Goal: Task Accomplishment & Management: Use online tool/utility

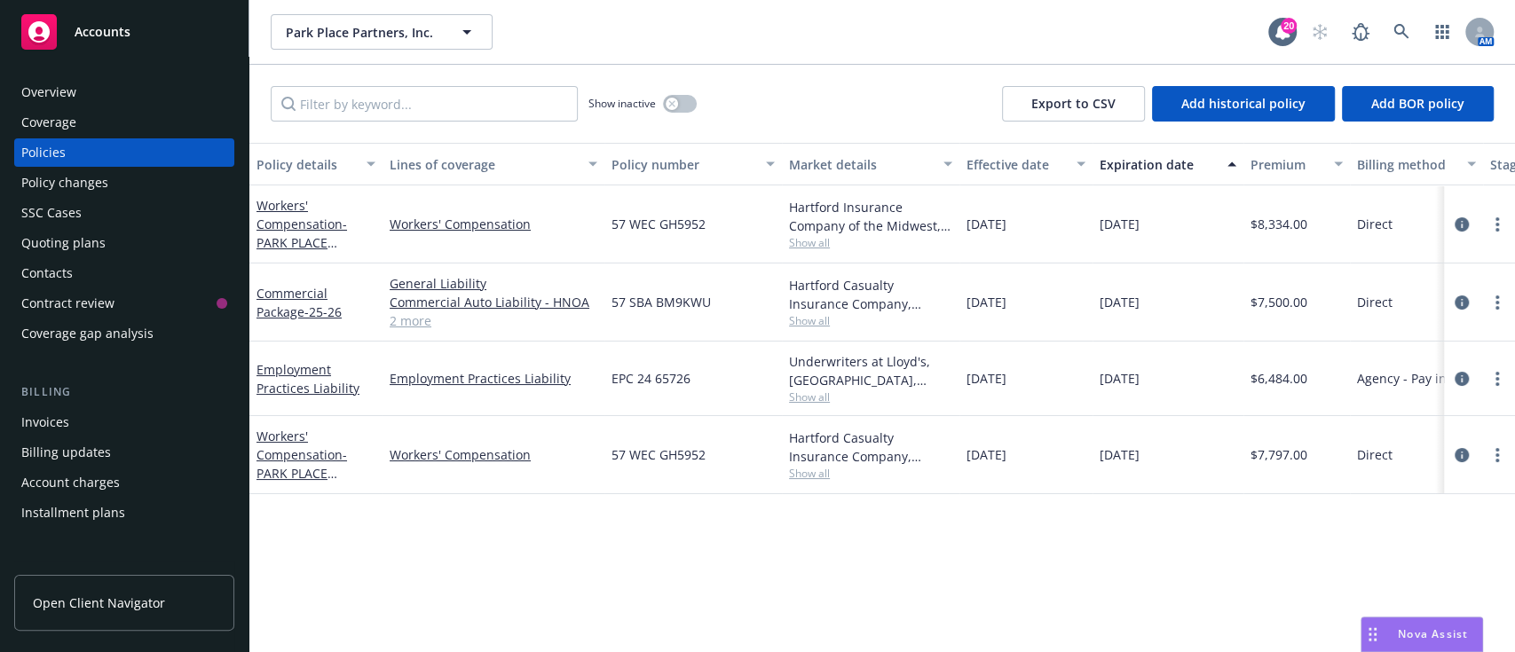
drag, startPoint x: 674, startPoint y: 114, endPoint x: 689, endPoint y: 98, distance: 20.7
click at [689, 98] on div "Show inactive" at bounding box center [642, 103] width 108 height 35
click at [689, 98] on button "button" at bounding box center [680, 104] width 34 height 18
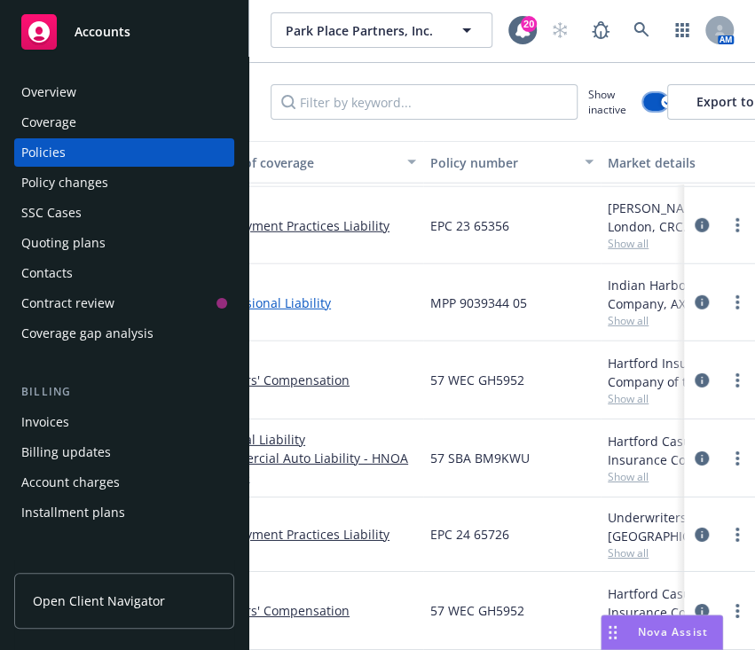
scroll to position [1725, 182]
drag, startPoint x: 537, startPoint y: 268, endPoint x: 421, endPoint y: 263, distance: 116.4
copy div "MPP 9039344 05"
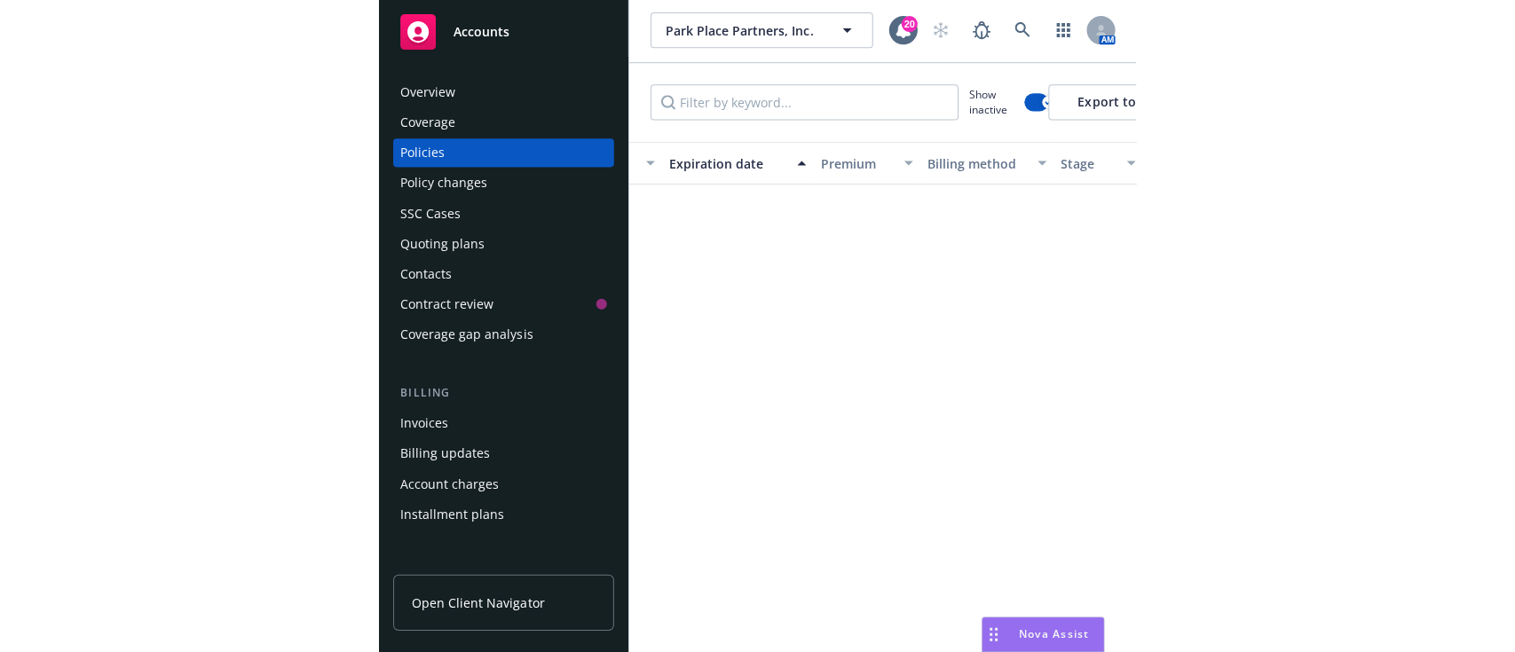
scroll to position [504, 810]
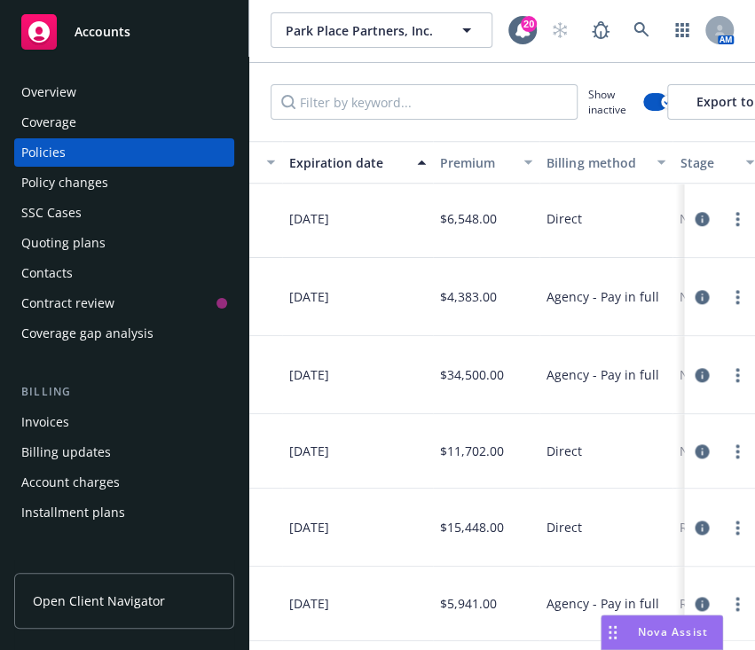
click at [70, 98] on div "Overview" at bounding box center [48, 92] width 55 height 28
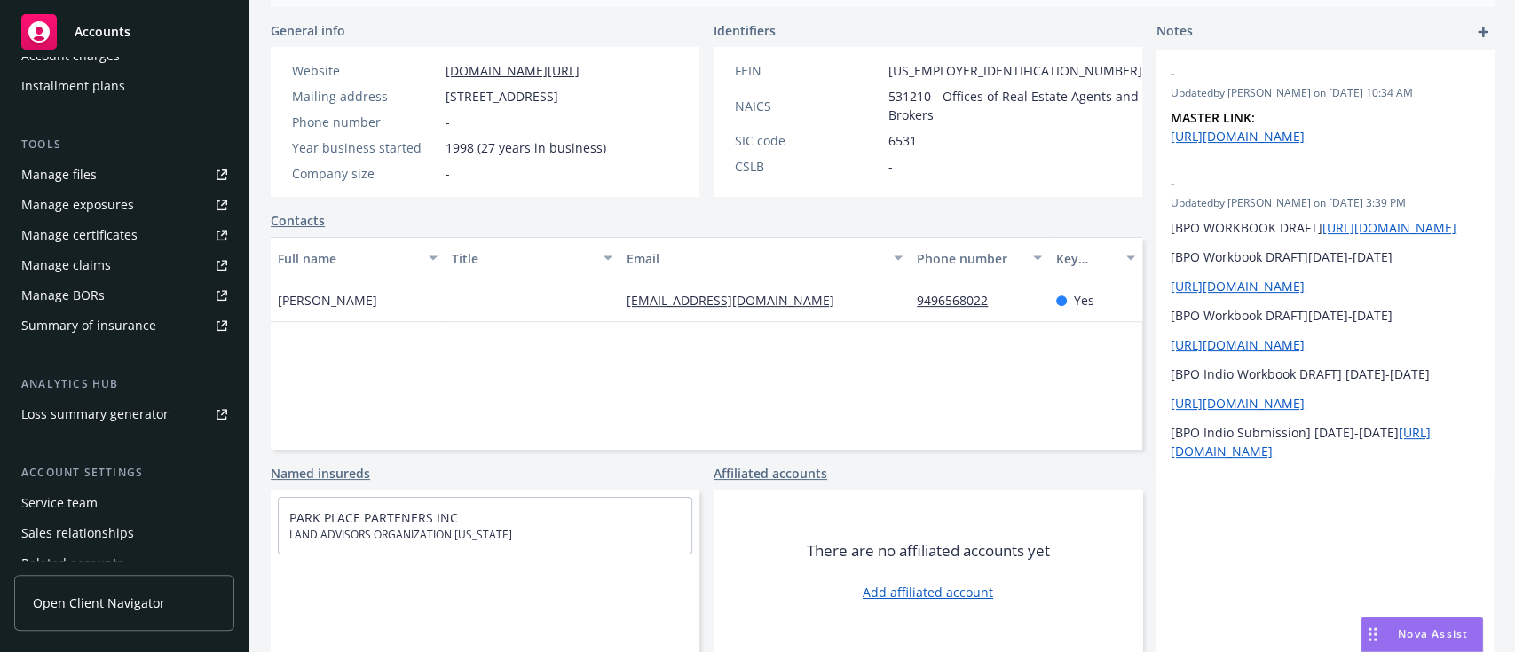
scroll to position [429, 0]
click at [298, 220] on link "Contacts" at bounding box center [298, 220] width 54 height 19
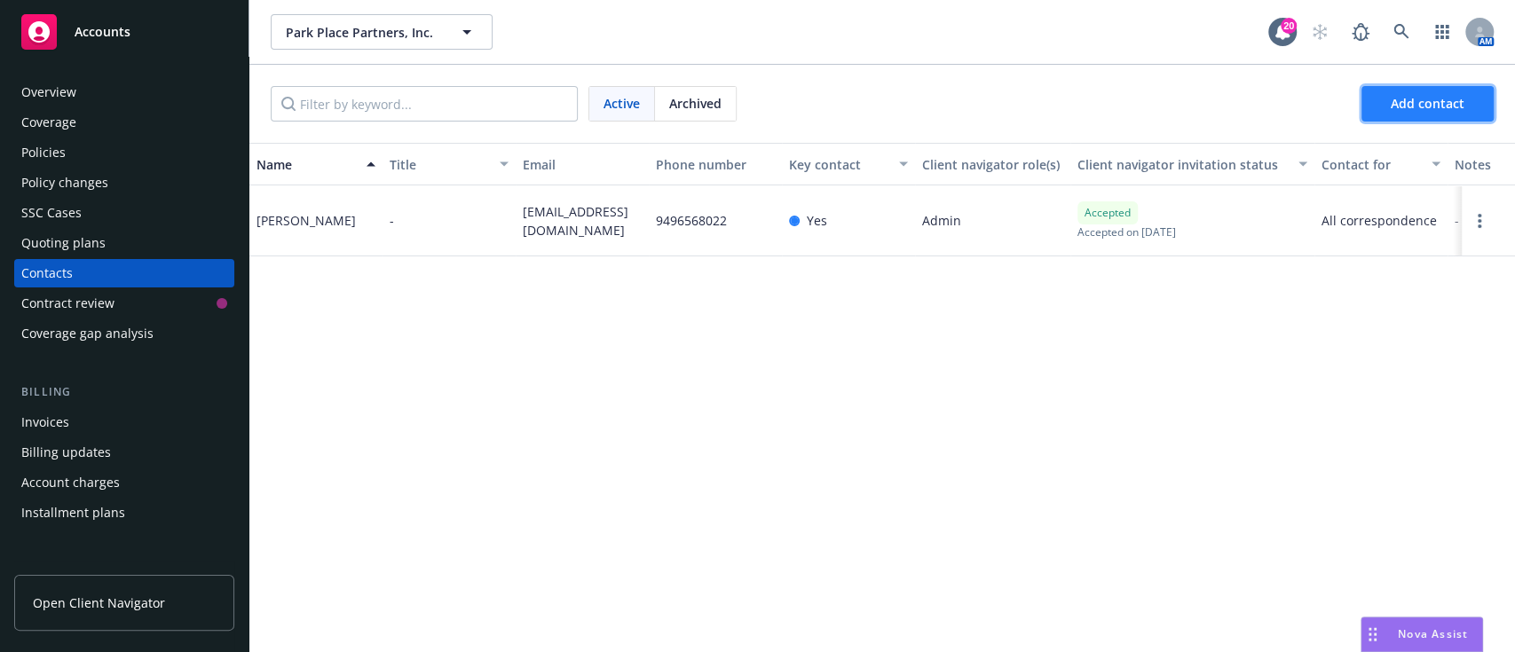
click at [1417, 97] on span "Add contact" at bounding box center [1427, 103] width 74 height 17
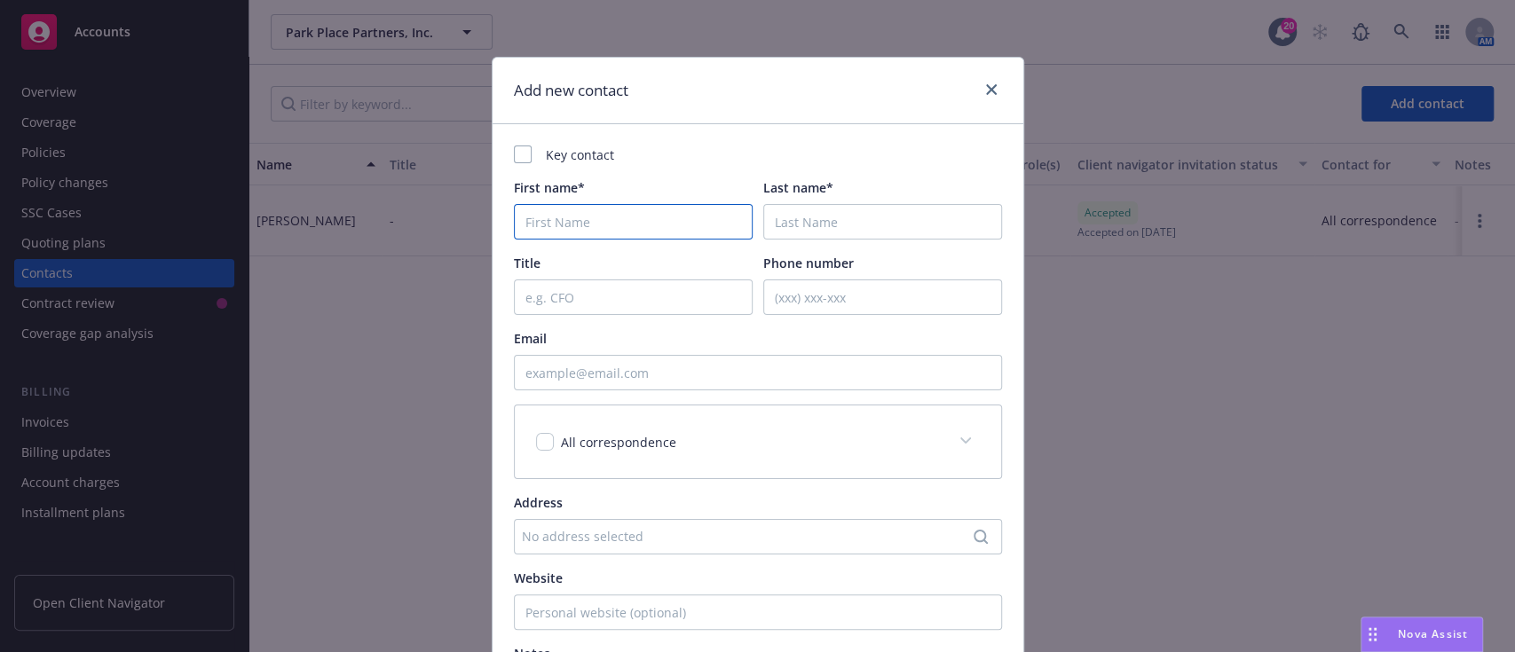
click at [687, 234] on input "First name*" at bounding box center [633, 221] width 239 height 35
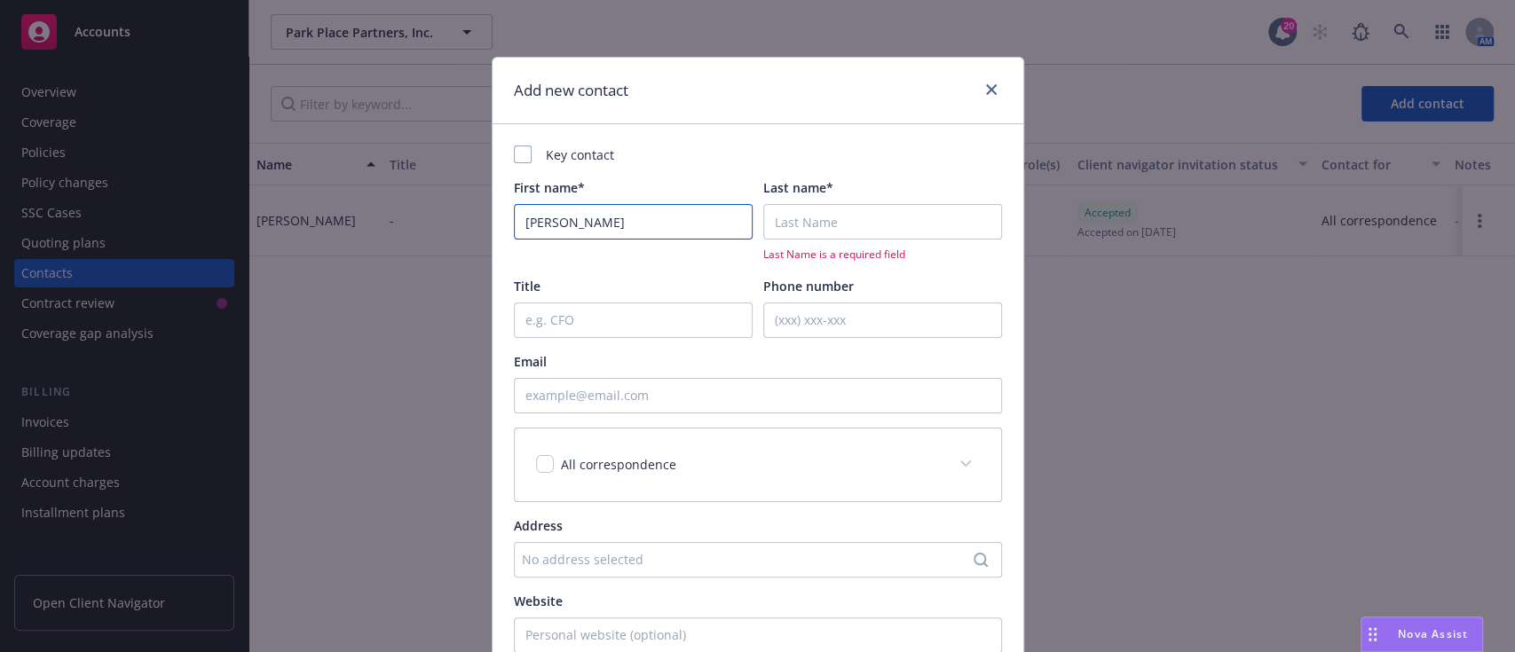
type input "Melissa"
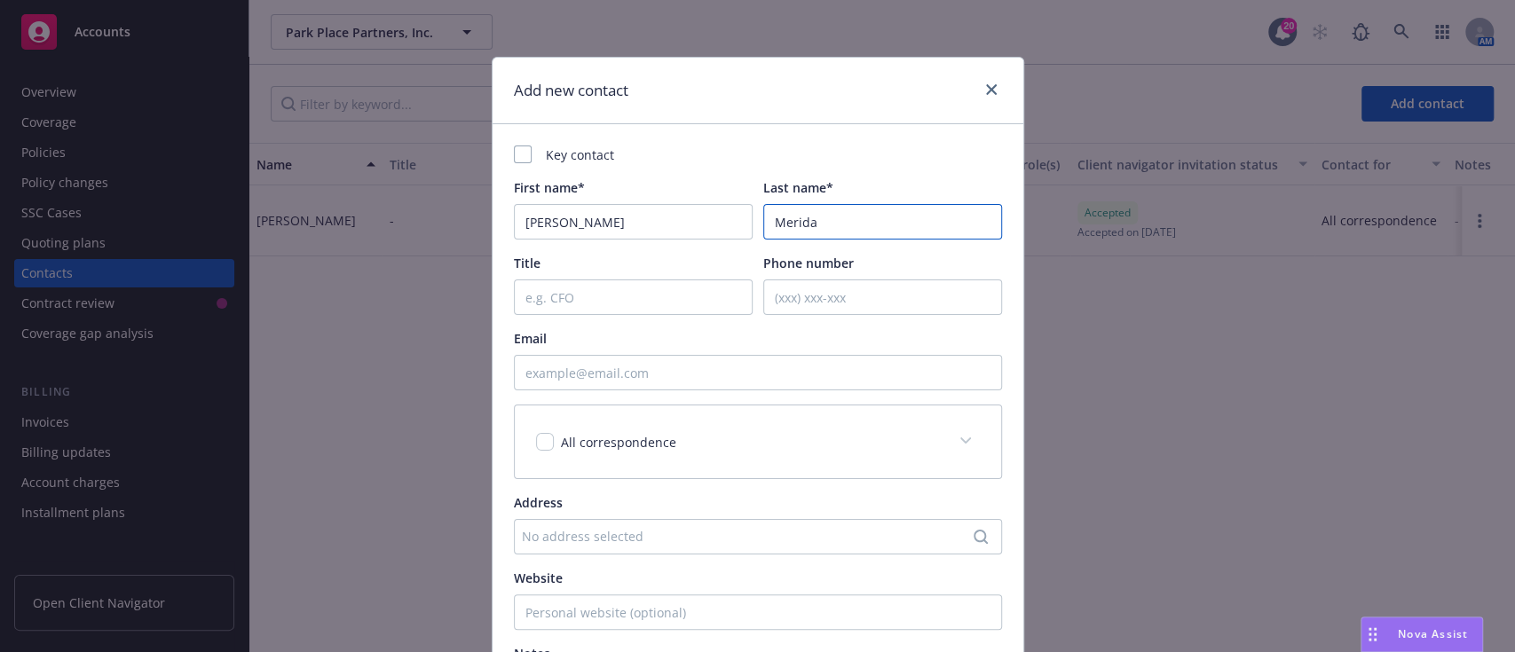
type input "Merida"
paste input "ref:_00D3kt5A5._500VzIG8Lr:ref"
click at [720, 374] on input "Email" at bounding box center [758, 372] width 488 height 35
type input "ref:_00D3kt5A5._500VzIG8Lr:ref"
click at [576, 307] on input "Title" at bounding box center [633, 296] width 239 height 35
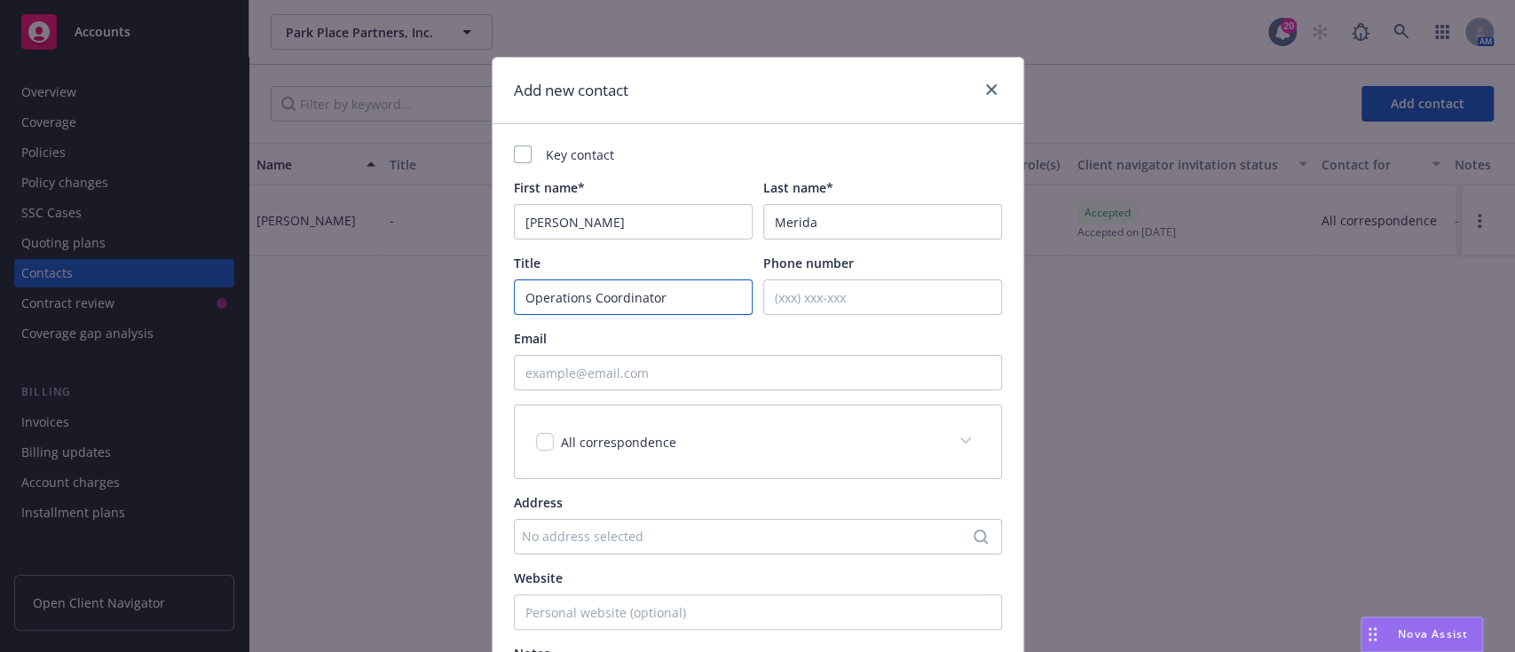
type input "Operations Coordinator"
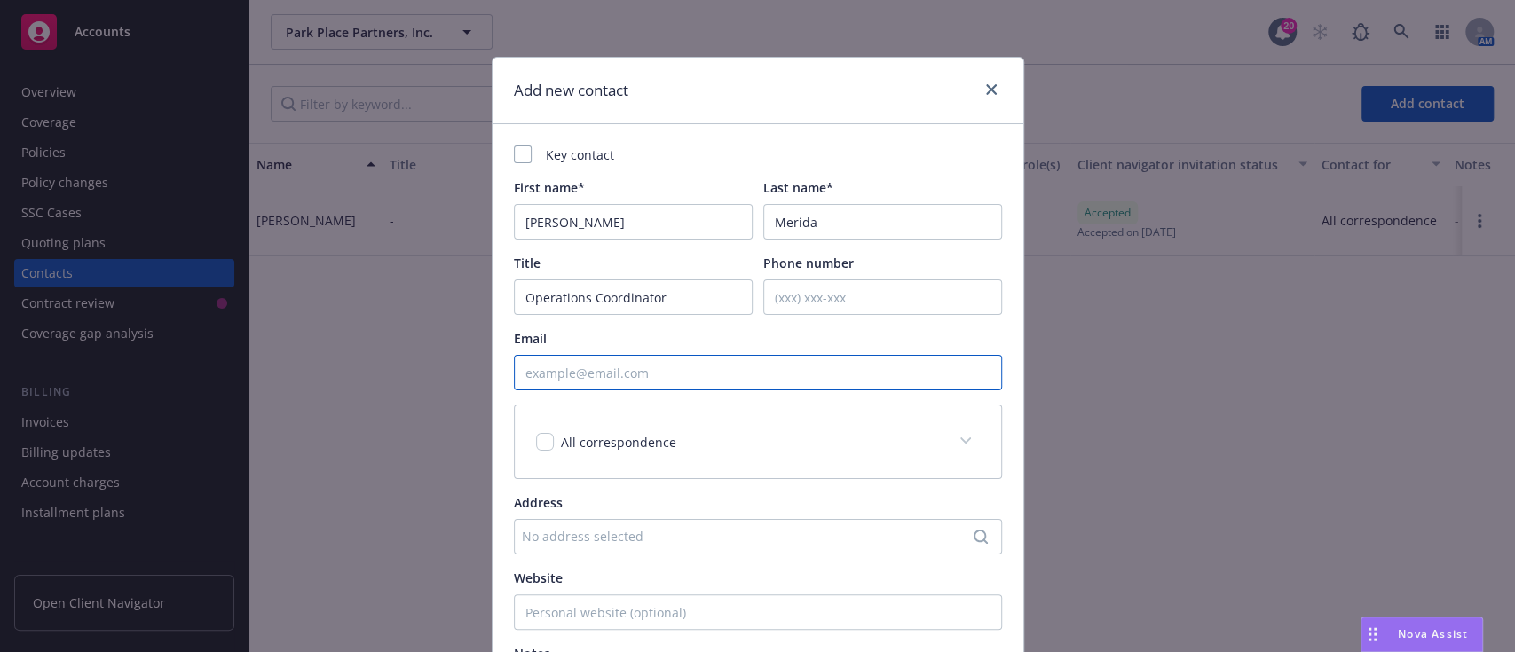
paste input "Melissa Merida <MMerida@landadvisors.com>"
click at [597, 373] on input "Melissa Merida <MMerida@landadvisors.com>" at bounding box center [758, 372] width 488 height 35
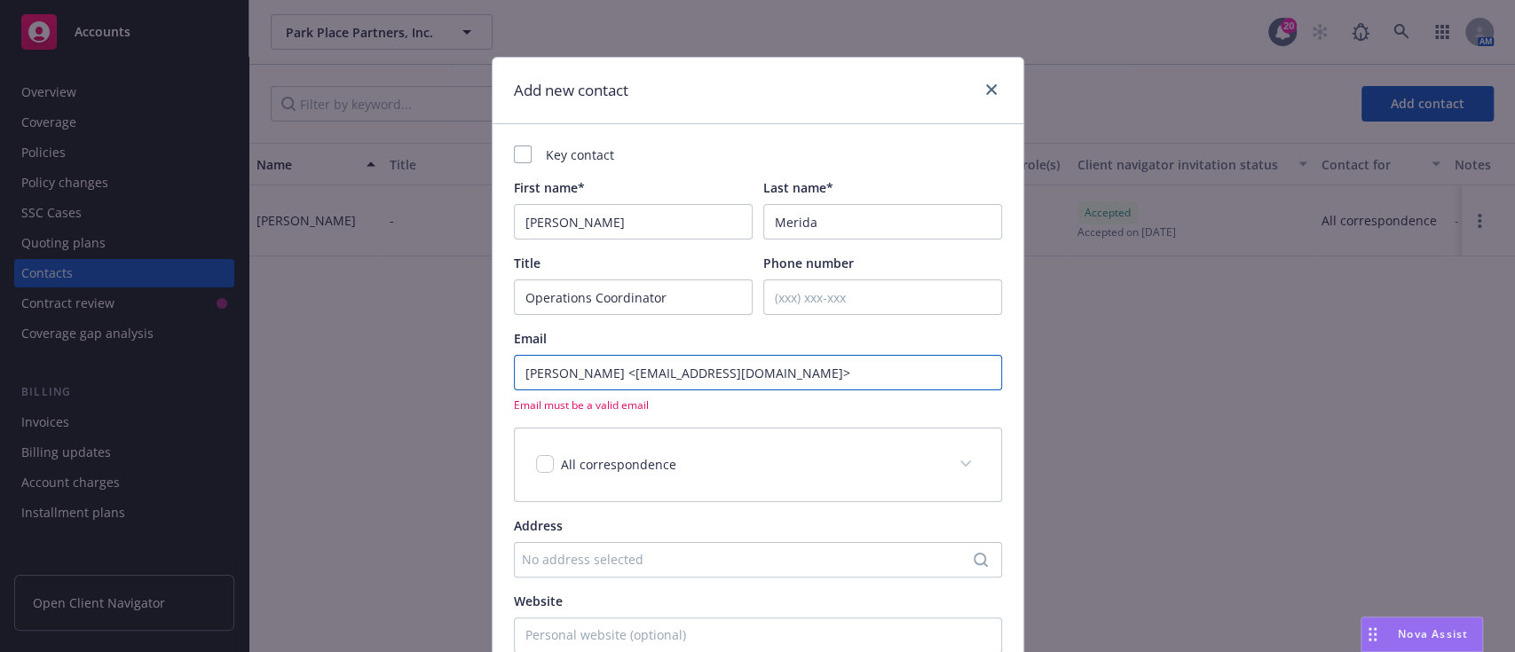
click at [611, 377] on input "Melissa Merida <MMerida@landadvisors.com>" at bounding box center [758, 372] width 488 height 35
click at [730, 366] on input "MMerida@landadvisors.com" at bounding box center [758, 372] width 488 height 35
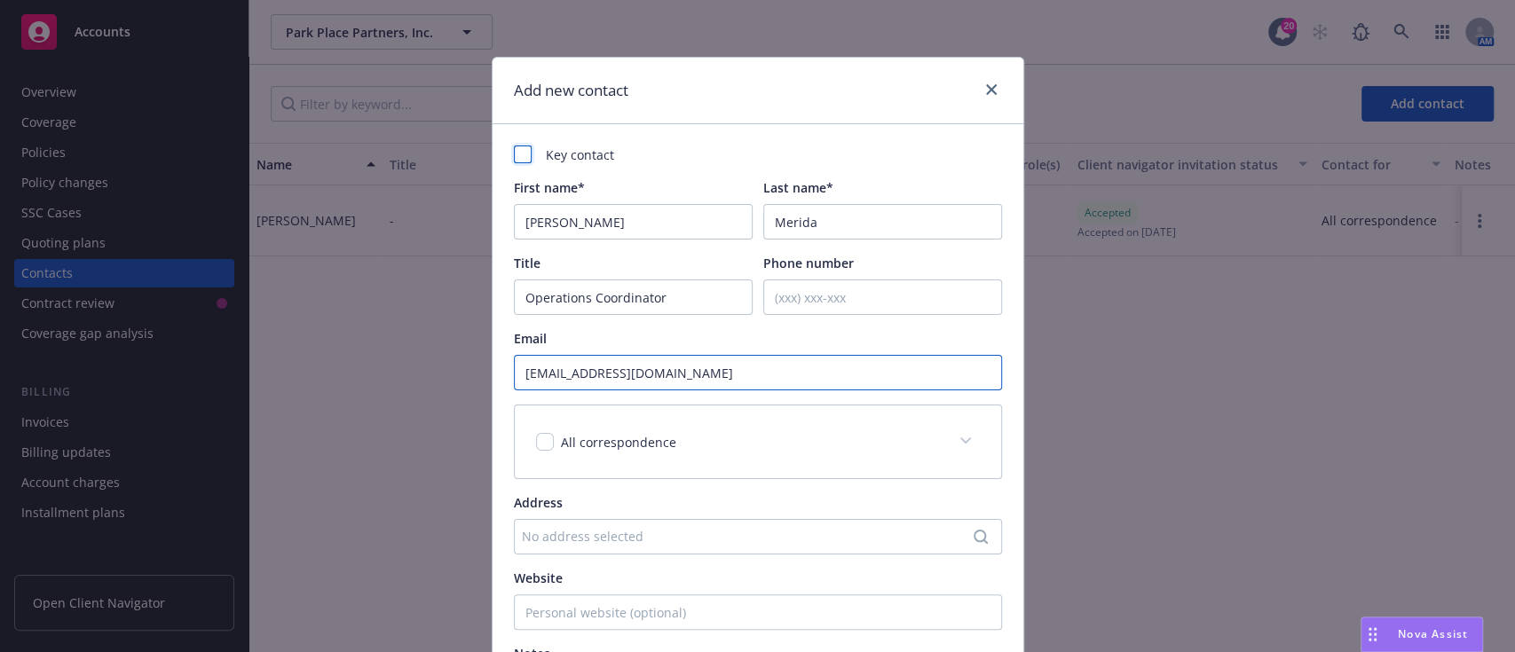
type input "MMerida@landadvisors.com"
click at [514, 148] on div at bounding box center [523, 155] width 18 height 18
checkbox input "true"
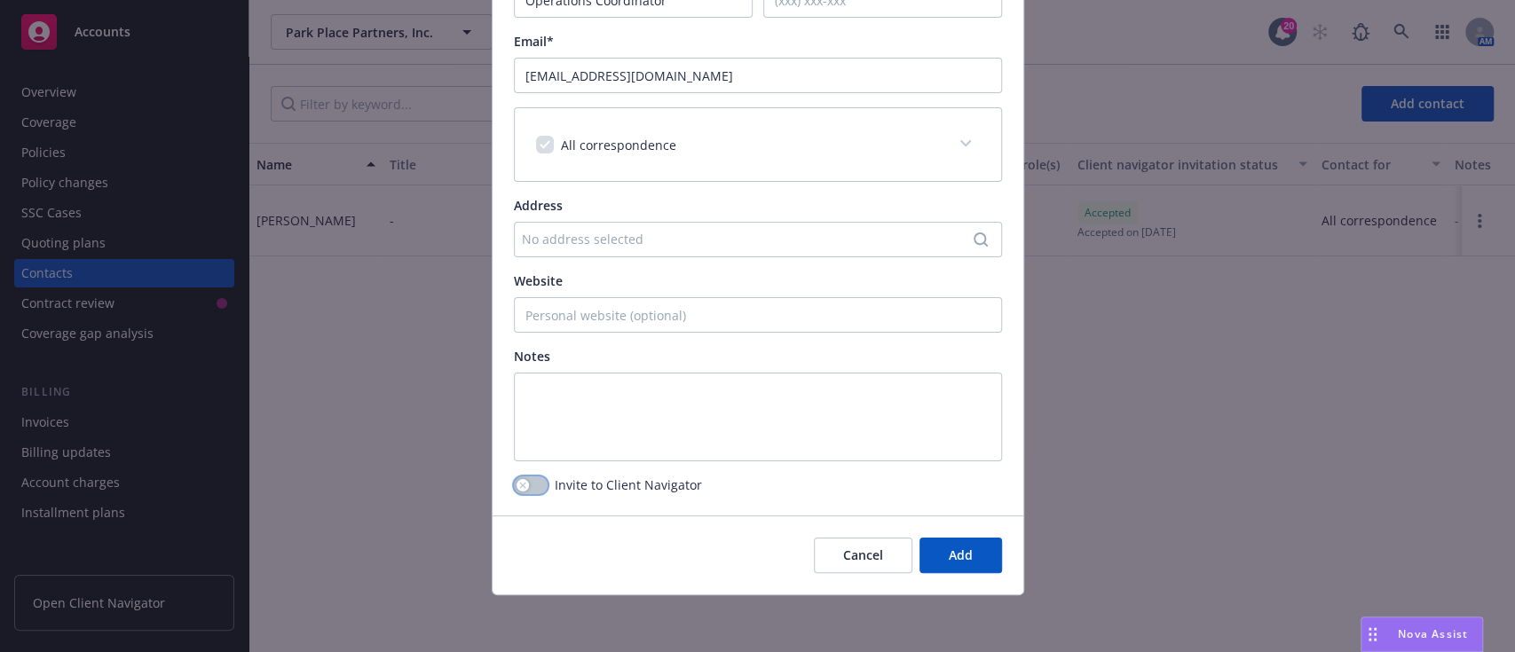
click at [525, 482] on button "button" at bounding box center [531, 485] width 34 height 18
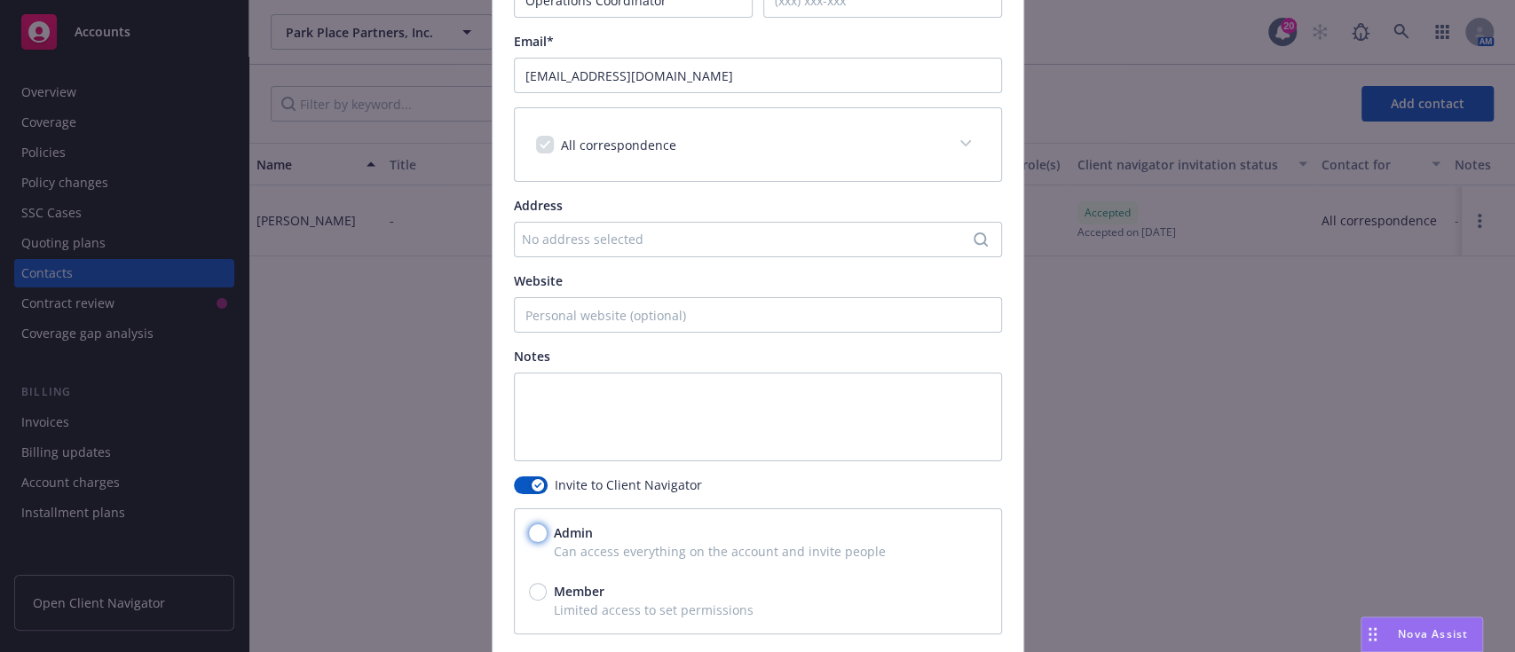
click at [532, 529] on input "Admin" at bounding box center [538, 533] width 18 height 18
radio input "true"
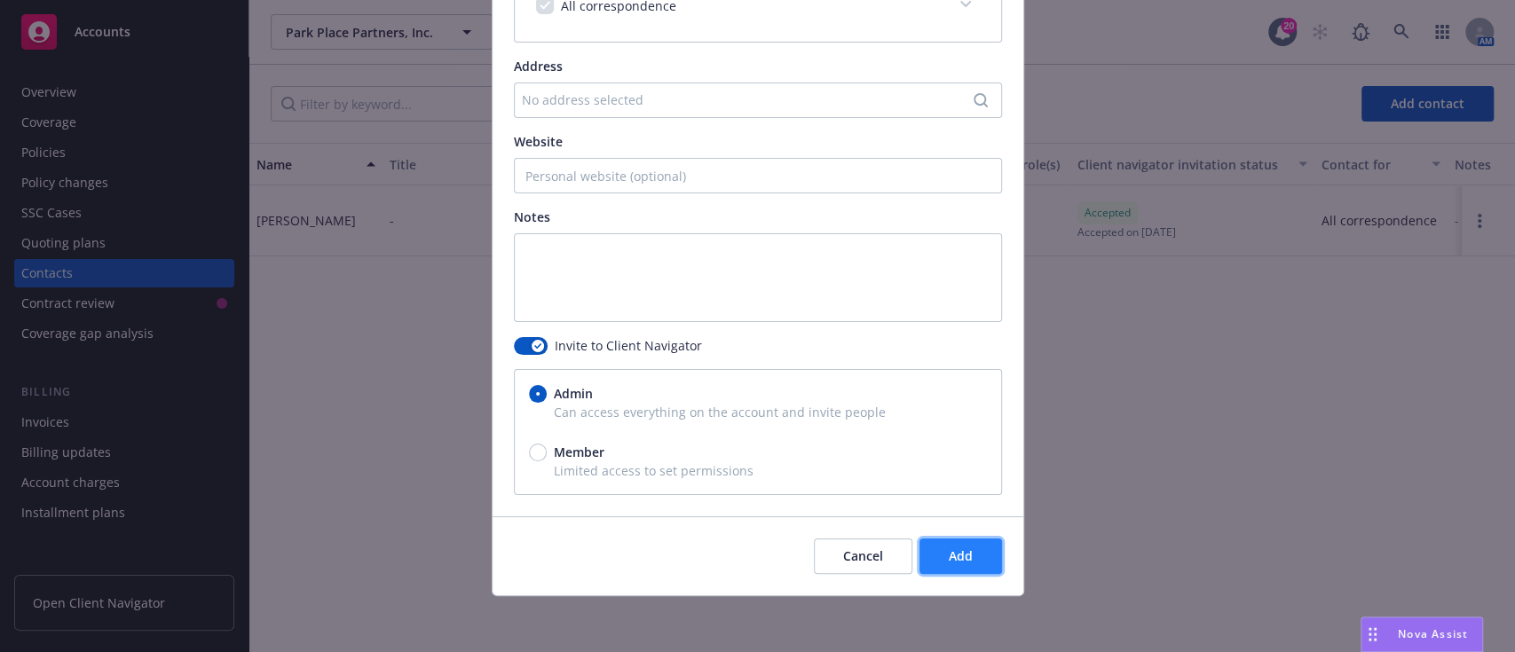
click at [951, 563] on span "Add" at bounding box center [960, 555] width 24 height 17
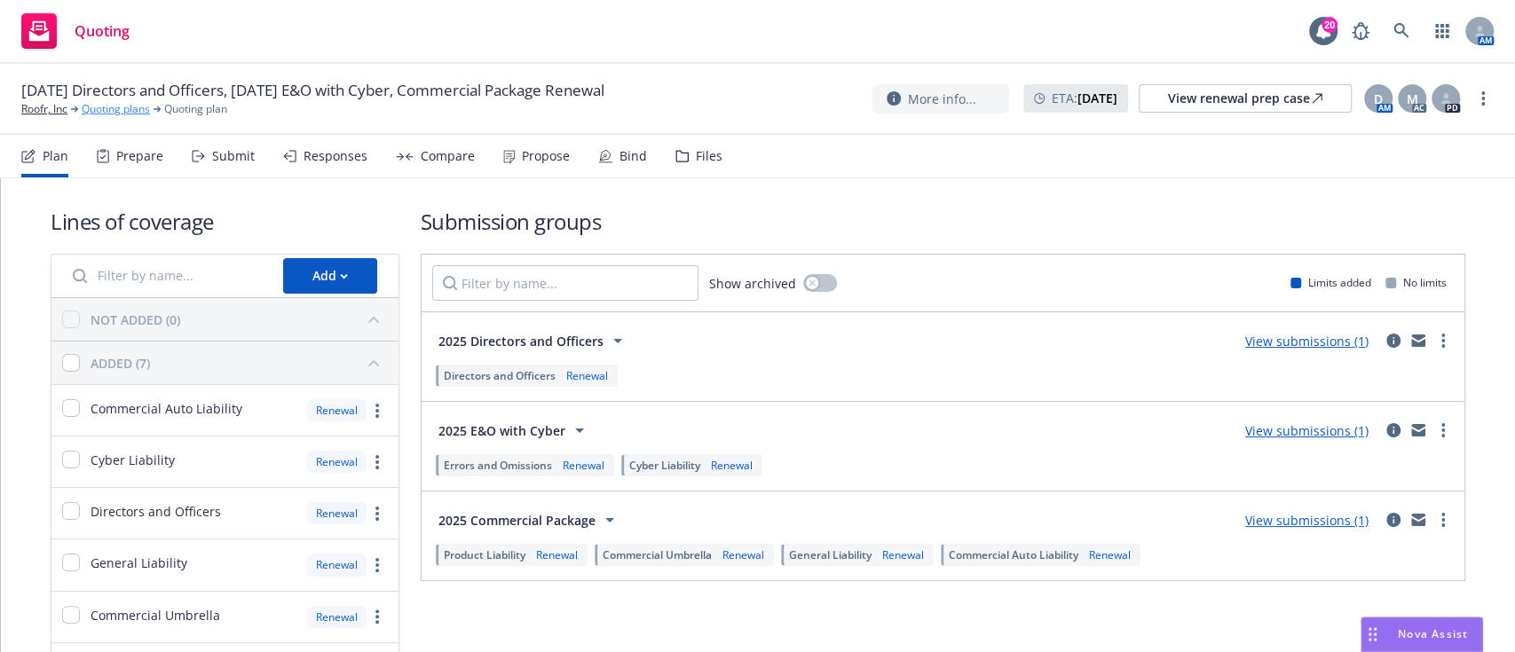
click at [114, 110] on link "Quoting plans" at bounding box center [116, 109] width 68 height 16
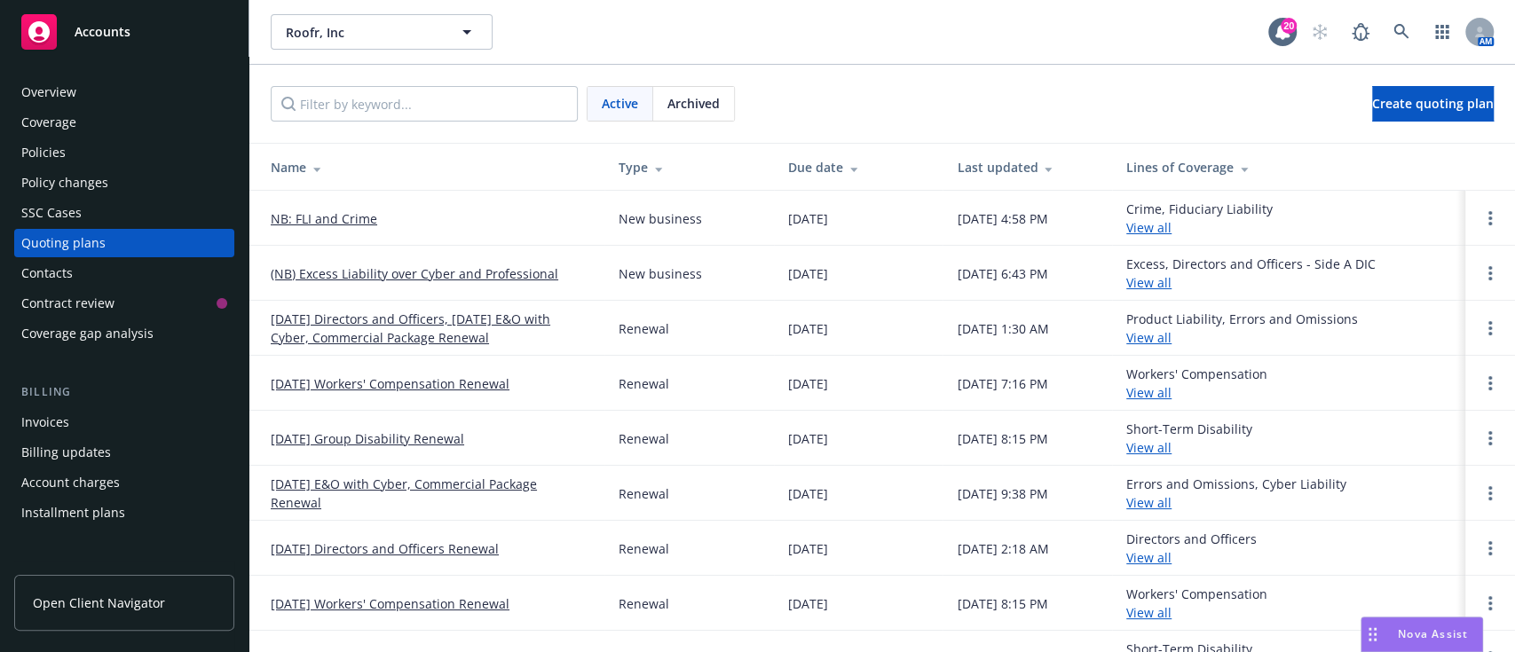
click at [45, 90] on div "Overview" at bounding box center [48, 92] width 55 height 28
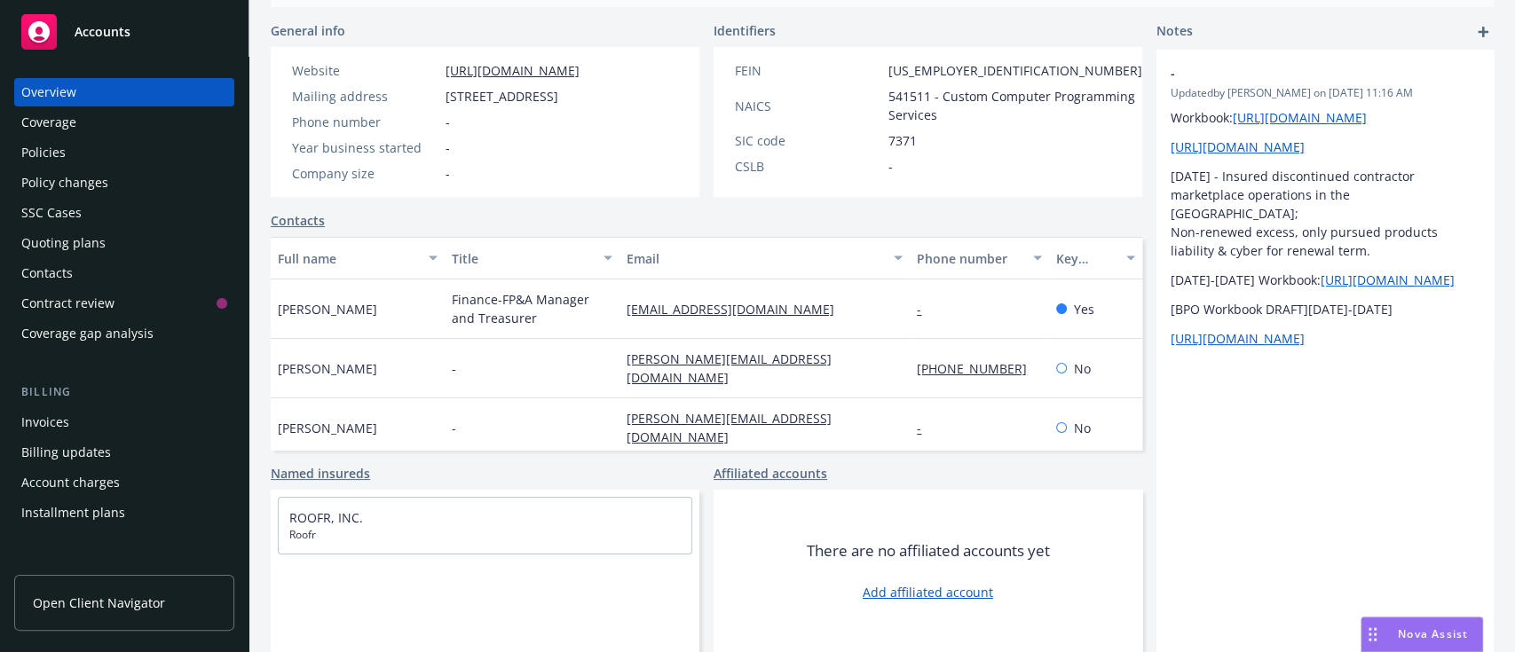
scroll to position [101, 0]
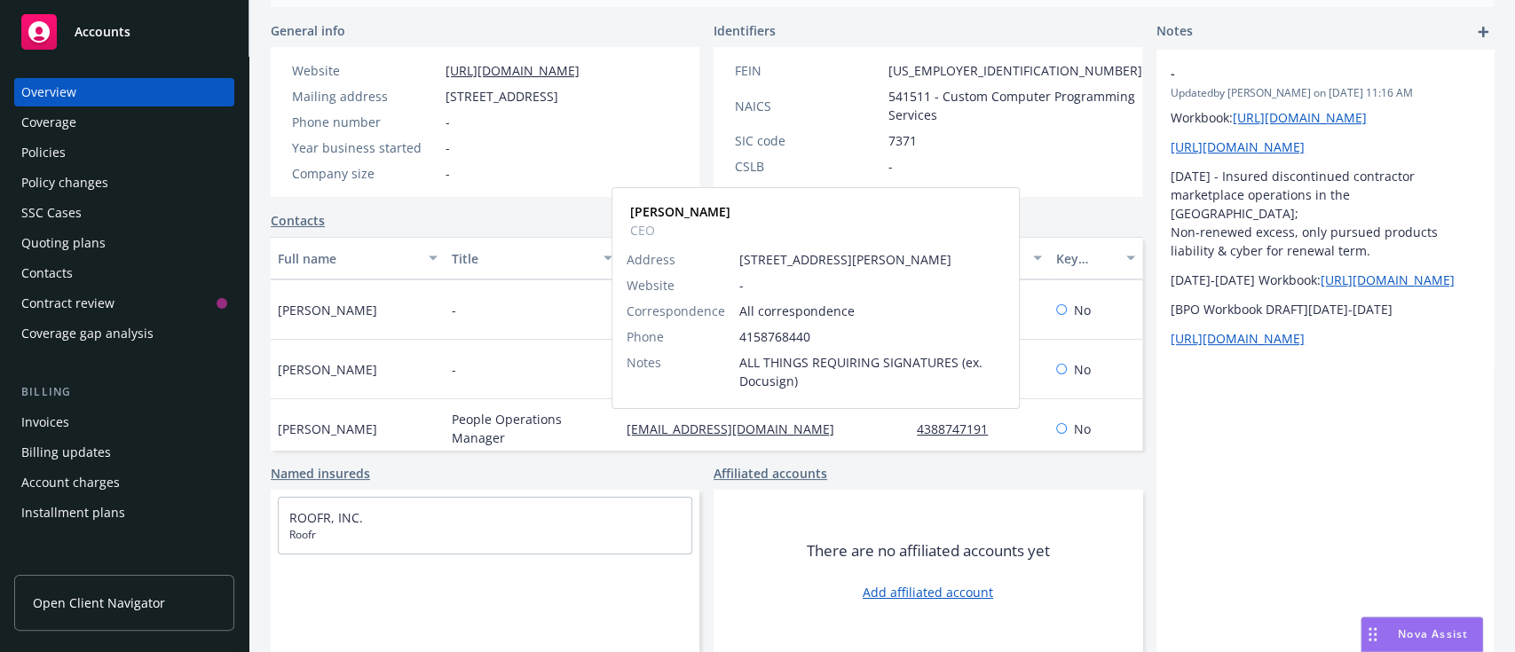
click at [731, 470] on link "richard@roofr.com" at bounding box center [728, 487] width 205 height 35
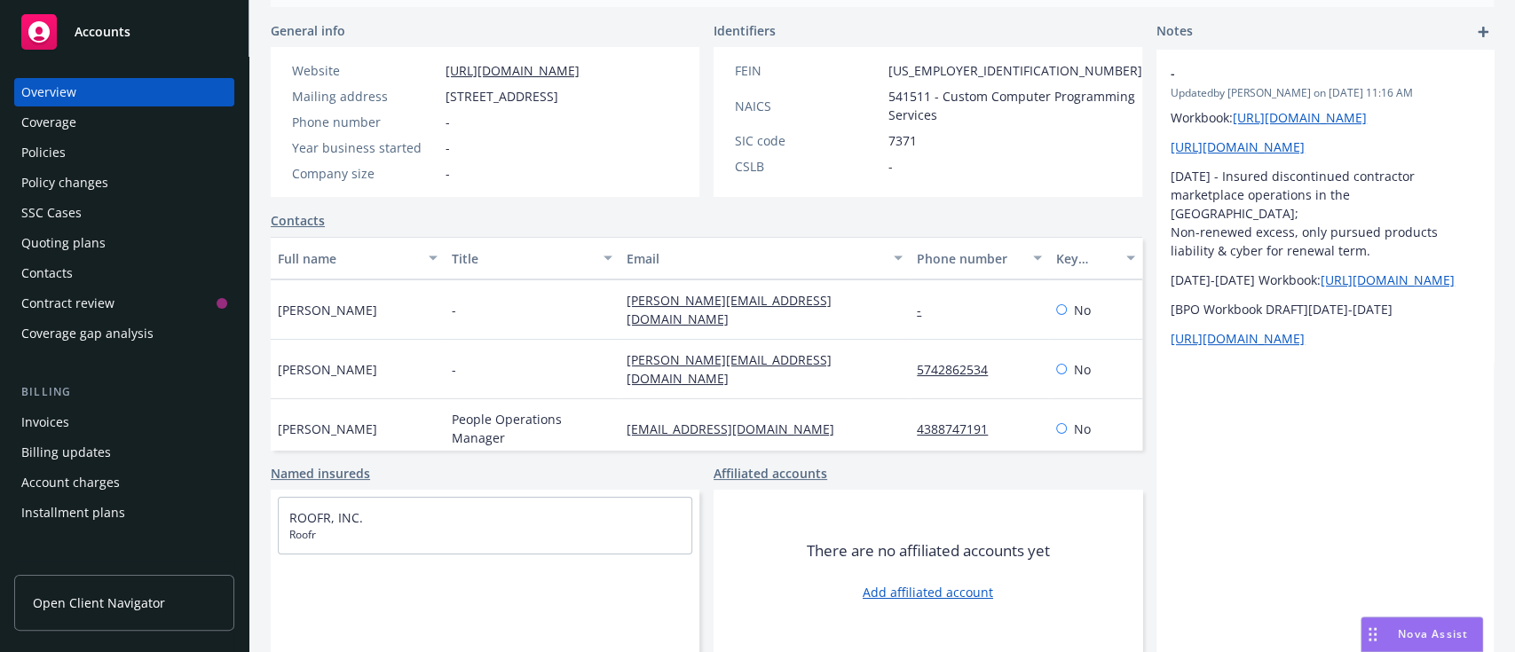
click at [894, 451] on div "General info Website https://roofr.com/ Mailing address 2108 N ST #10777, Sacra…" at bounding box center [706, 336] width 871 height 631
click at [98, 240] on div "Quoting plans" at bounding box center [63, 243] width 84 height 28
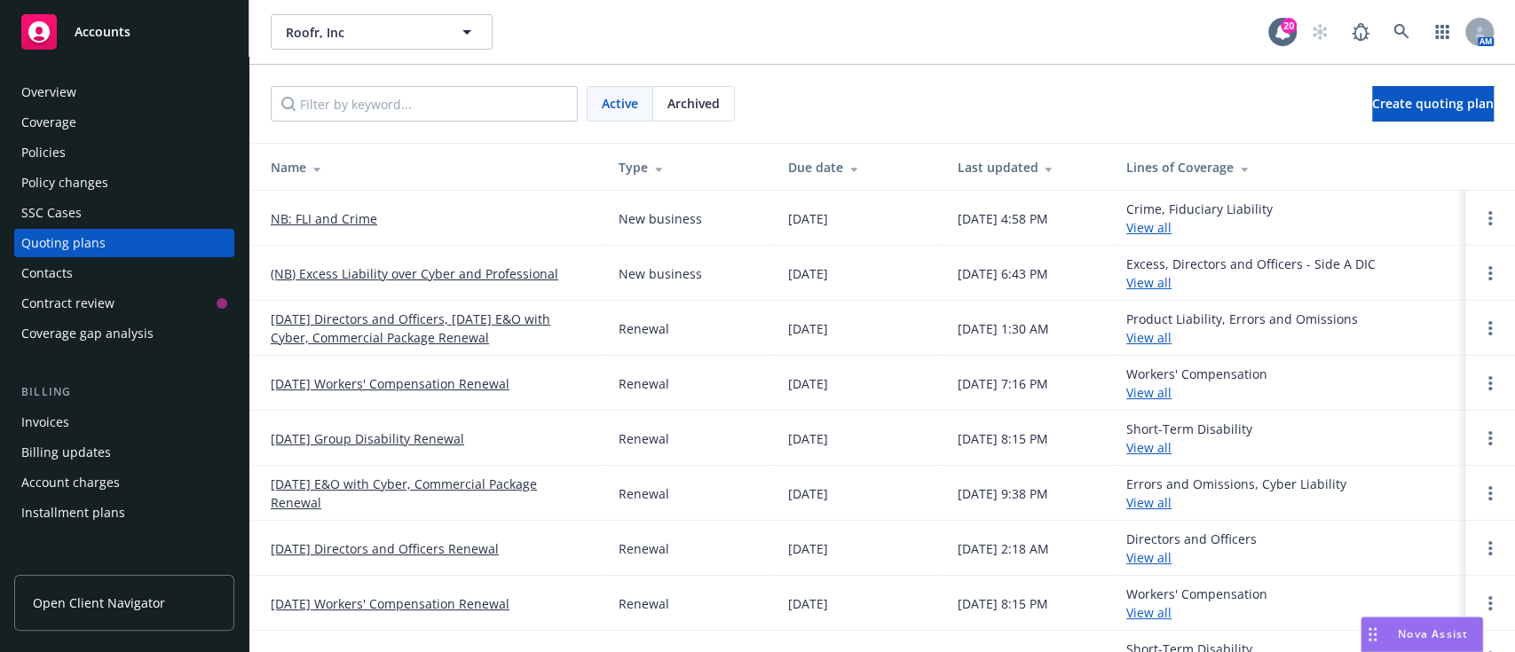
click at [324, 218] on link "NB: FLI and Crime" at bounding box center [324, 218] width 106 height 19
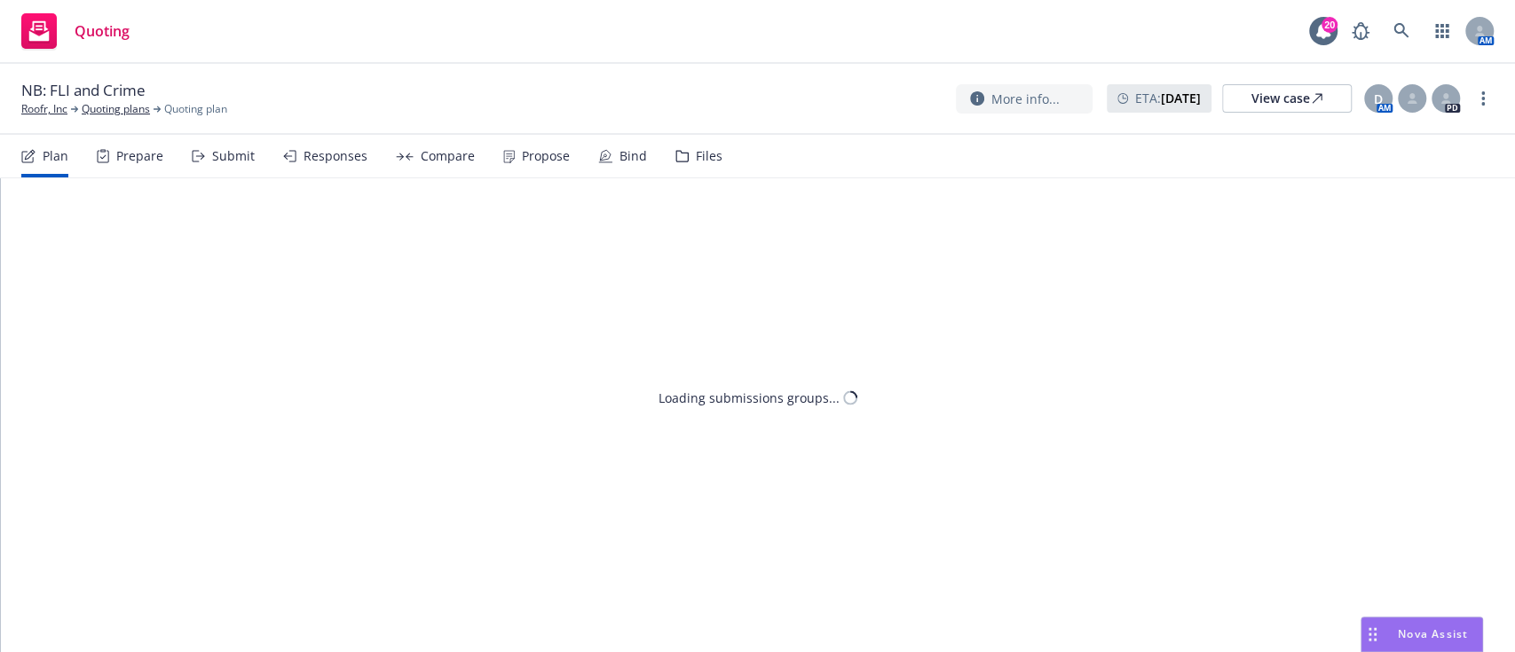
click at [117, 85] on span "NB: FLI and Crime" at bounding box center [83, 90] width 124 height 21
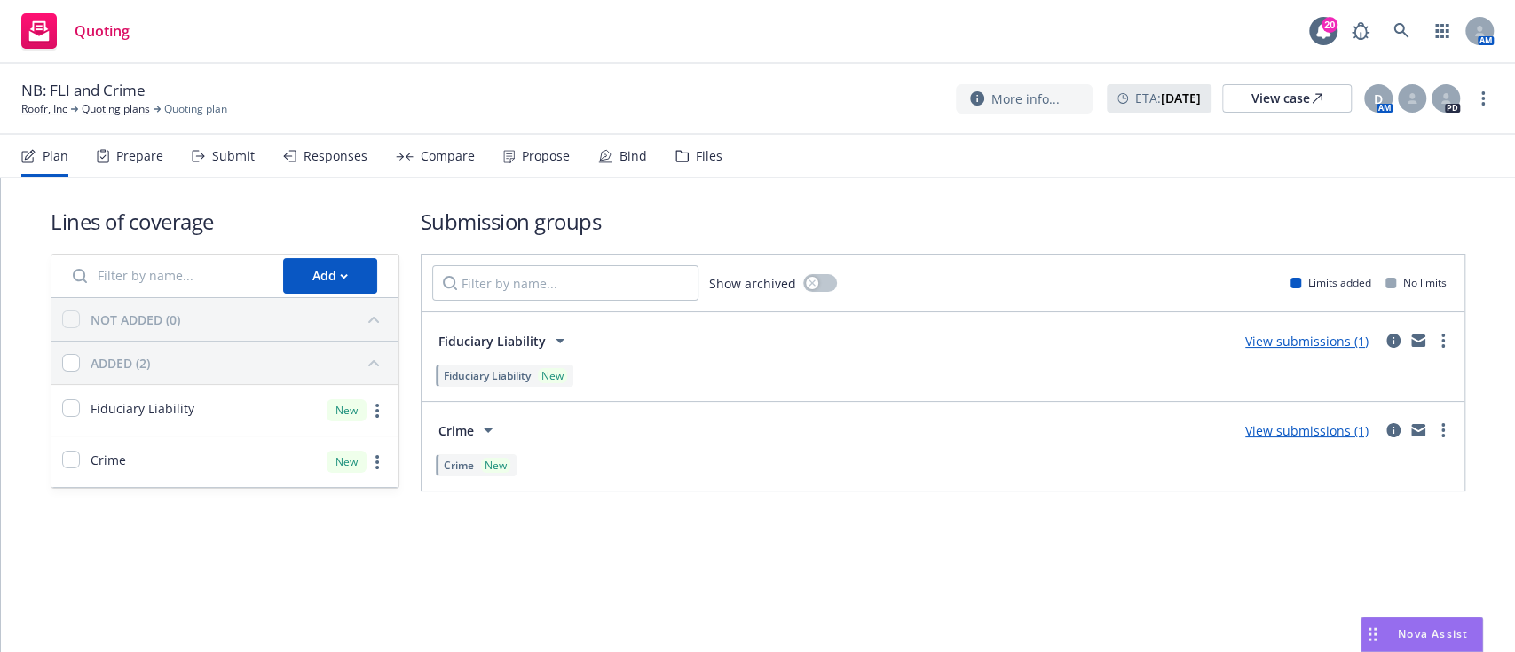
click at [91, 96] on span "NB: FLI and Crime" at bounding box center [83, 90] width 124 height 21
click at [1477, 100] on link "more" at bounding box center [1482, 98] width 21 height 21
click at [1375, 185] on link "Rename quoting plan" at bounding box center [1394, 170] width 198 height 35
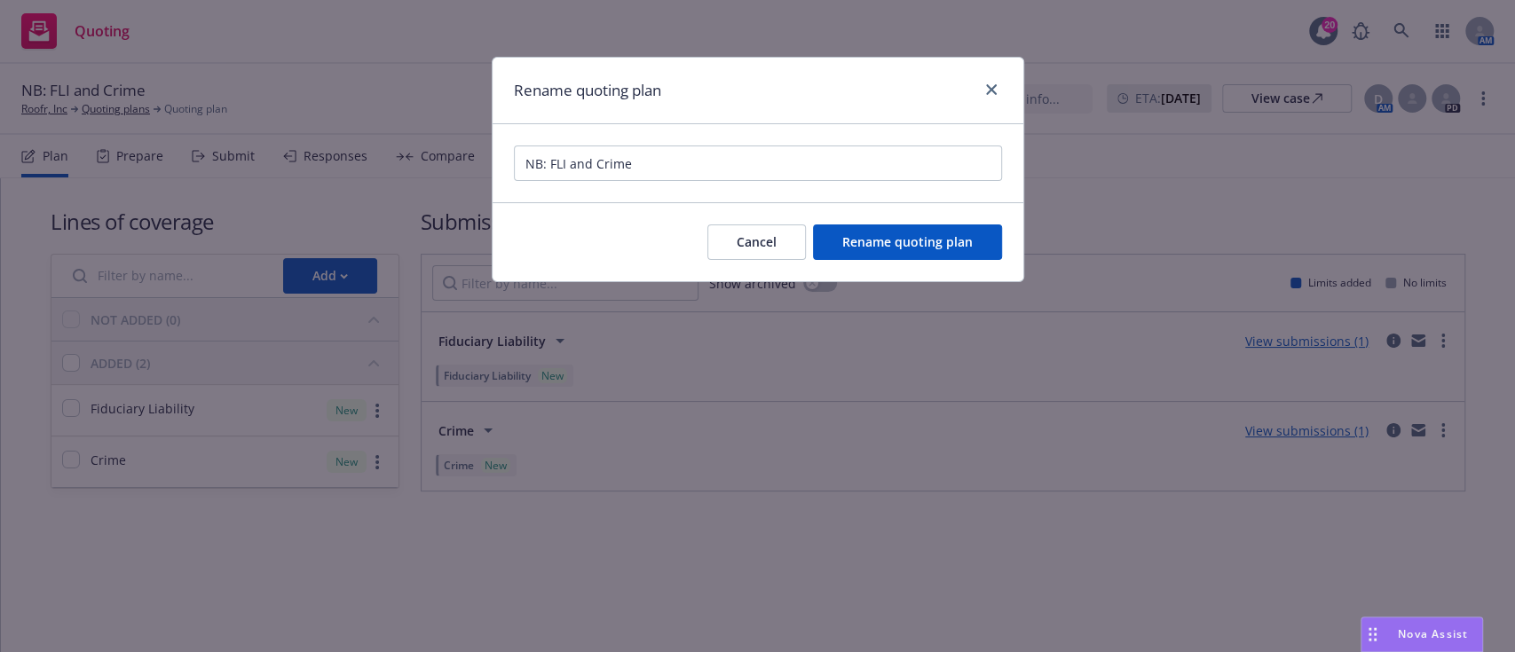
click at [595, 170] on input "NB: FLI and Crime" at bounding box center [758, 163] width 488 height 35
type input "NB: Crime"
click at [885, 224] on button "Rename quoting plan" at bounding box center [907, 241] width 189 height 35
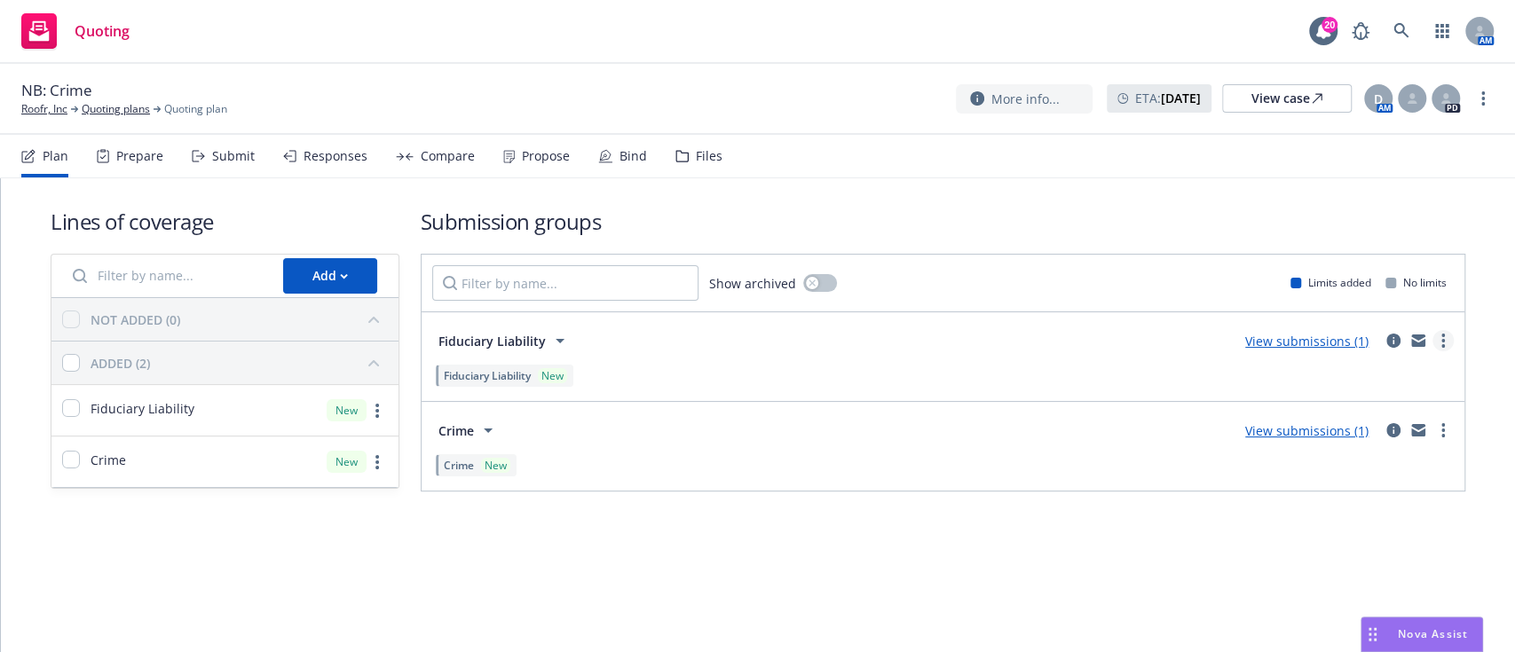
click at [1445, 335] on link "more" at bounding box center [1442, 340] width 21 height 21
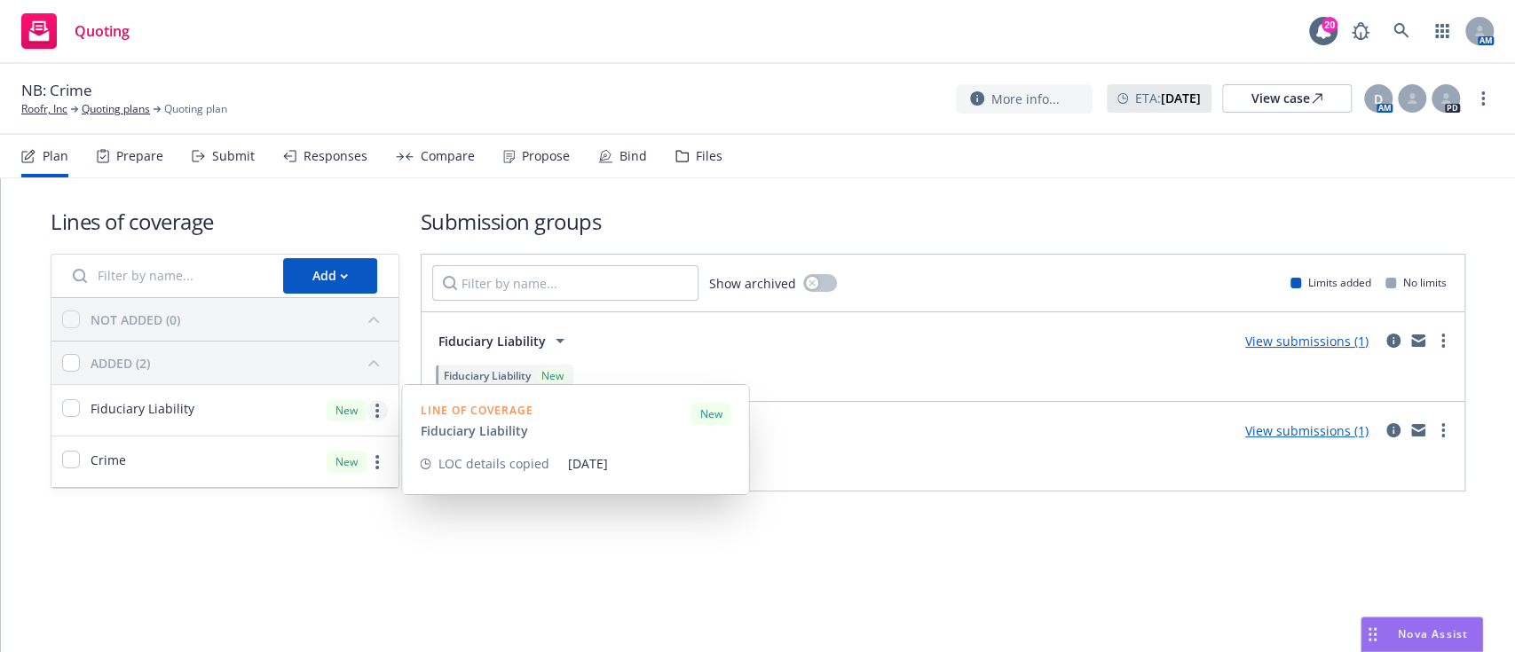
click at [377, 413] on icon "more" at bounding box center [377, 411] width 4 height 14
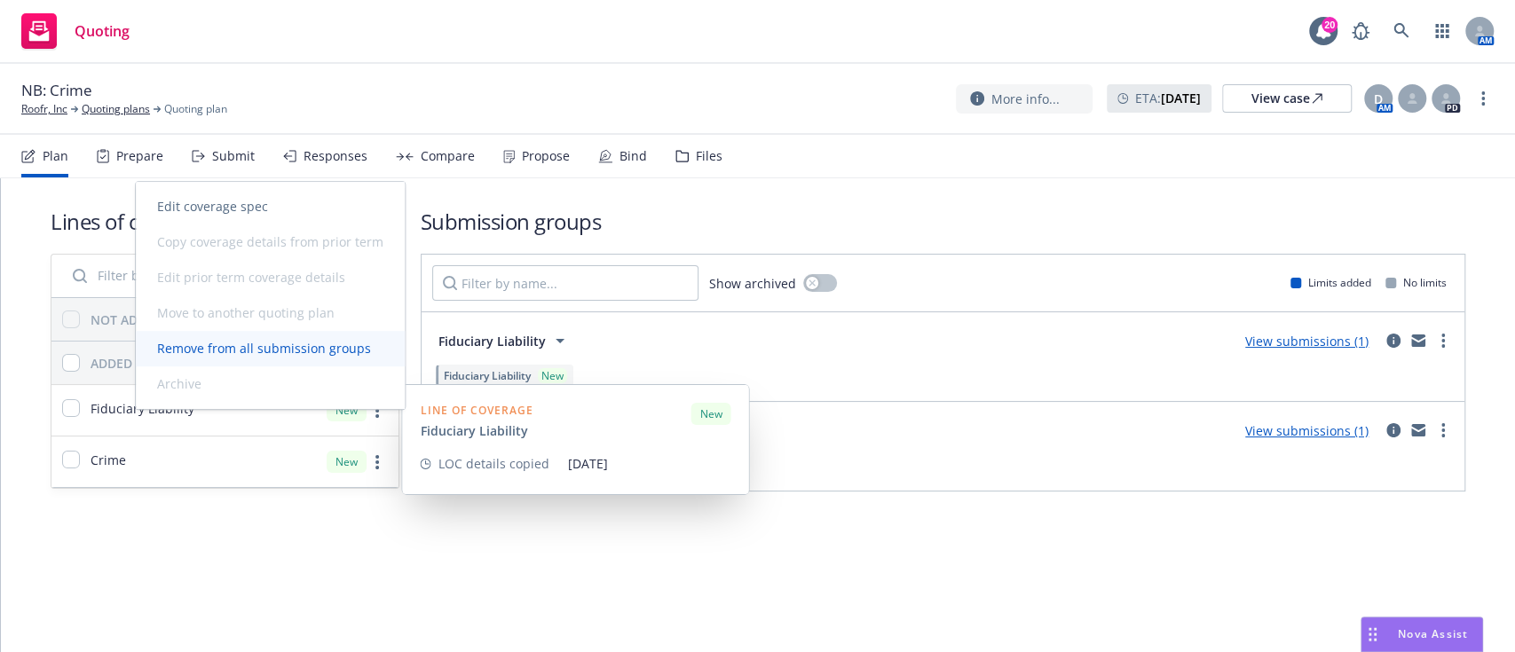
click at [331, 333] on link "Remove from all submission groups" at bounding box center [270, 348] width 269 height 35
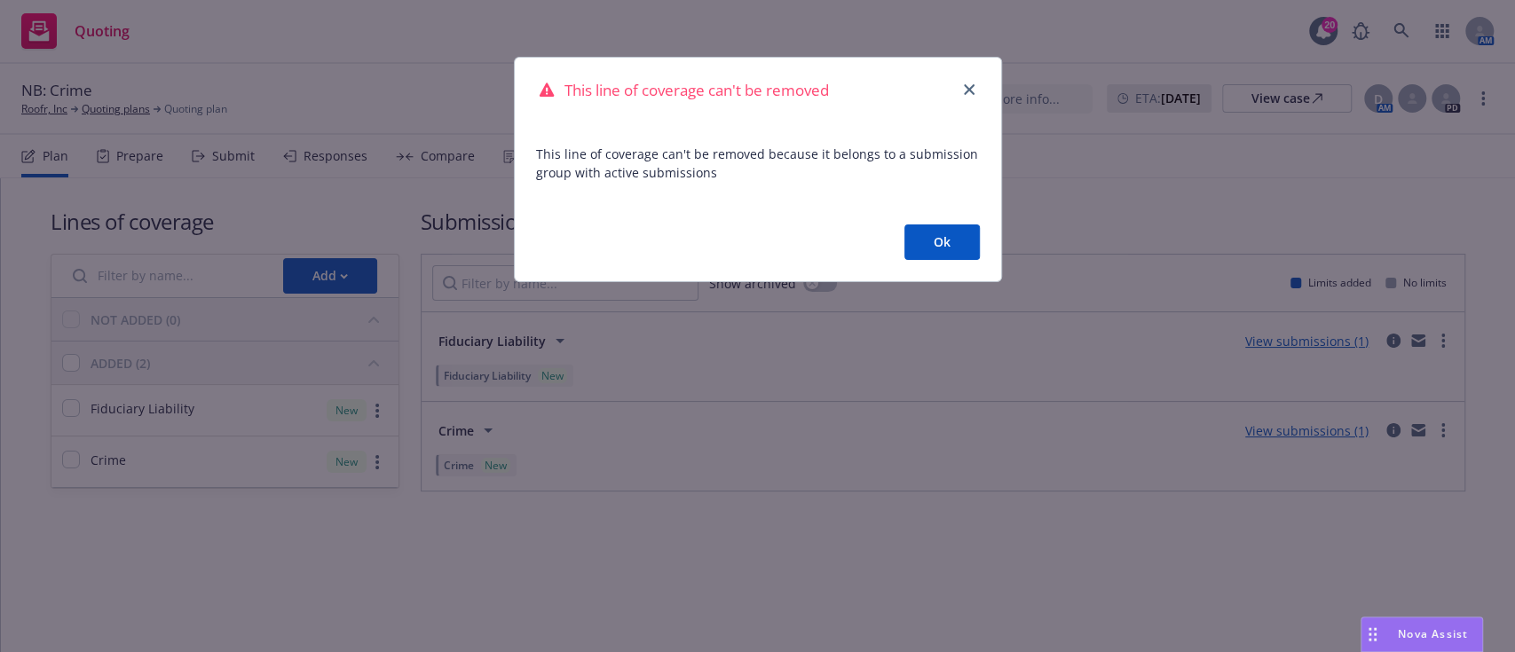
click at [952, 248] on button "Ok" at bounding box center [941, 241] width 75 height 35
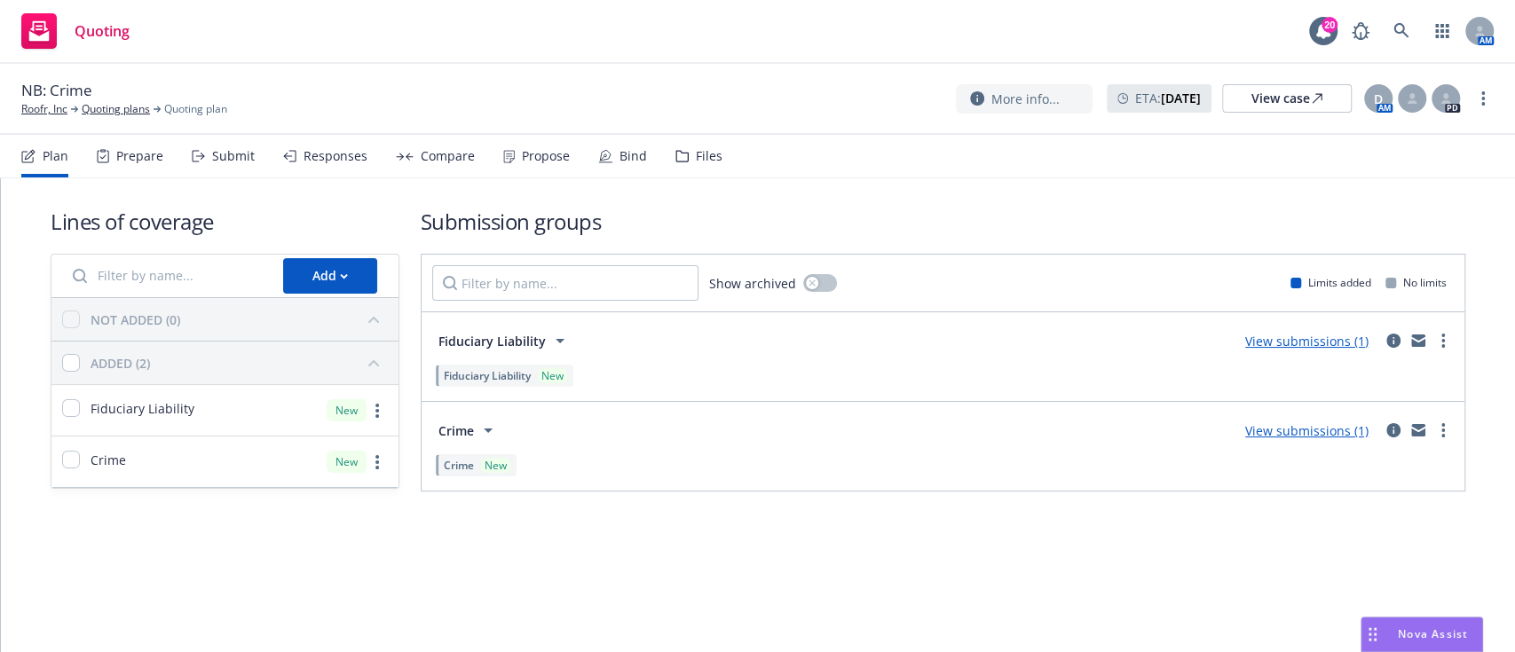
click at [121, 169] on div "Prepare" at bounding box center [130, 156] width 67 height 43
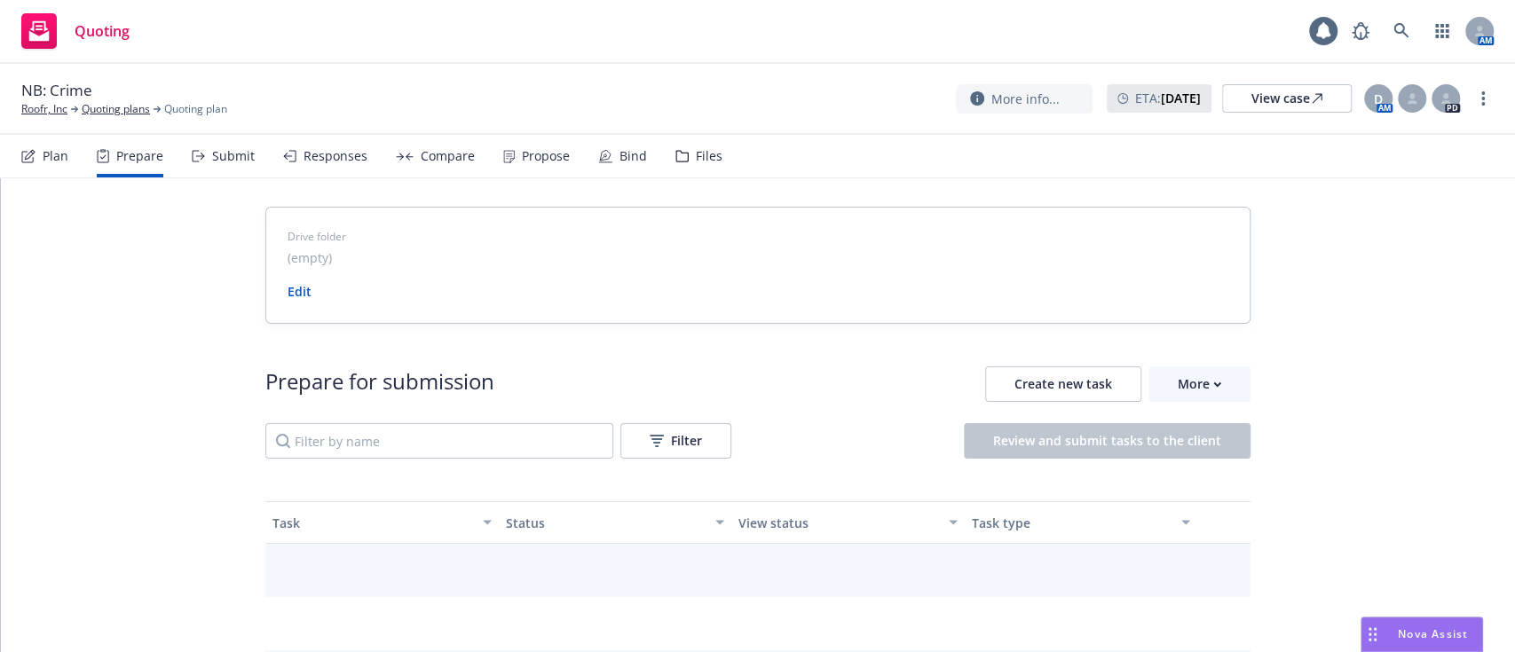
click at [233, 151] on div "Submit" at bounding box center [233, 156] width 43 height 14
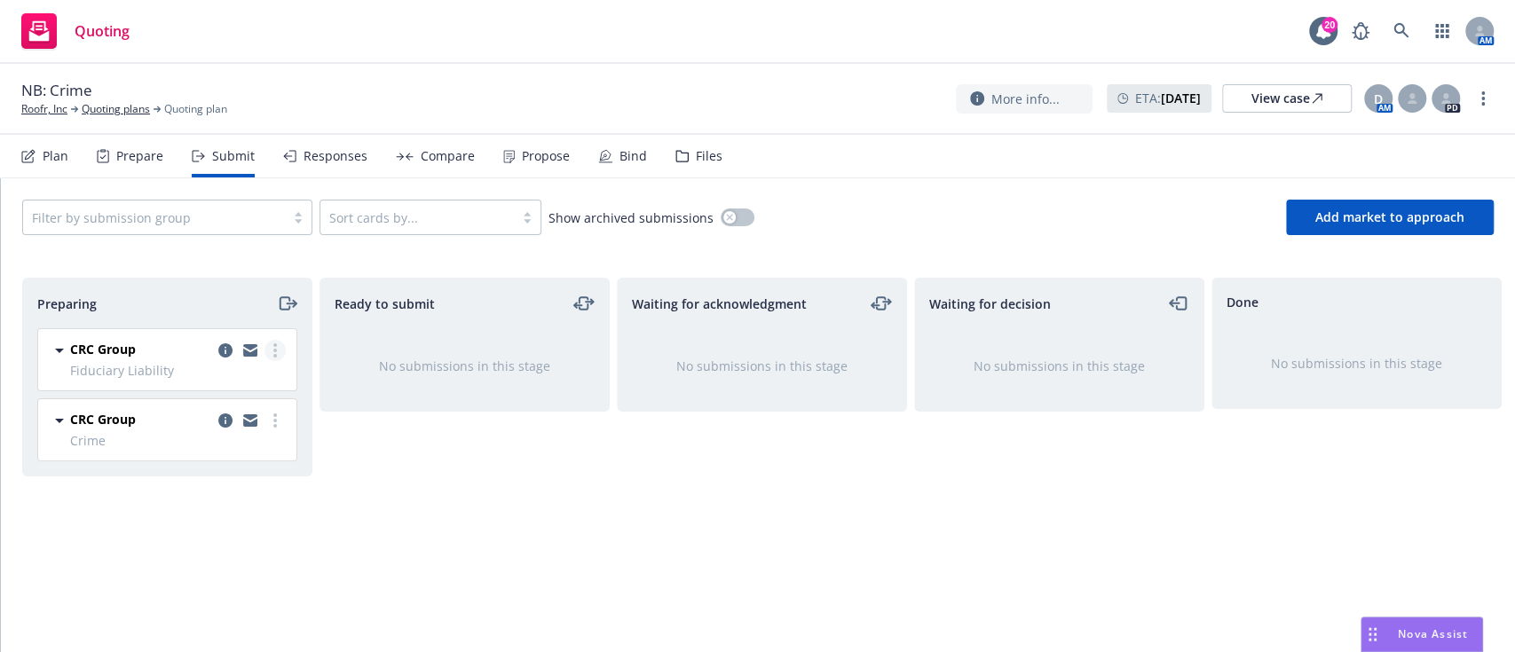
click at [277, 357] on icon "more" at bounding box center [275, 350] width 4 height 14
drag, startPoint x: 403, startPoint y: 471, endPoint x: 377, endPoint y: 473, distance: 25.8
click at [377, 473] on div "Ready to submit No submissions in this stage" at bounding box center [464, 446] width 290 height 337
click at [273, 415] on icon "more" at bounding box center [275, 420] width 4 height 14
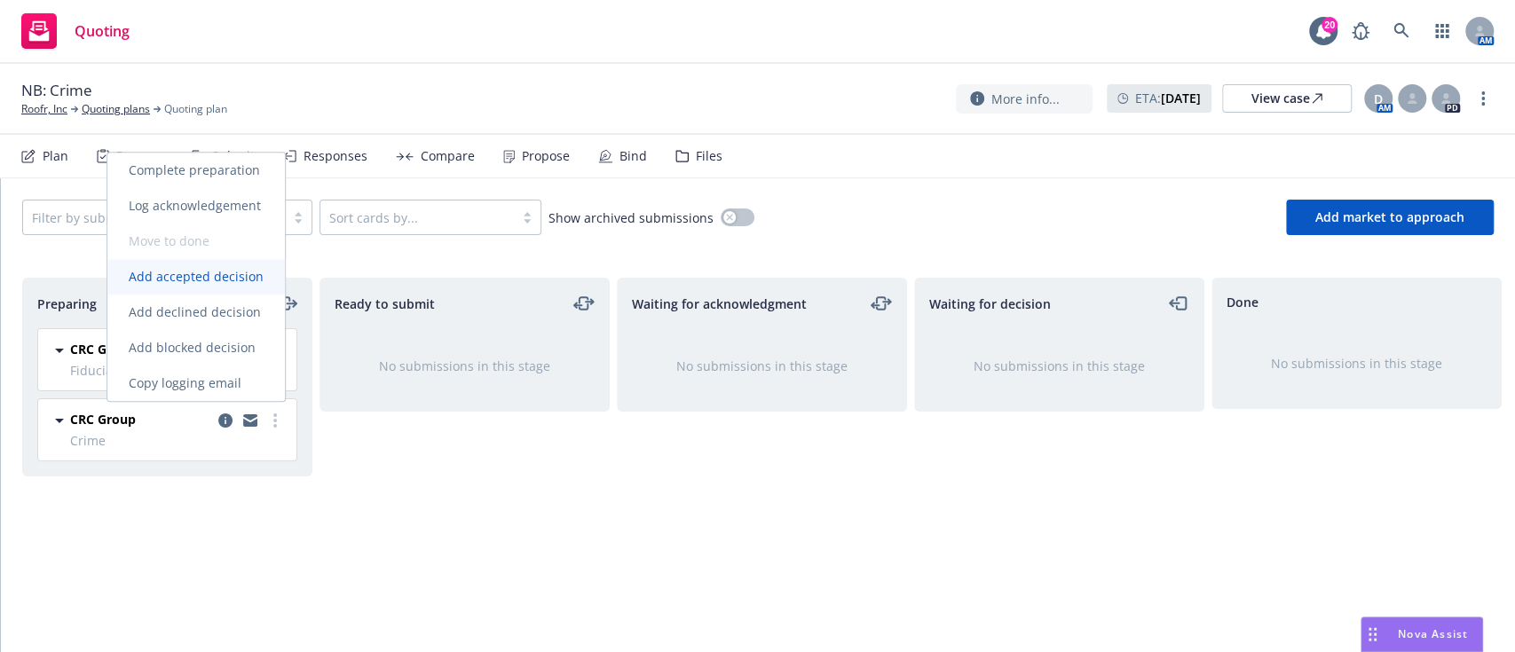
click at [174, 275] on span "Add accepted decision" at bounding box center [195, 276] width 177 height 17
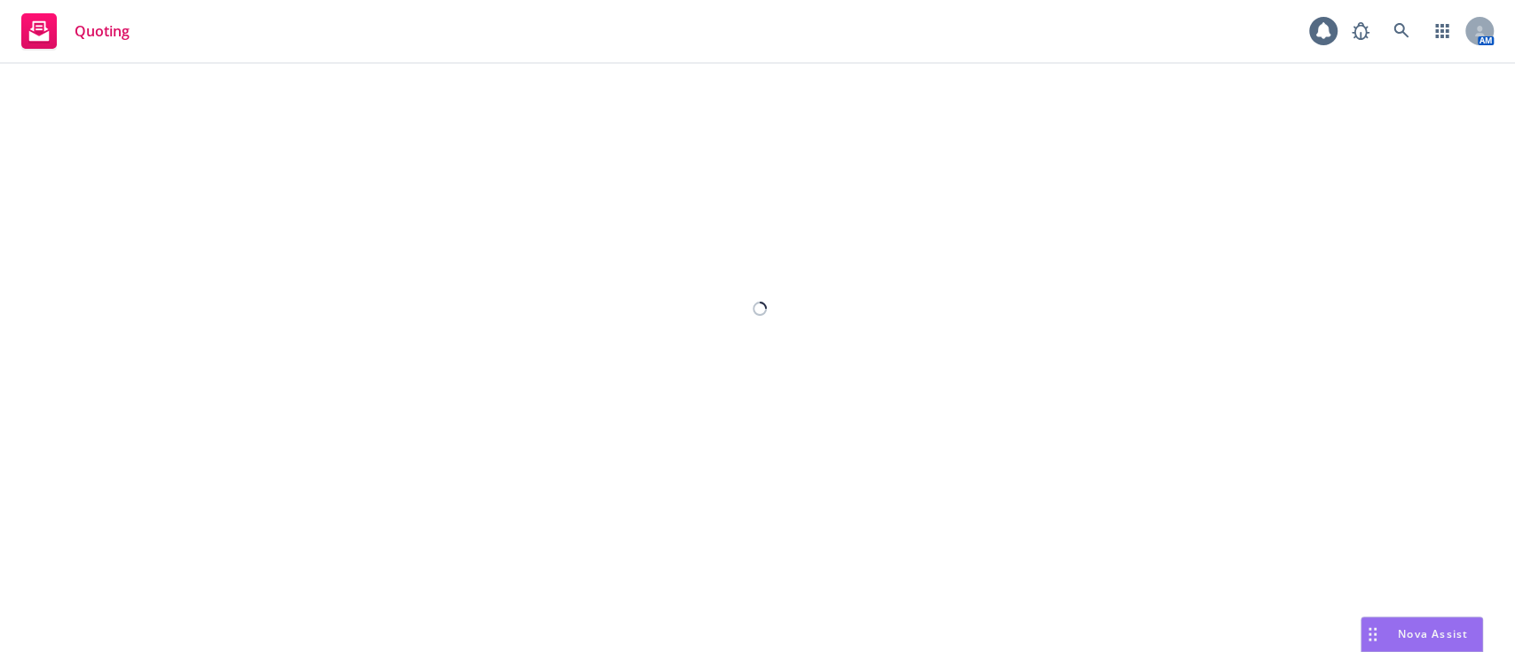
select select "12"
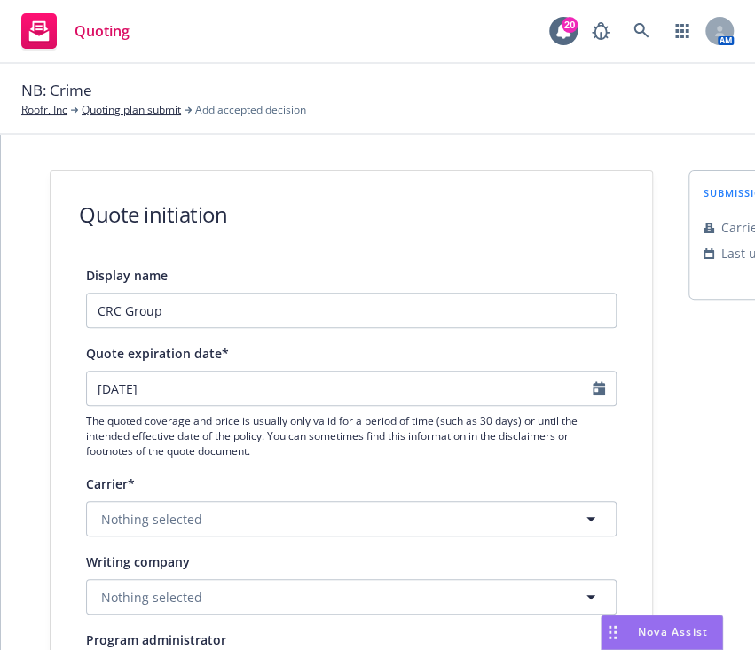
scroll to position [761, 0]
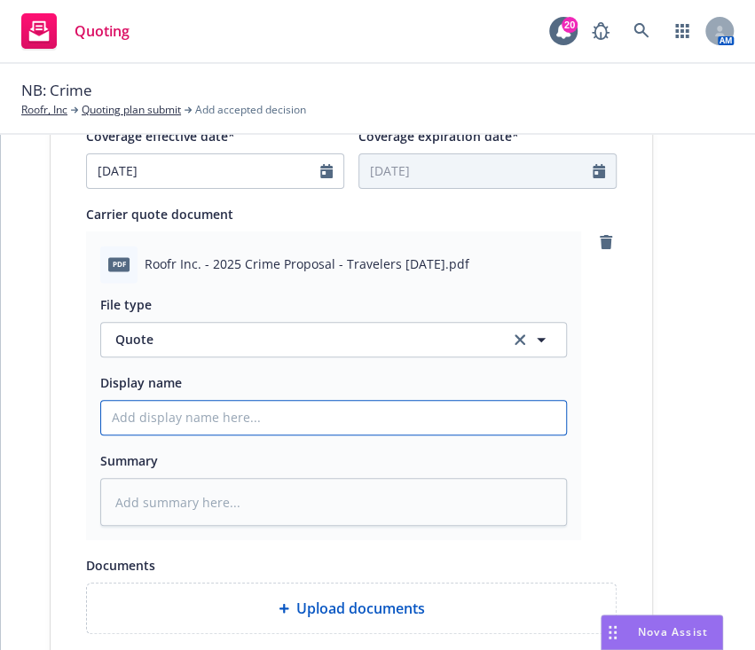
click at [319, 419] on input "Display name" at bounding box center [333, 418] width 465 height 34
type textarea "x"
type input "2"
type textarea "x"
type input "25"
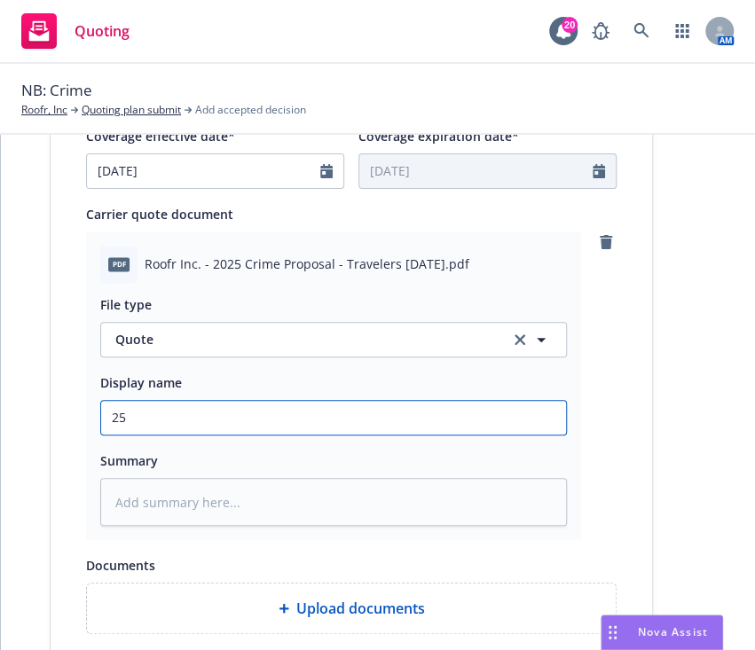
type textarea "x"
type input "25."
type textarea "x"
type input "25.2"
type textarea "x"
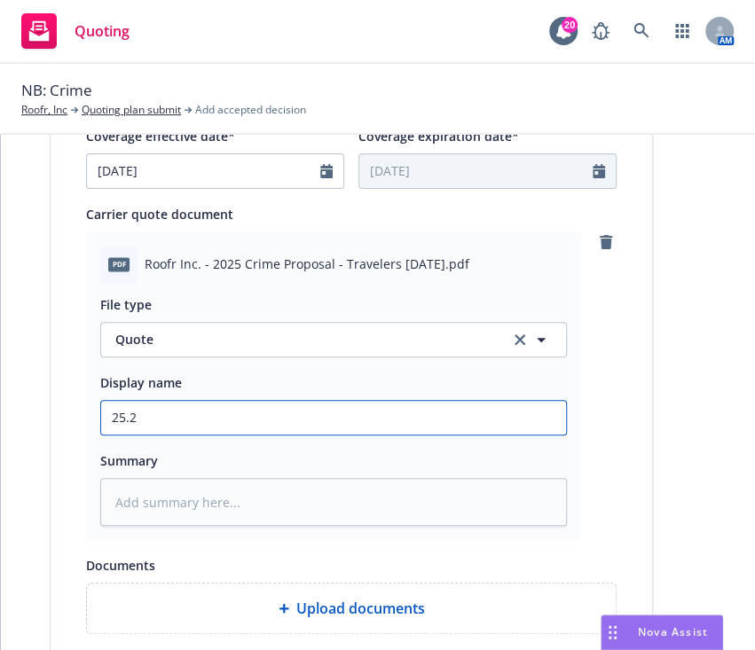
type input "25.26"
type textarea "x"
type input "25.26"
type textarea "x"
type input "25.26 T"
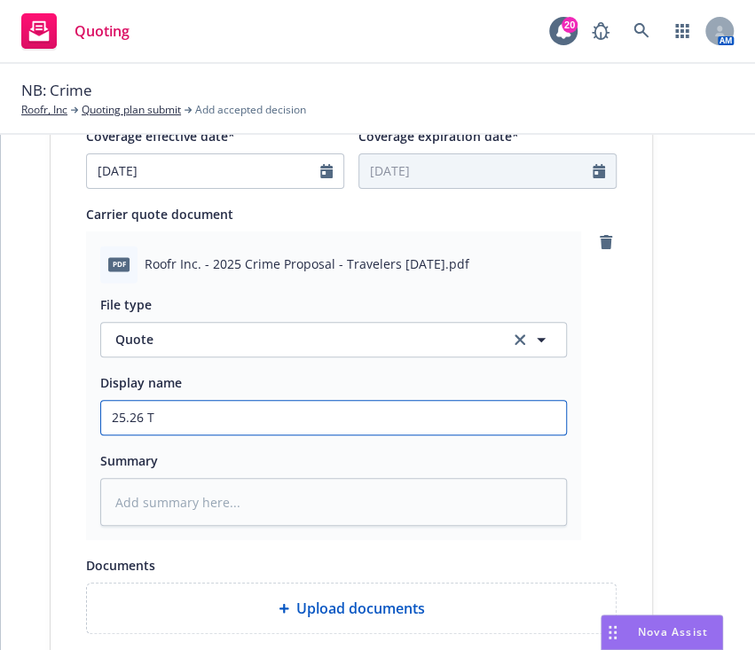
type textarea "x"
type input "25.26 Tr"
type textarea "x"
type input "25.26 Tra"
type textarea "x"
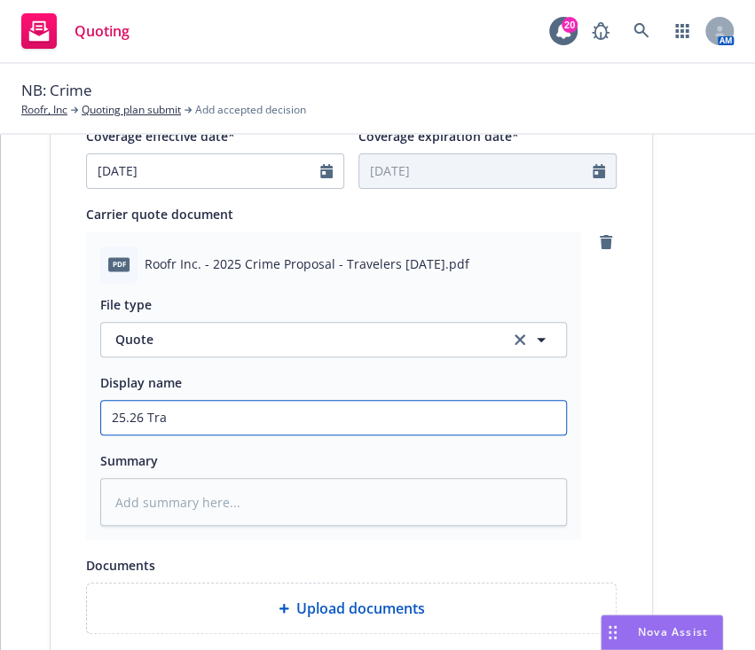
type input "25.26 Trav"
type textarea "x"
type input "25.26 Trave"
type textarea "x"
type input "25.26 Travel"
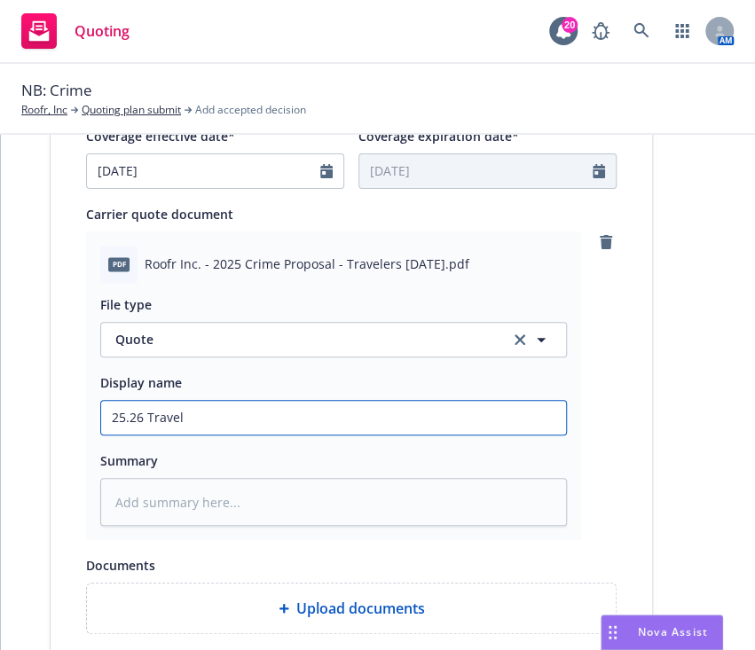
type textarea "x"
type input "25.26 Travele"
type textarea "x"
type input "25.26 Traveler"
type textarea "x"
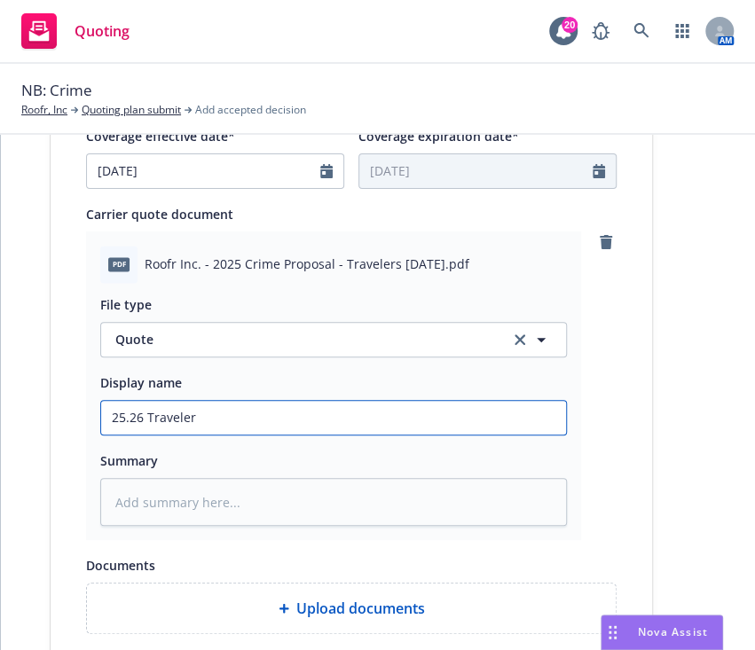
type input "25.26 Travelers"
type textarea "x"
type input "25.26 Travelers"
type textarea "x"
type input "25.26 Travelers C"
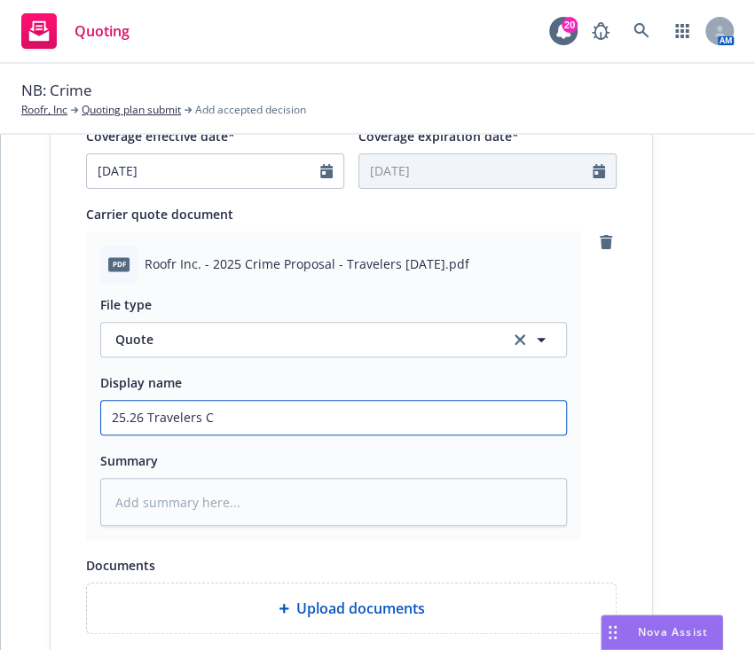
type textarea "x"
type input "25.26 Travelers Cr"
type textarea "x"
type input "25.26 Travelers Cri"
type textarea "x"
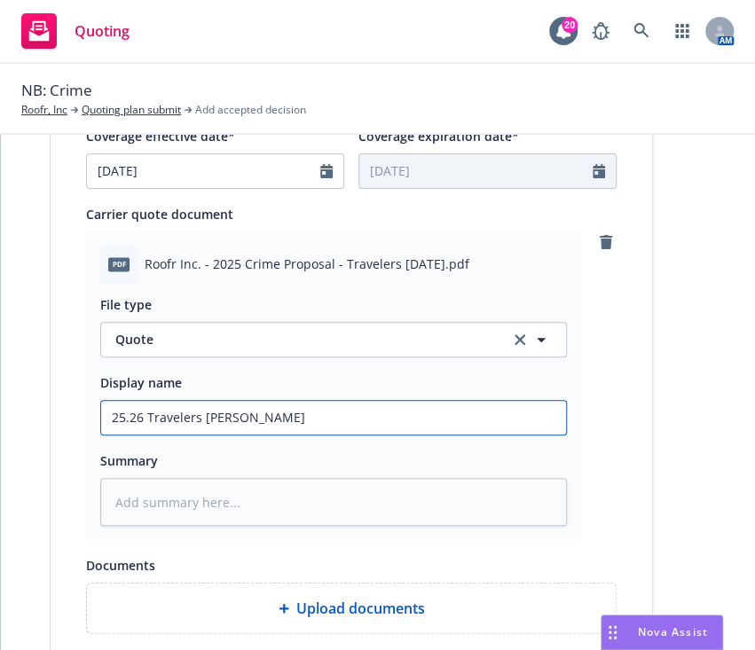
type input "25.26 Travelers Crime"
type textarea "x"
type input "25.26 Travelers Crime"
type textarea "x"
type input "25.26 Travelers Crime Q"
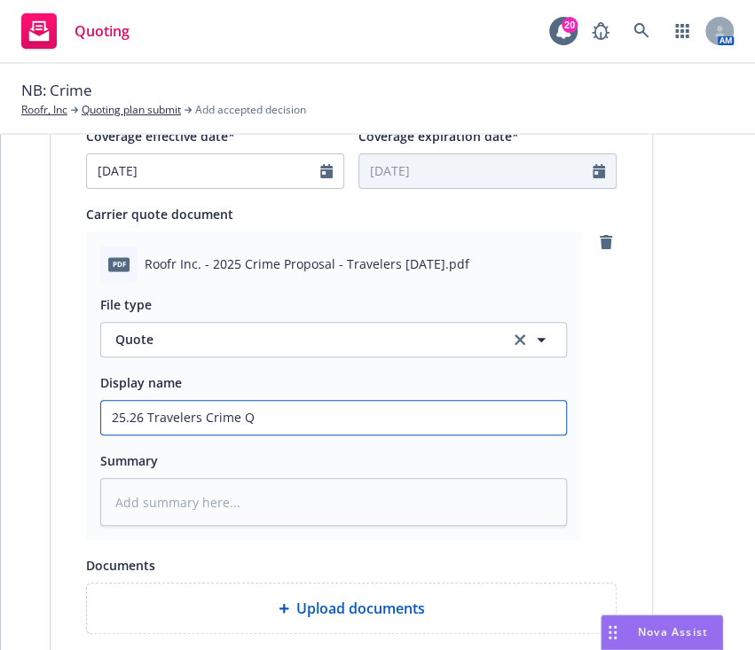
type textarea "x"
type input "25.26 Travelers Crime Qu"
type textarea "x"
type input "25.26 Travelers Crime Quo"
type textarea "x"
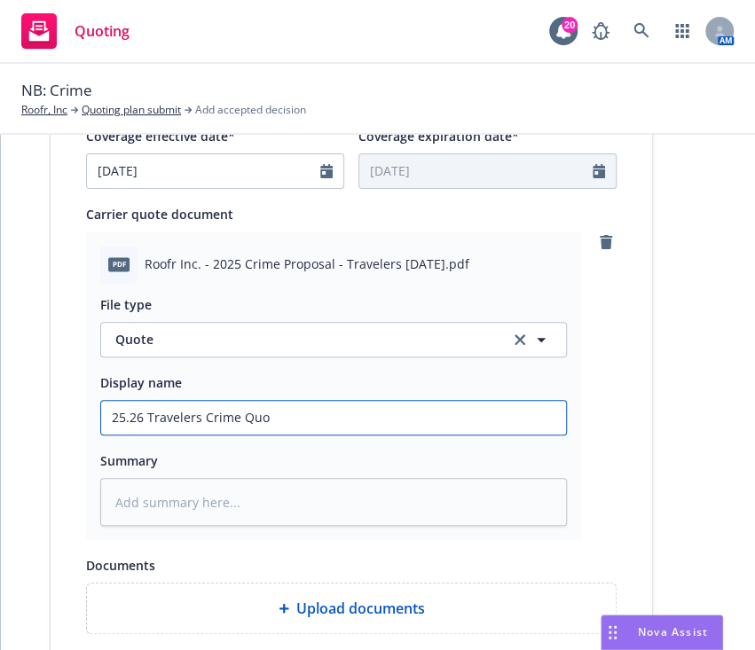
type input "25.26 Travelers Crime Quot"
type textarea "x"
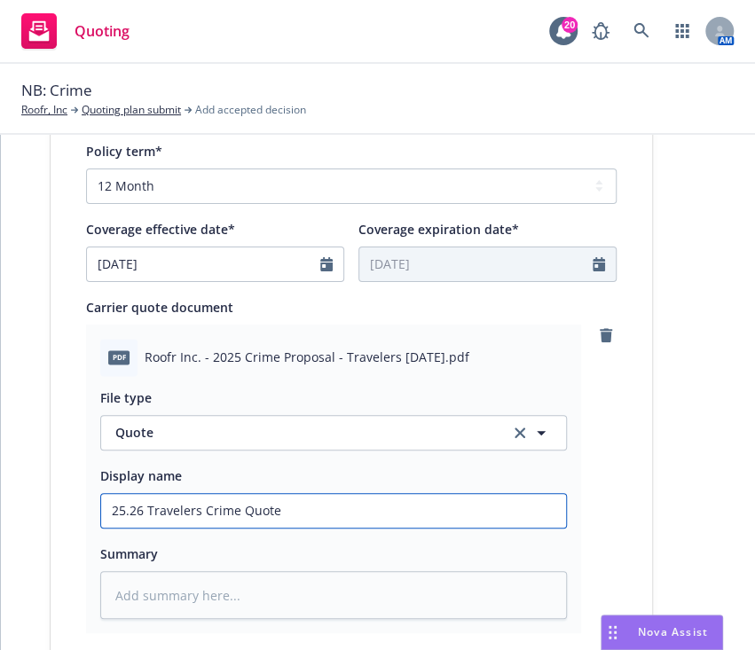
scroll to position [669, 0]
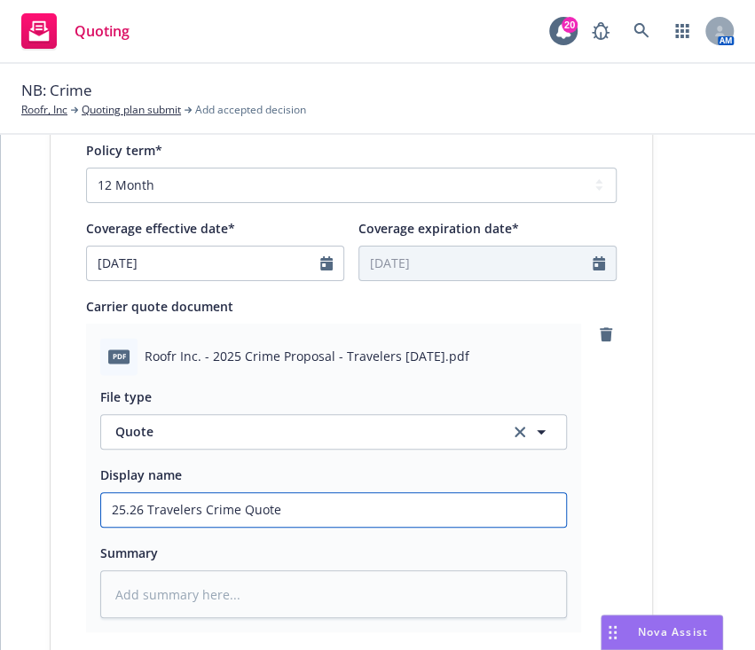
type input "25.26 Travelers Crime Quote"
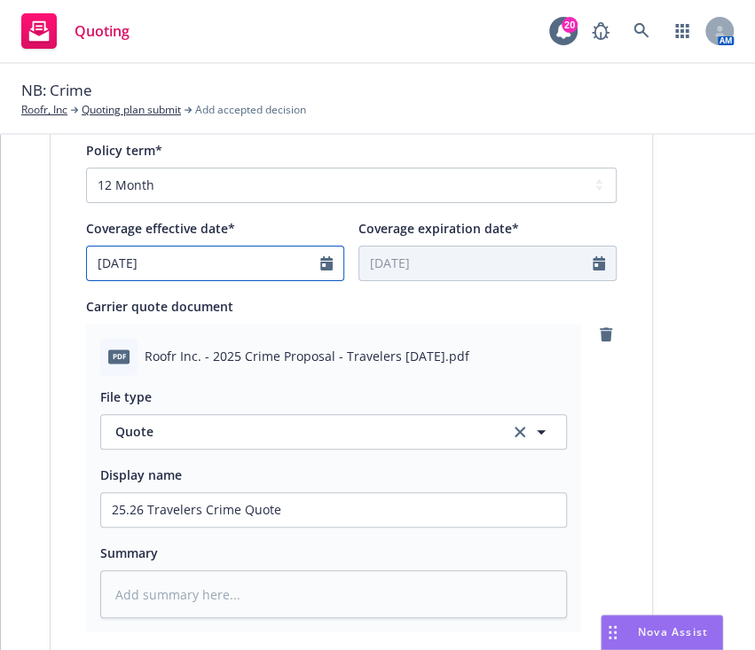
click at [320, 259] on icon "Calendar" at bounding box center [326, 263] width 12 height 14
select select "8"
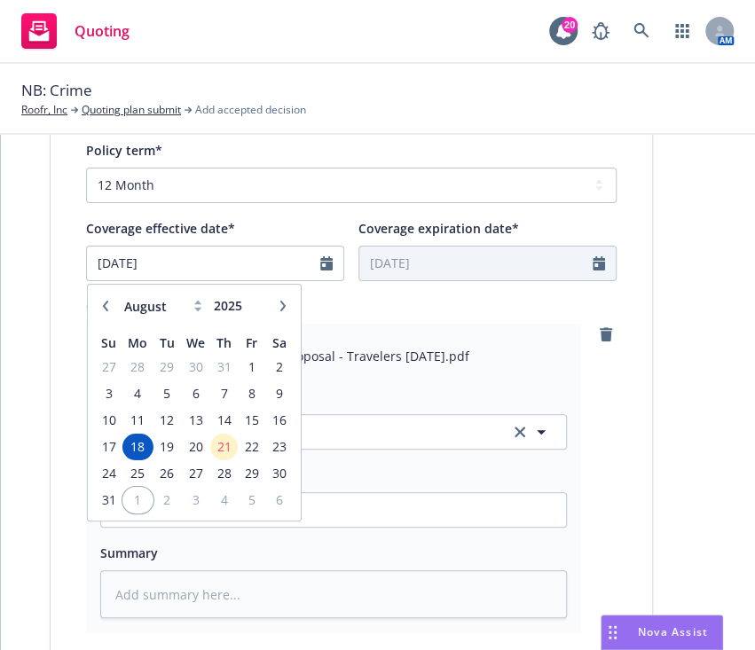
click at [128, 504] on span "1" at bounding box center [137, 500] width 27 height 22
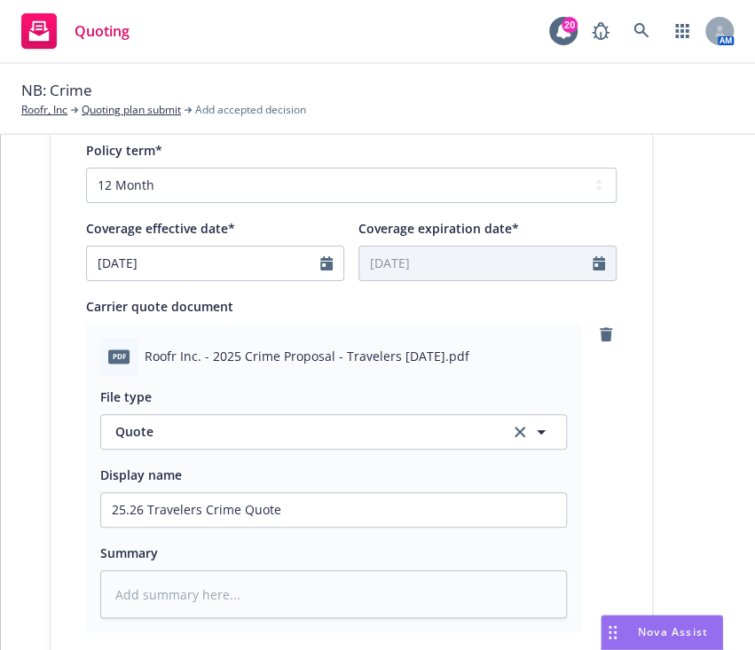
type input "09/01/2025"
type input "09/01/2026"
type textarea "x"
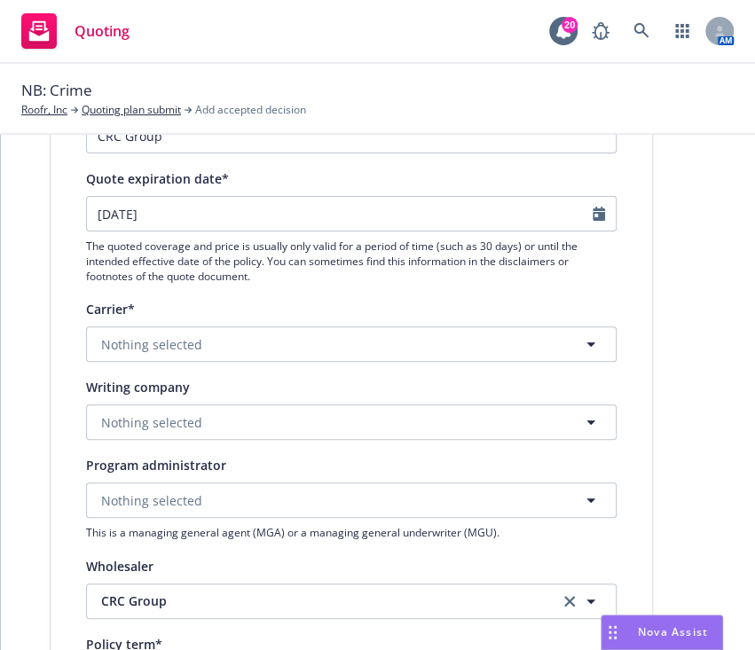
scroll to position [182, 0]
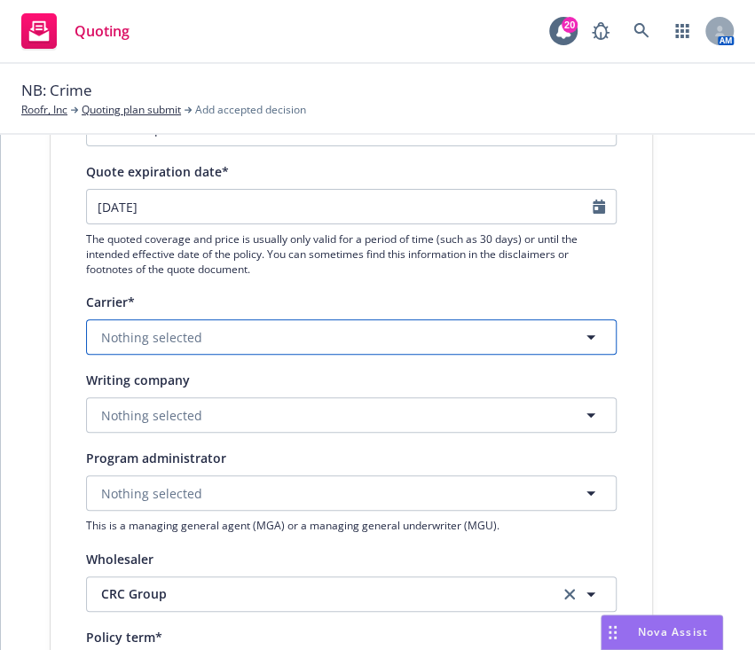
click at [391, 331] on button "Nothing selected" at bounding box center [351, 336] width 531 height 35
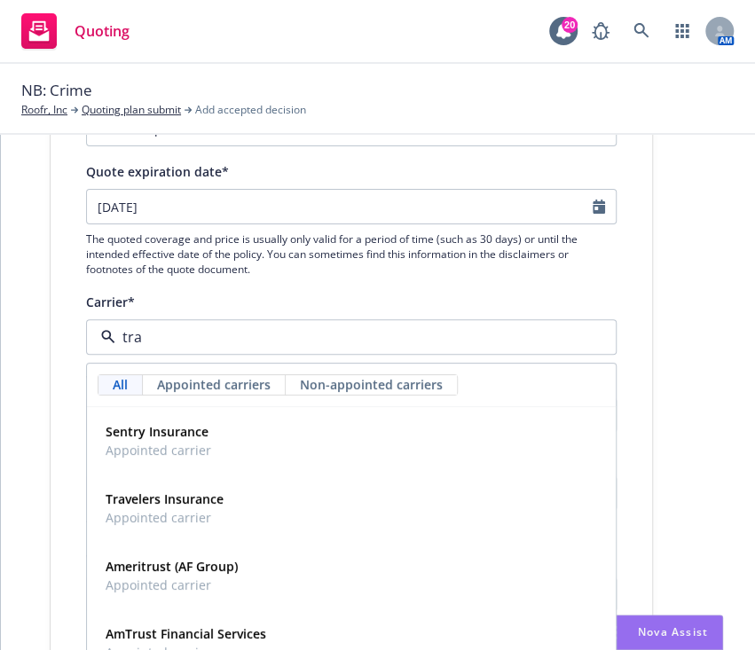
type input "trav"
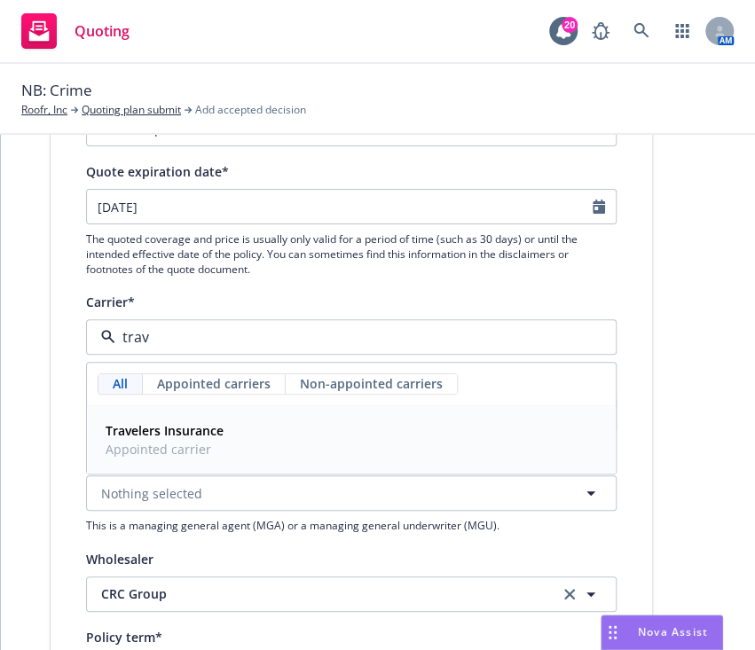
click at [354, 437] on div "Travelers Insurance Appointed carrier" at bounding box center [351, 440] width 506 height 44
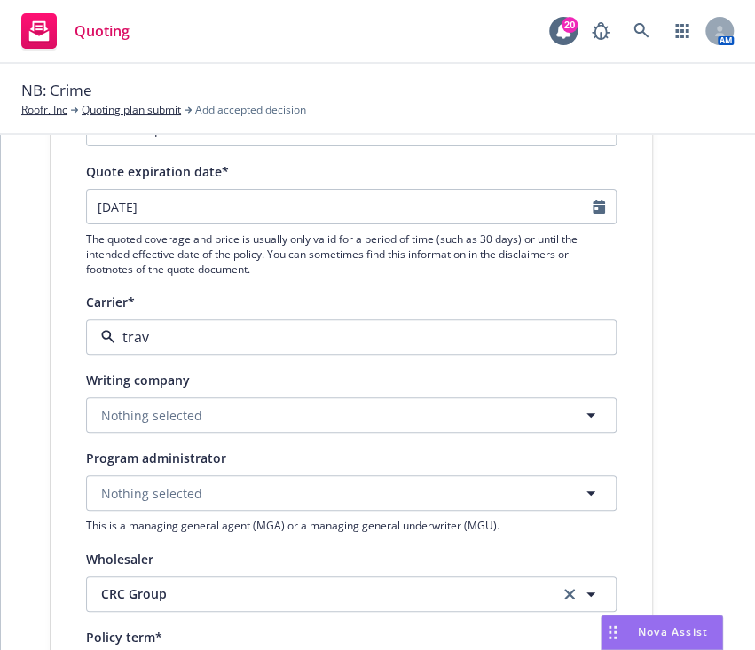
type textarea "x"
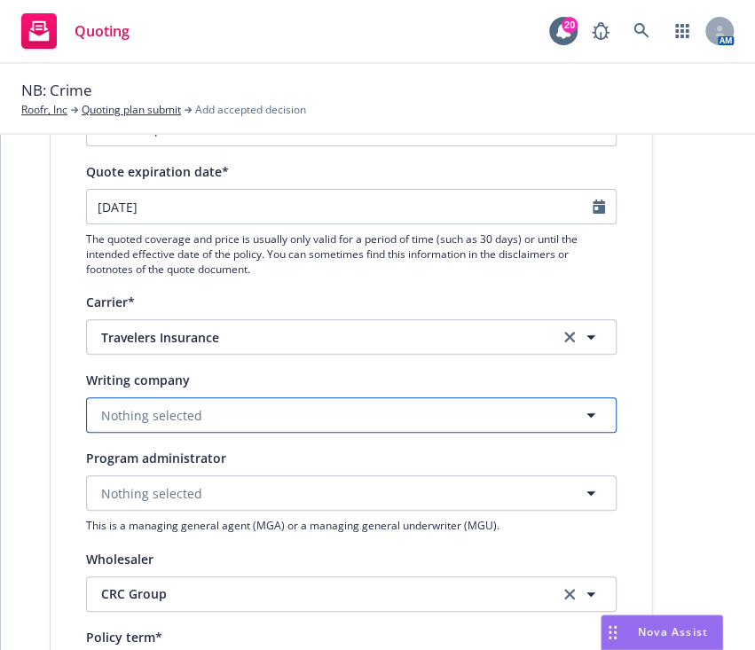
click at [358, 411] on button "Nothing selected" at bounding box center [351, 414] width 531 height 35
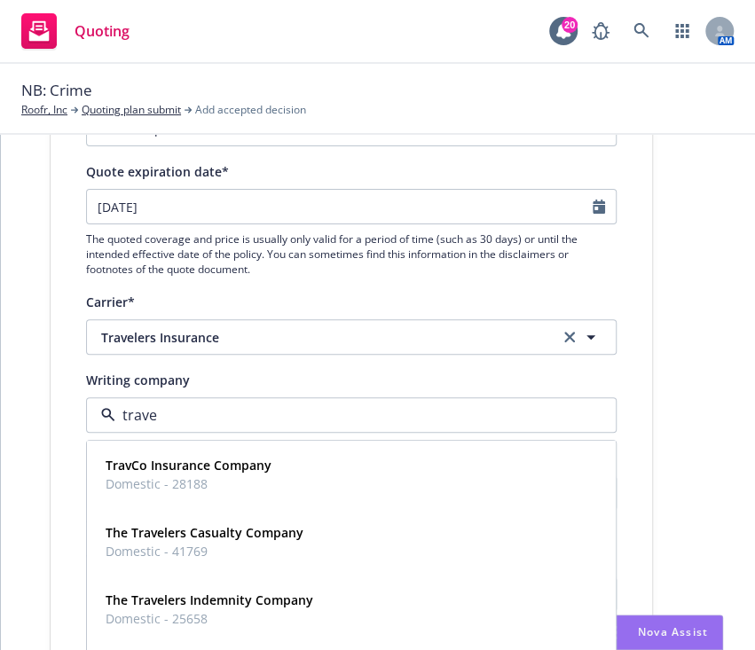
type input "traver"
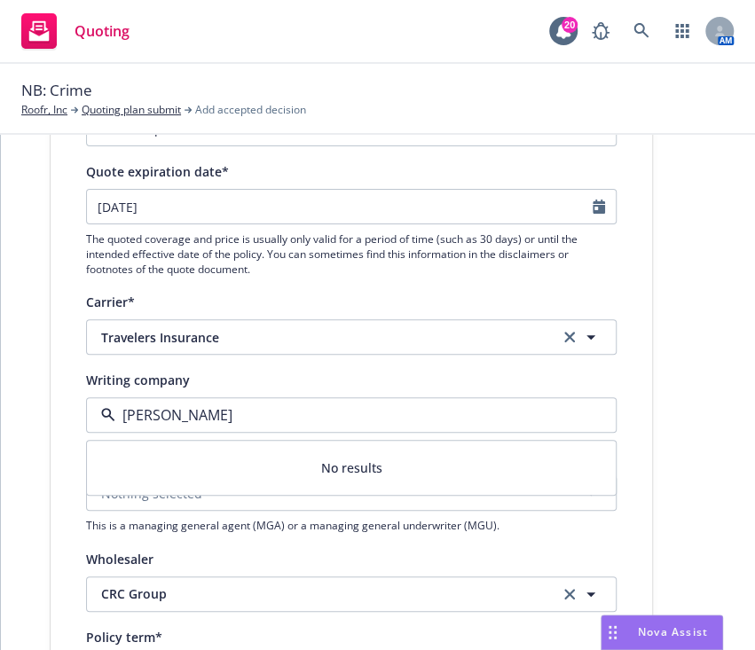
type textarea "x"
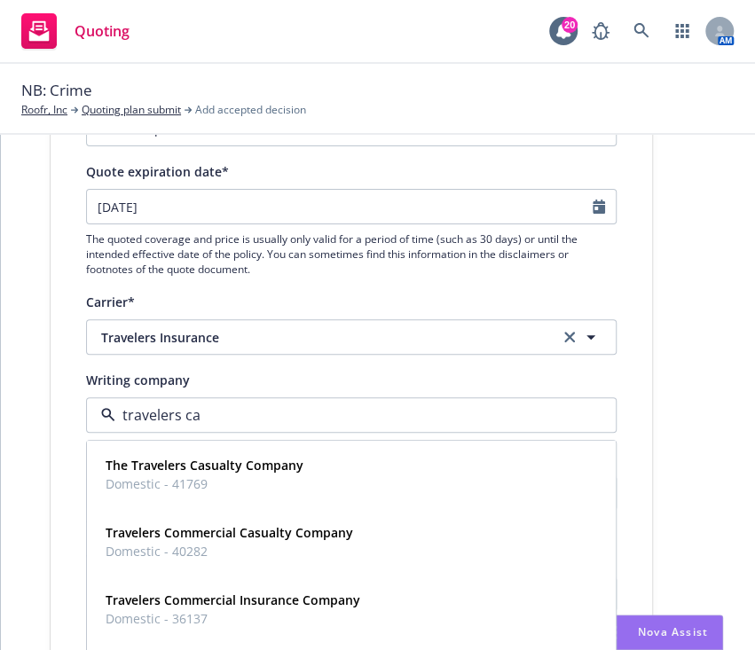
type input "travelers cas"
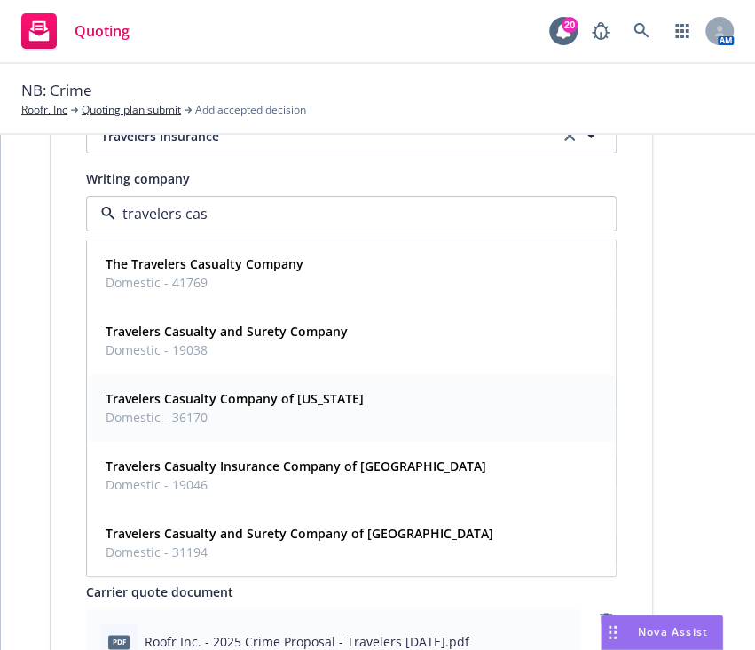
scroll to position [405, 0]
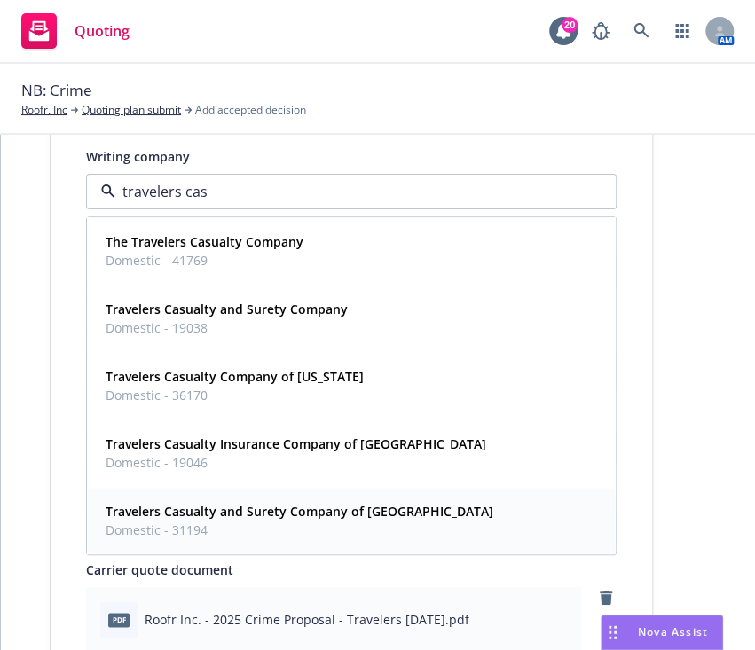
click at [272, 511] on strong "Travelers Casualty and Surety Company of America" at bounding box center [300, 511] width 388 height 17
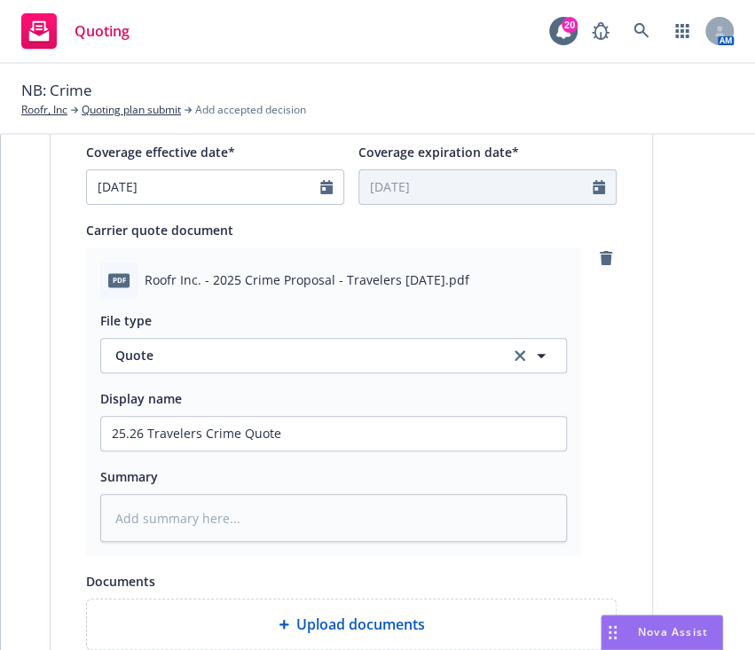
scroll to position [1020, 0]
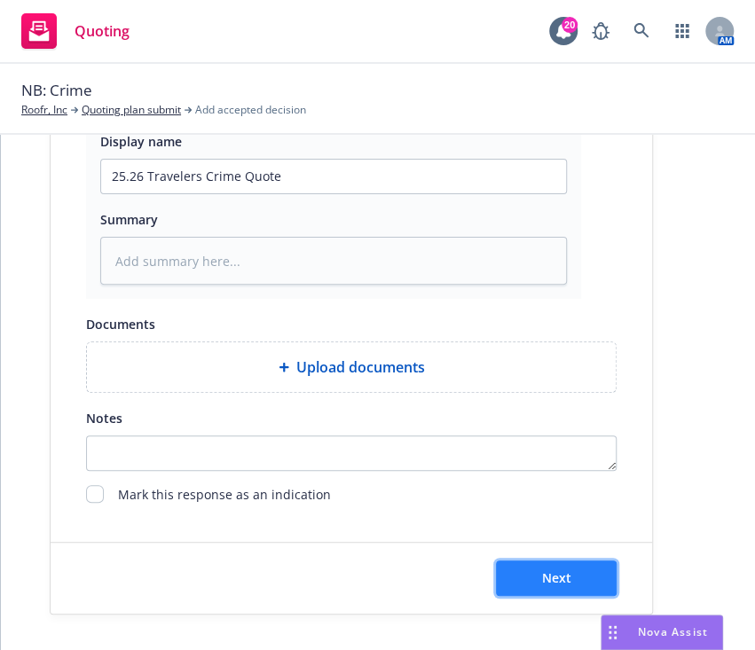
click at [582, 561] on button "Next" at bounding box center [556, 578] width 121 height 35
type textarea "x"
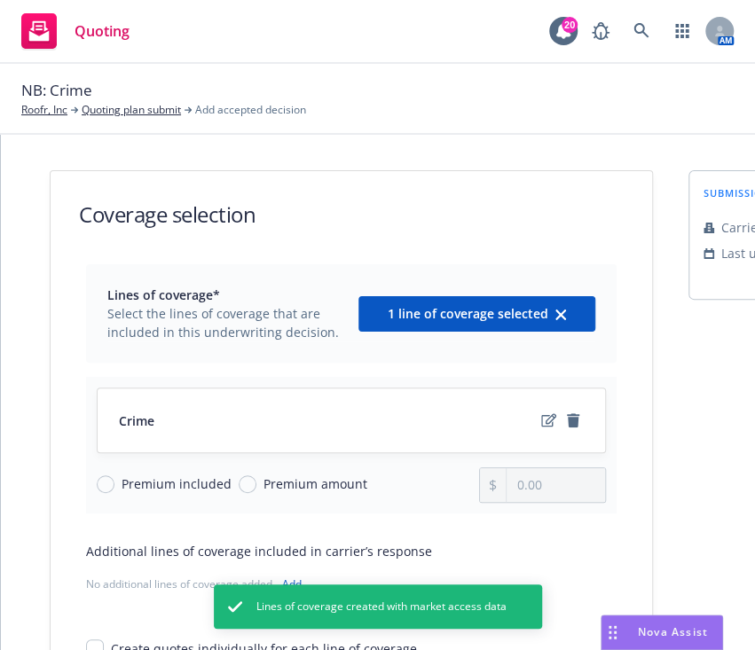
click at [279, 486] on span "Premium amount" at bounding box center [316, 484] width 104 height 19
click at [256, 486] on input "Premium amount" at bounding box center [248, 485] width 18 height 18
radio input "true"
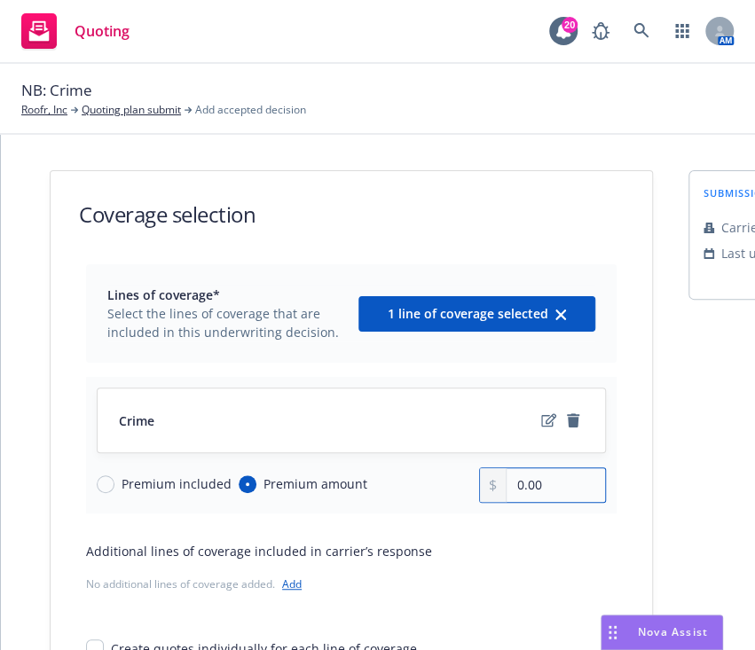
click at [507, 490] on input "0.00" at bounding box center [556, 485] width 98 height 34
type input "8,045.00"
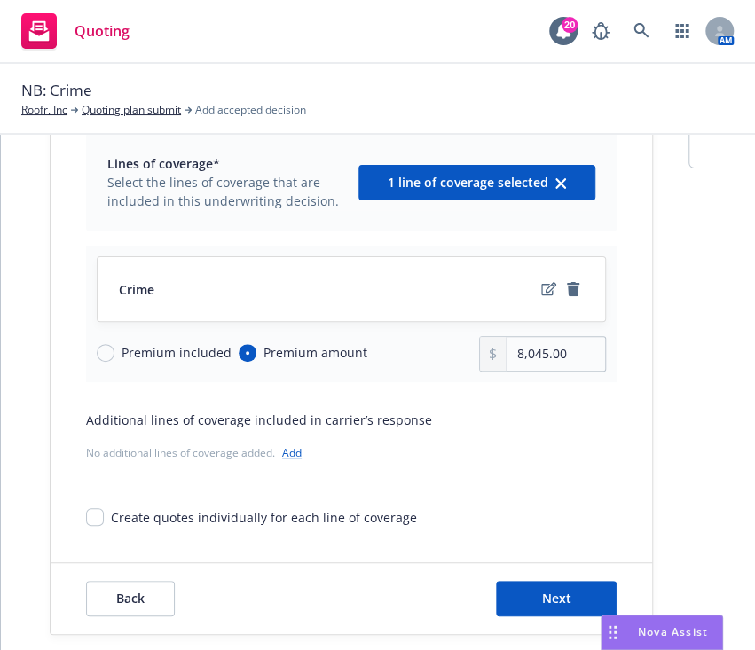
scroll to position [169, 0]
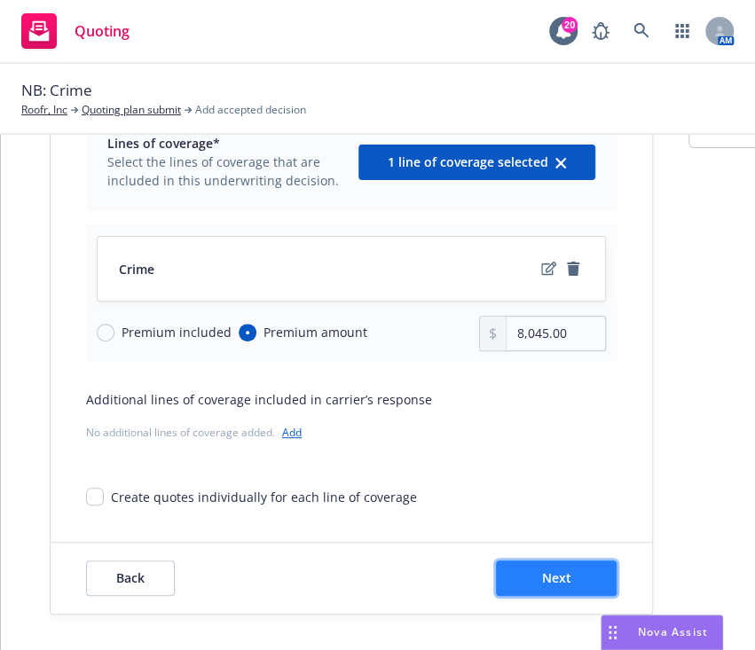
click at [533, 561] on button "Next" at bounding box center [556, 578] width 121 height 35
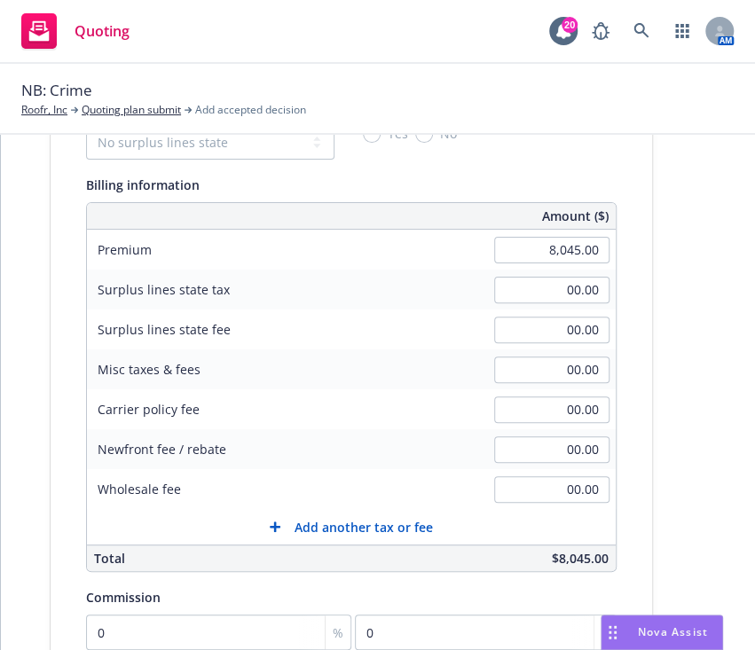
scroll to position [247, 0]
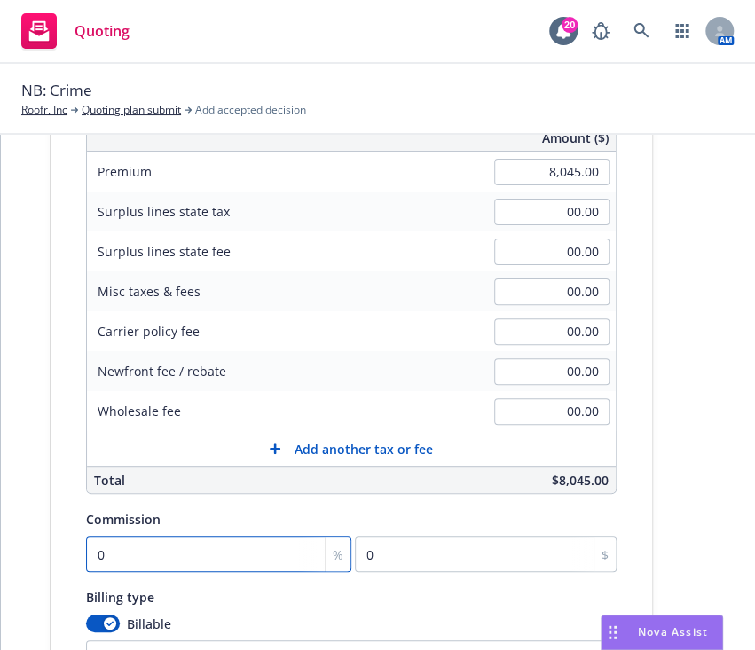
type input "1"
type input "80.45"
click at [276, 566] on input "1" at bounding box center [218, 554] width 265 height 35
type input "12"
type input "965.4"
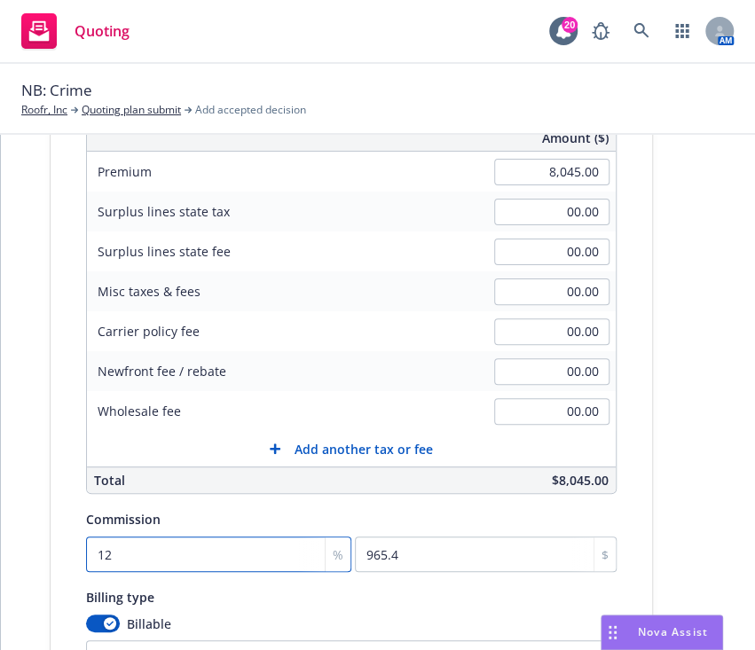
type input "12"
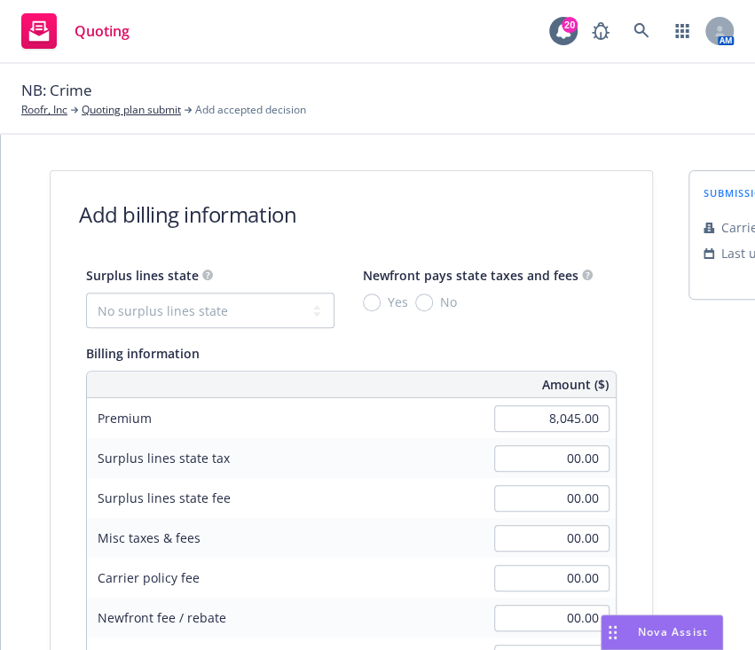
scroll to position [480, 0]
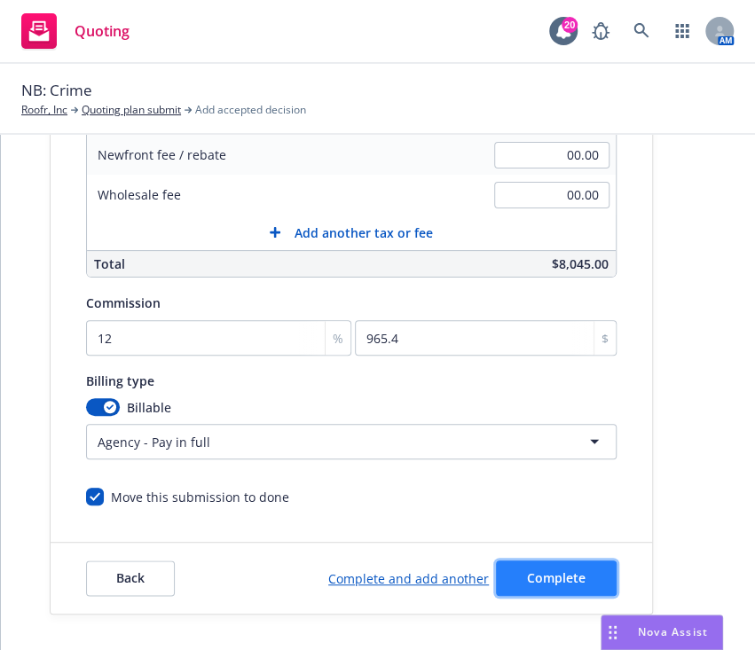
click at [548, 561] on button "Complete" at bounding box center [556, 578] width 121 height 35
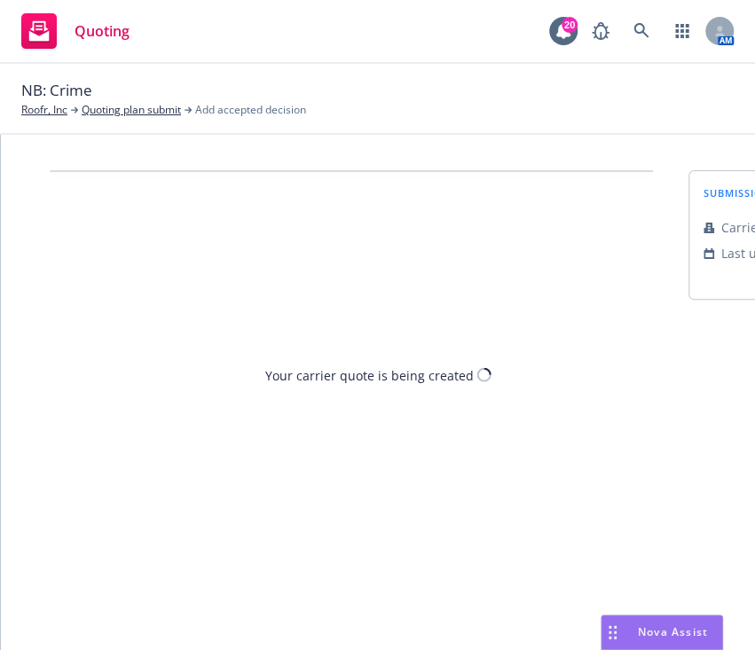
scroll to position [0, 0]
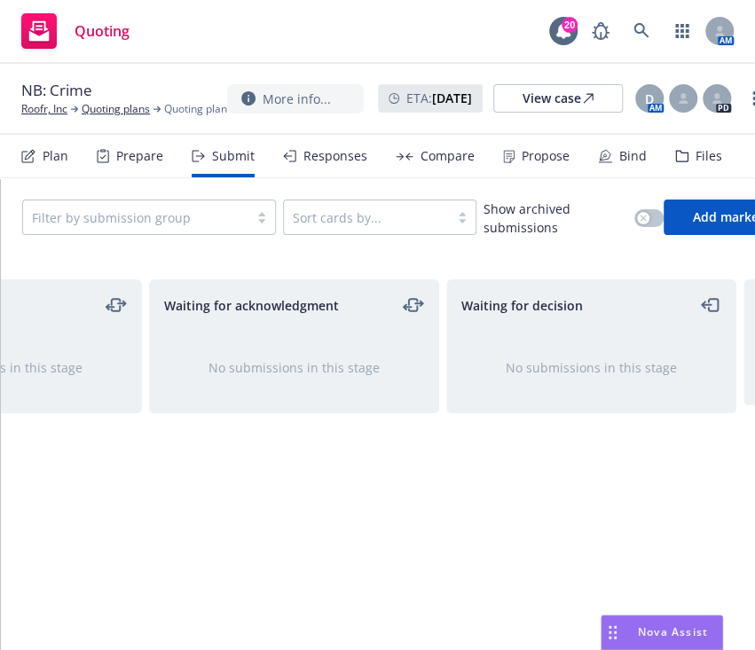
scroll to position [0, 767]
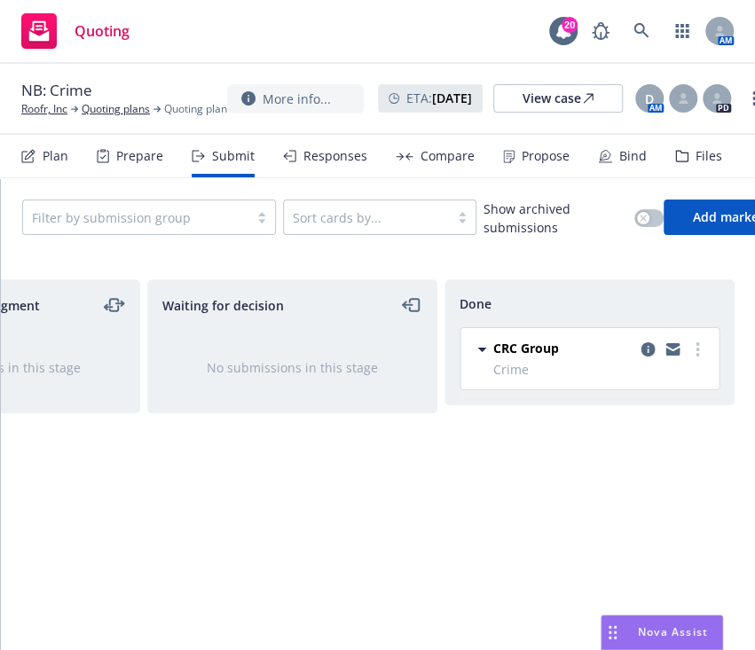
click at [522, 150] on div "Propose" at bounding box center [546, 156] width 48 height 14
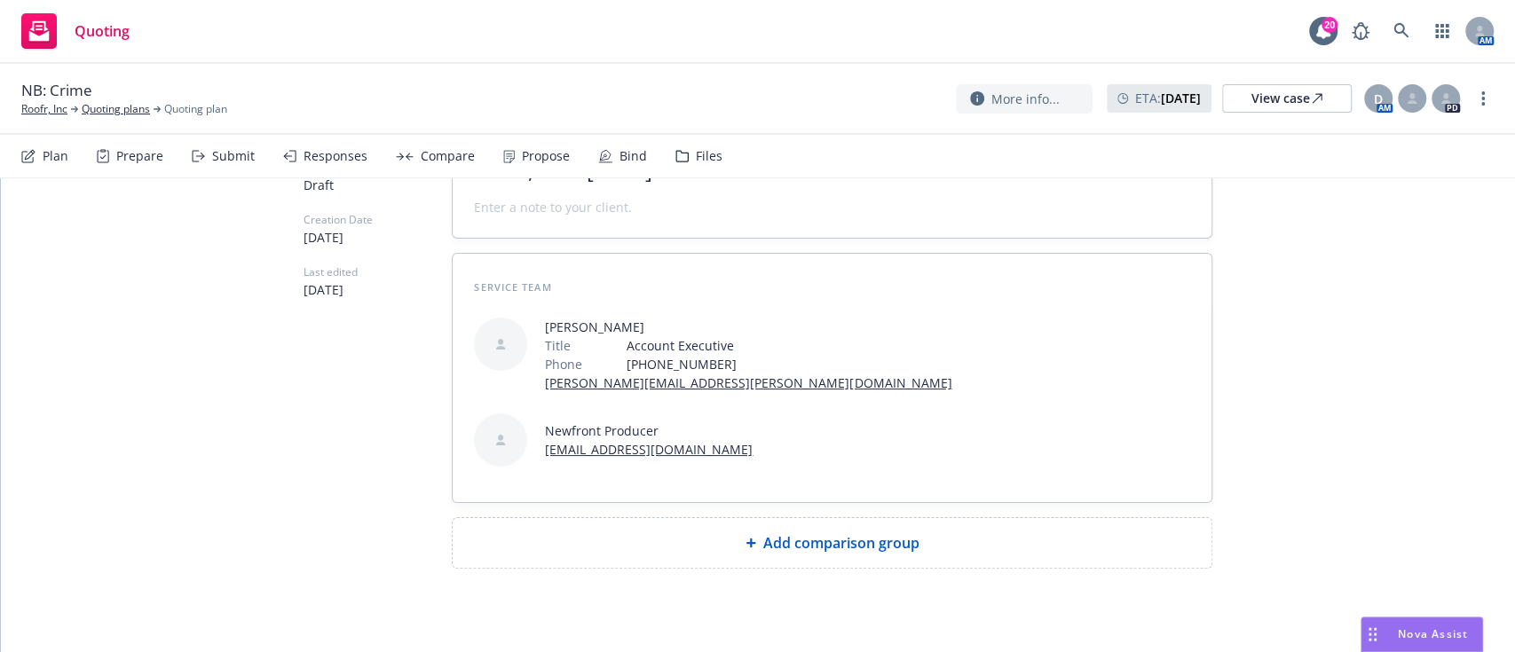
scroll to position [111, 0]
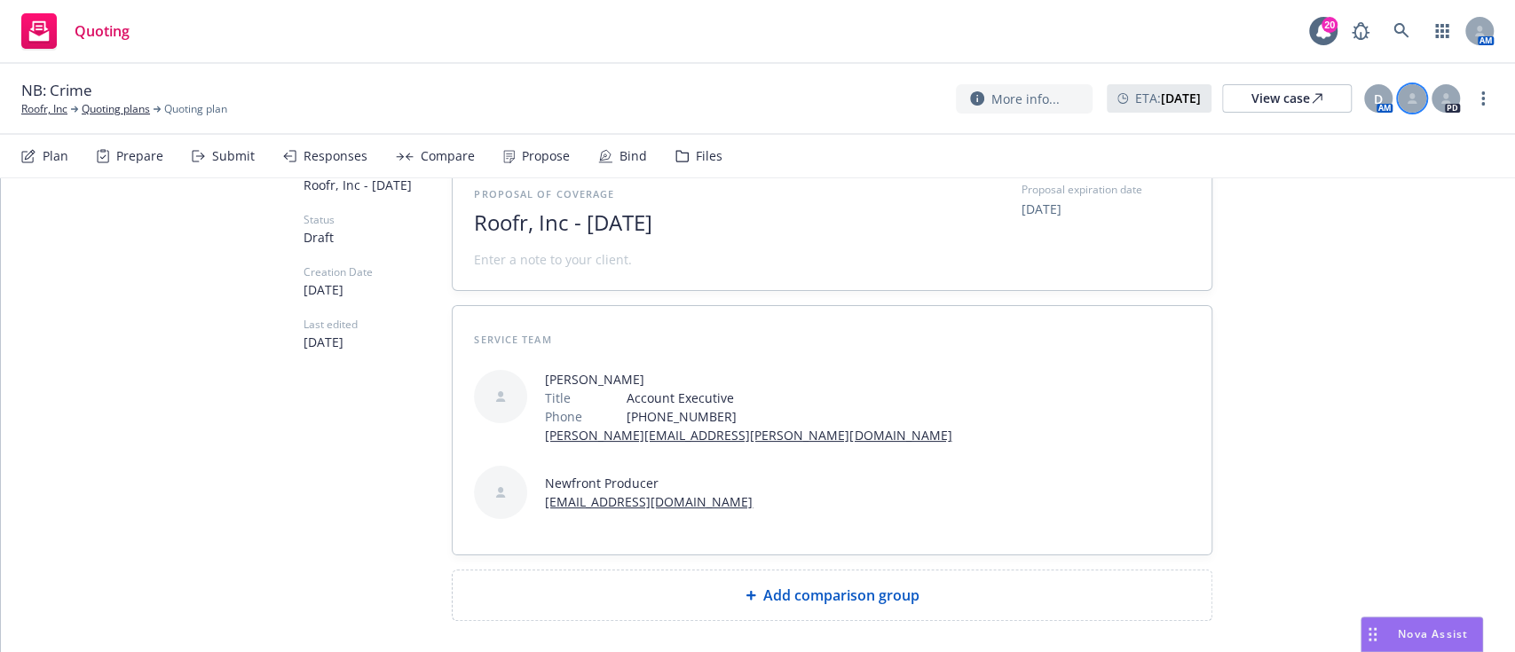
click at [1413, 102] on icon at bounding box center [1412, 102] width 10 height 4
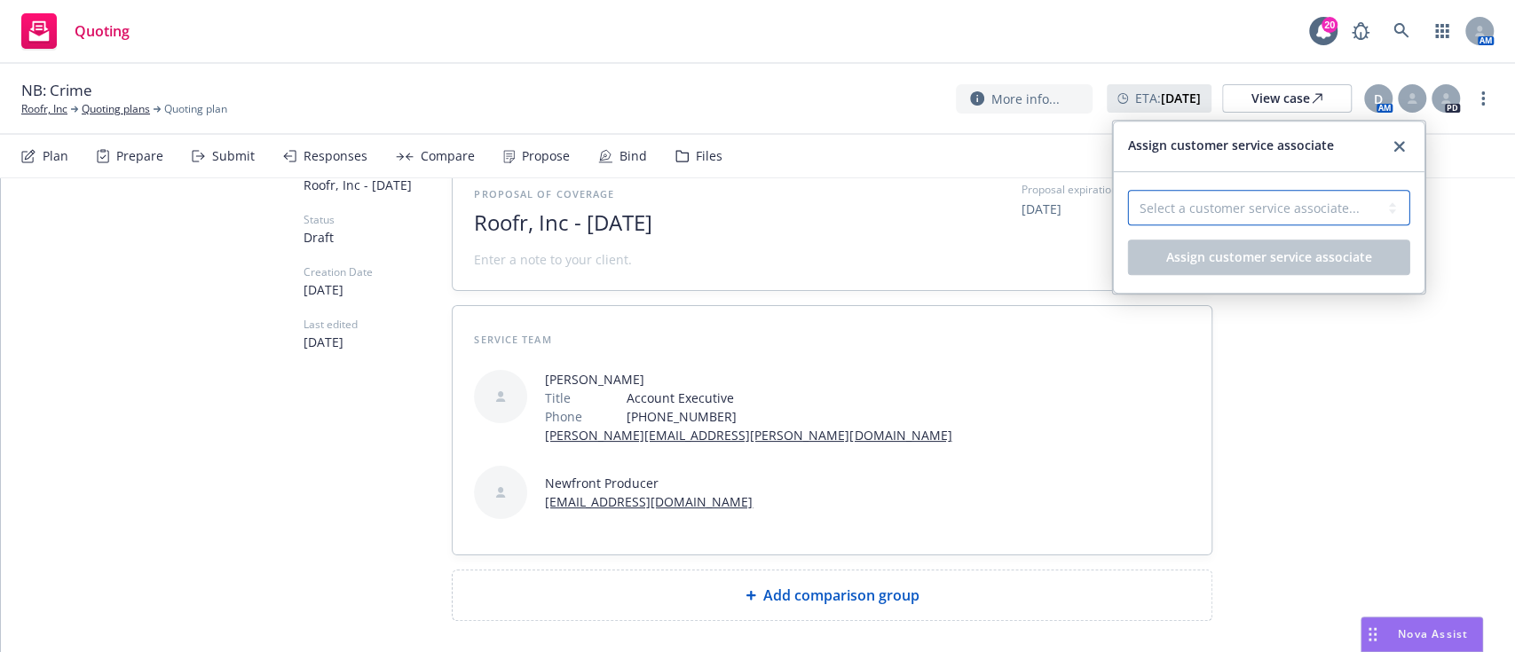
click at [1328, 192] on select "Select a customer service associate... Miles Crenwelge" at bounding box center [1269, 207] width 282 height 35
select select "543f6bf1-3603-460b-ae22-0ecee4f5b2c1"
click at [1128, 190] on select "Select a customer service associate... Miles Crenwelge" at bounding box center [1269, 207] width 282 height 35
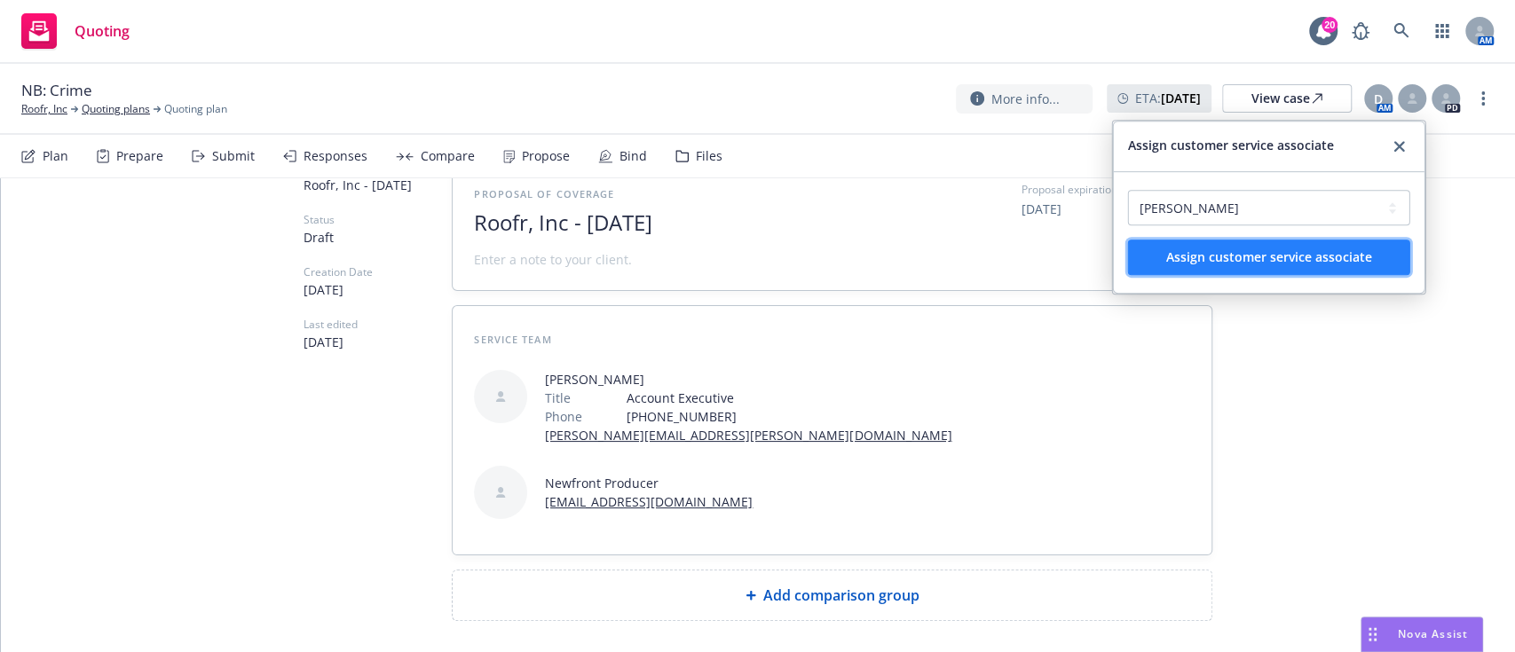
click at [1301, 262] on span "Assign customer service associate" at bounding box center [1269, 256] width 206 height 17
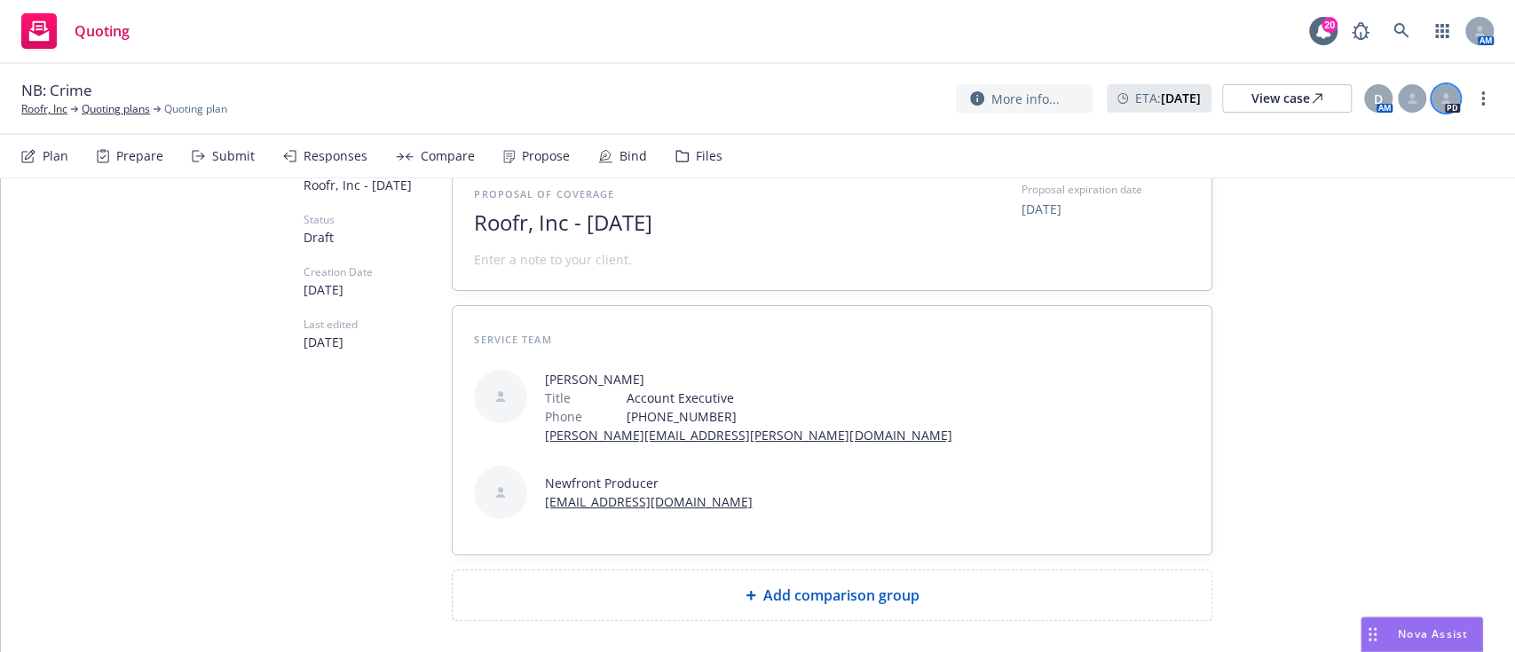
scroll to position [163, 0]
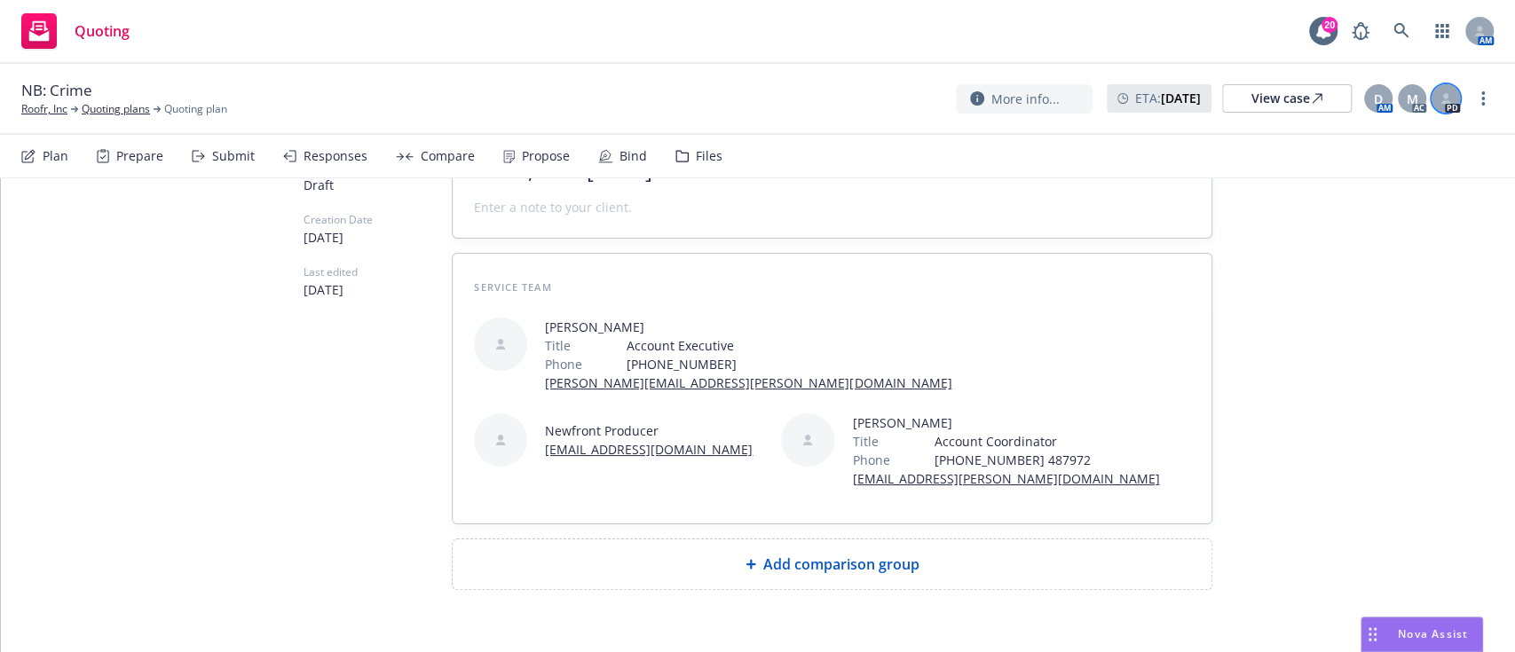
click at [1449, 98] on icon at bounding box center [1445, 98] width 11 height 11
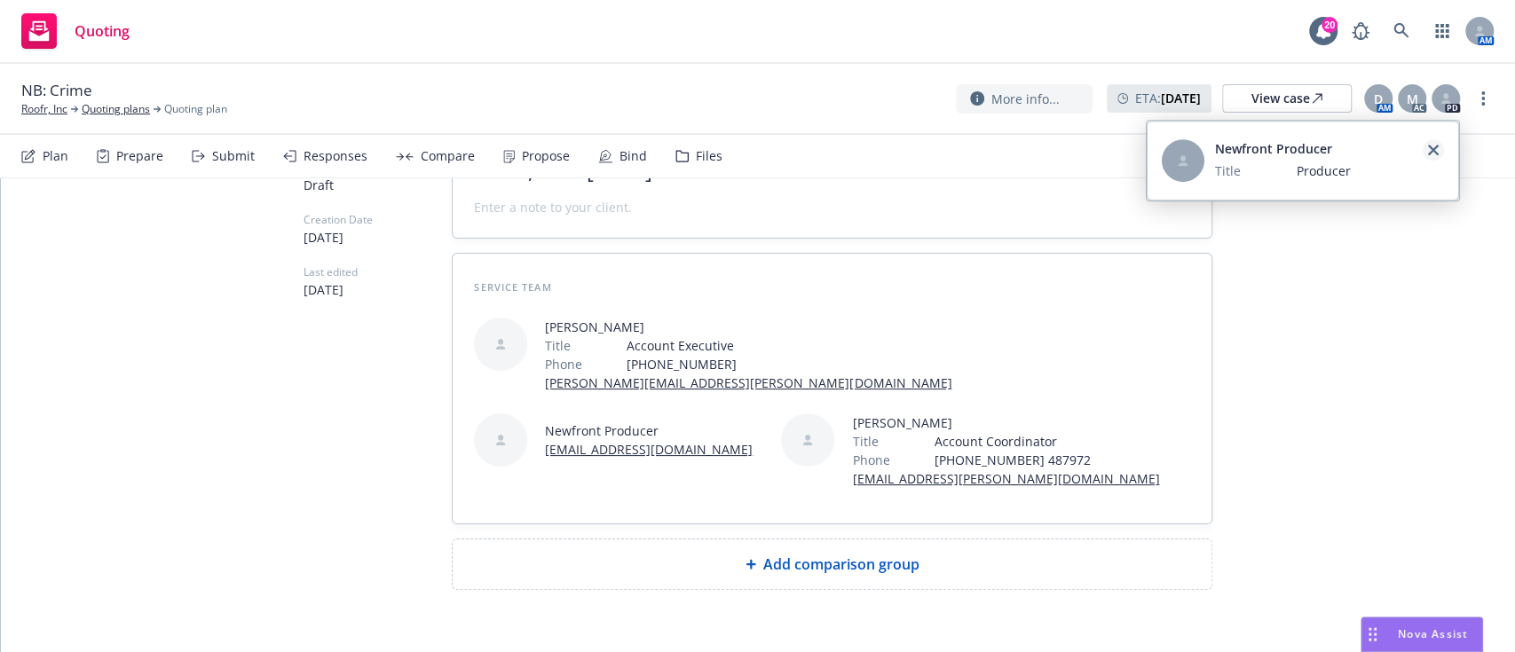
click at [1437, 153] on icon "close" at bounding box center [1433, 150] width 11 height 11
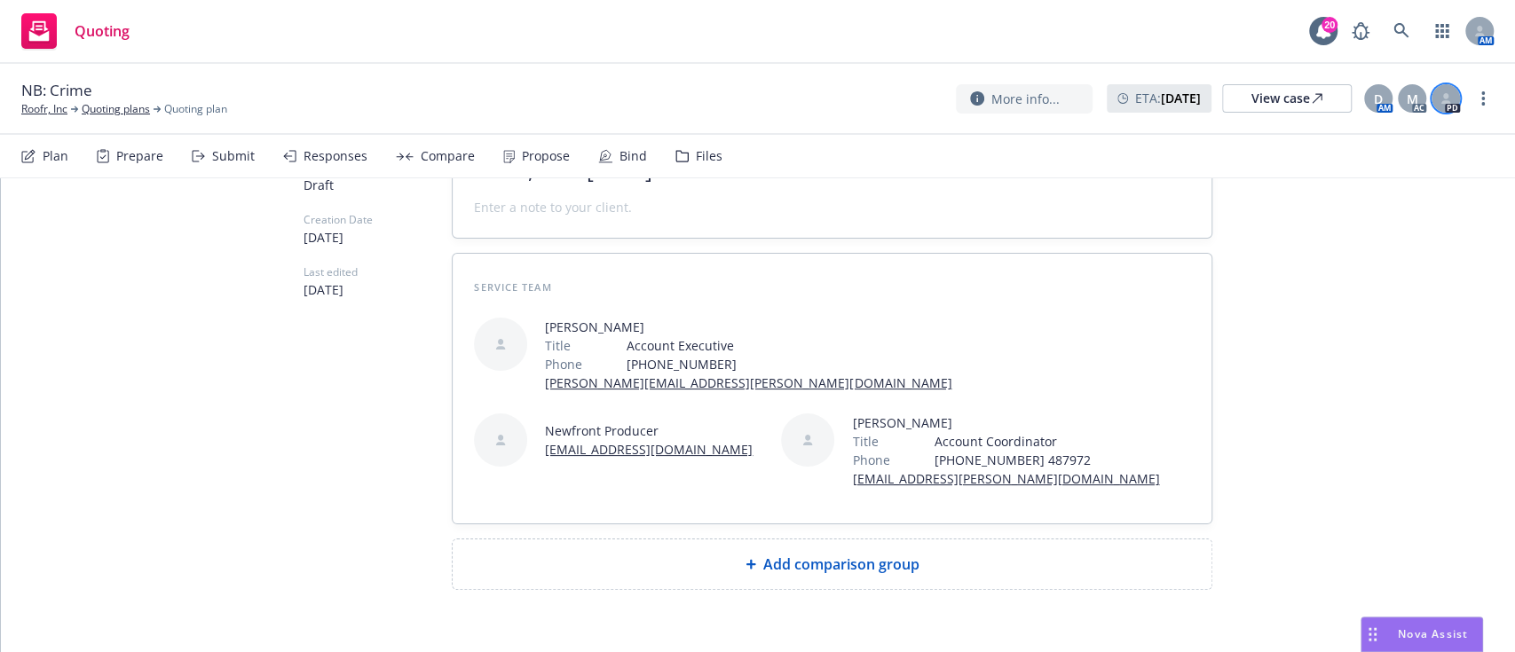
click at [1441, 96] on icon at bounding box center [1445, 98] width 11 height 11
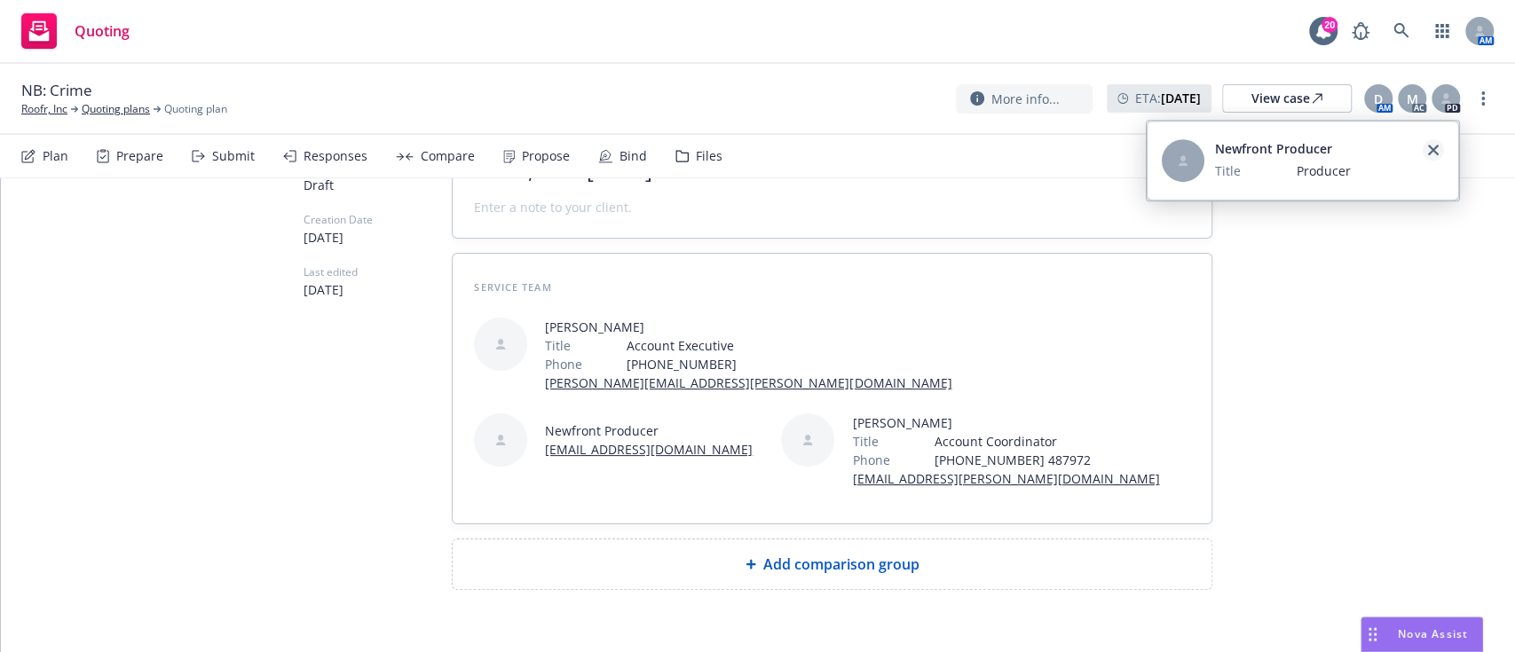
click at [1434, 149] on icon "close" at bounding box center [1433, 150] width 11 height 11
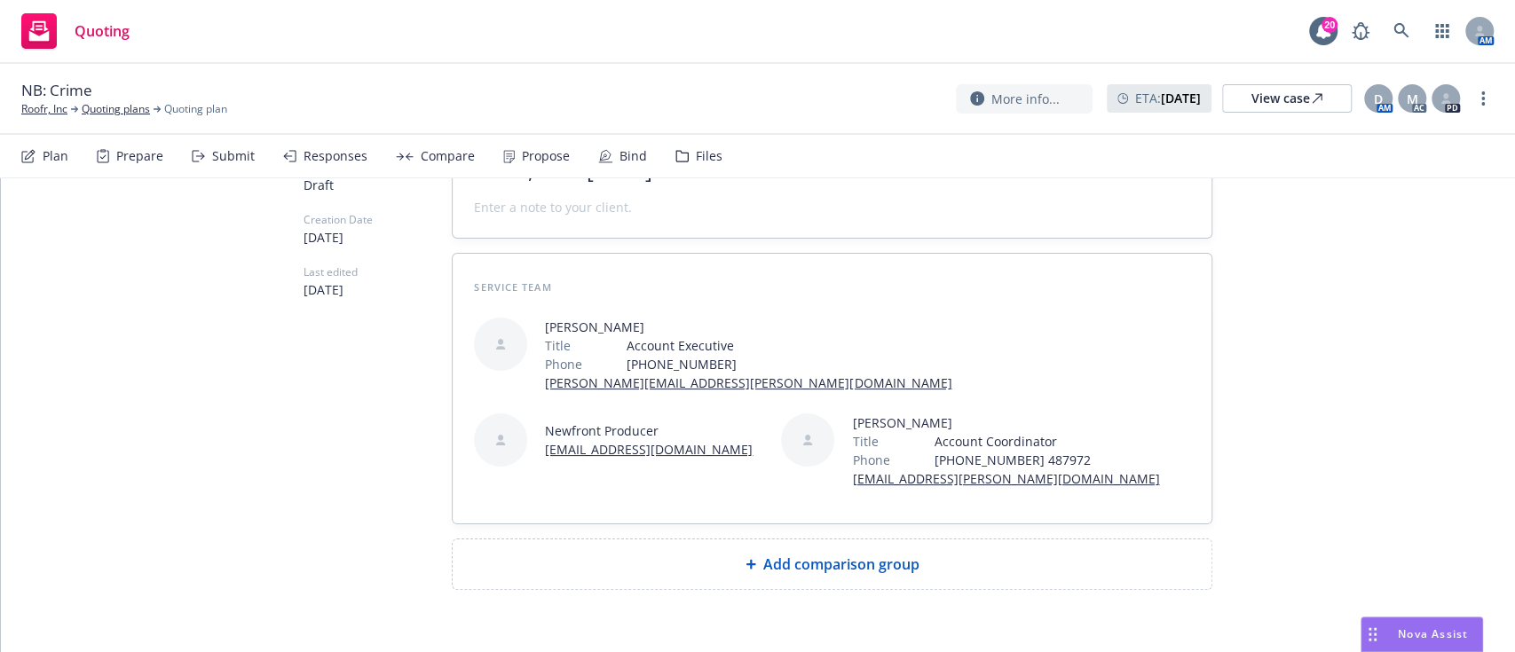
scroll to position [206, 0]
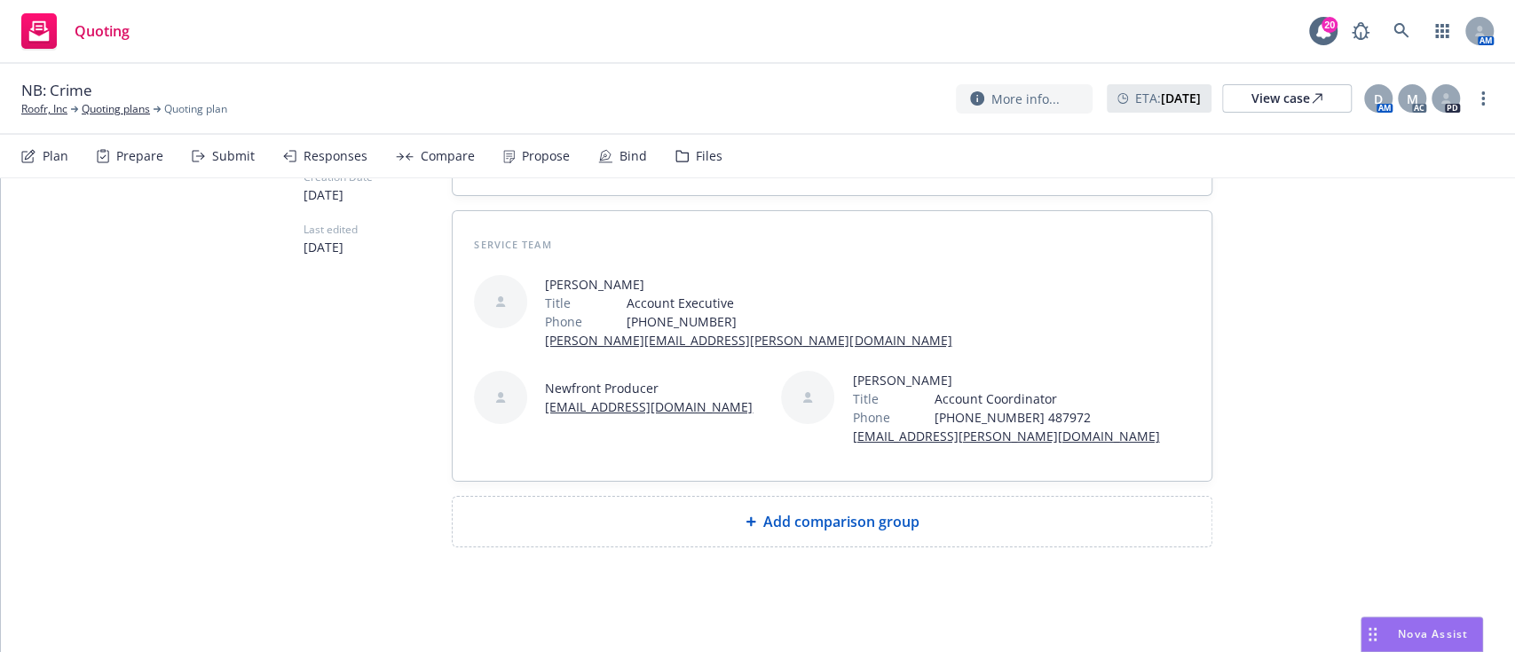
click at [836, 536] on div "Add comparison group" at bounding box center [832, 522] width 759 height 50
type textarea "x"
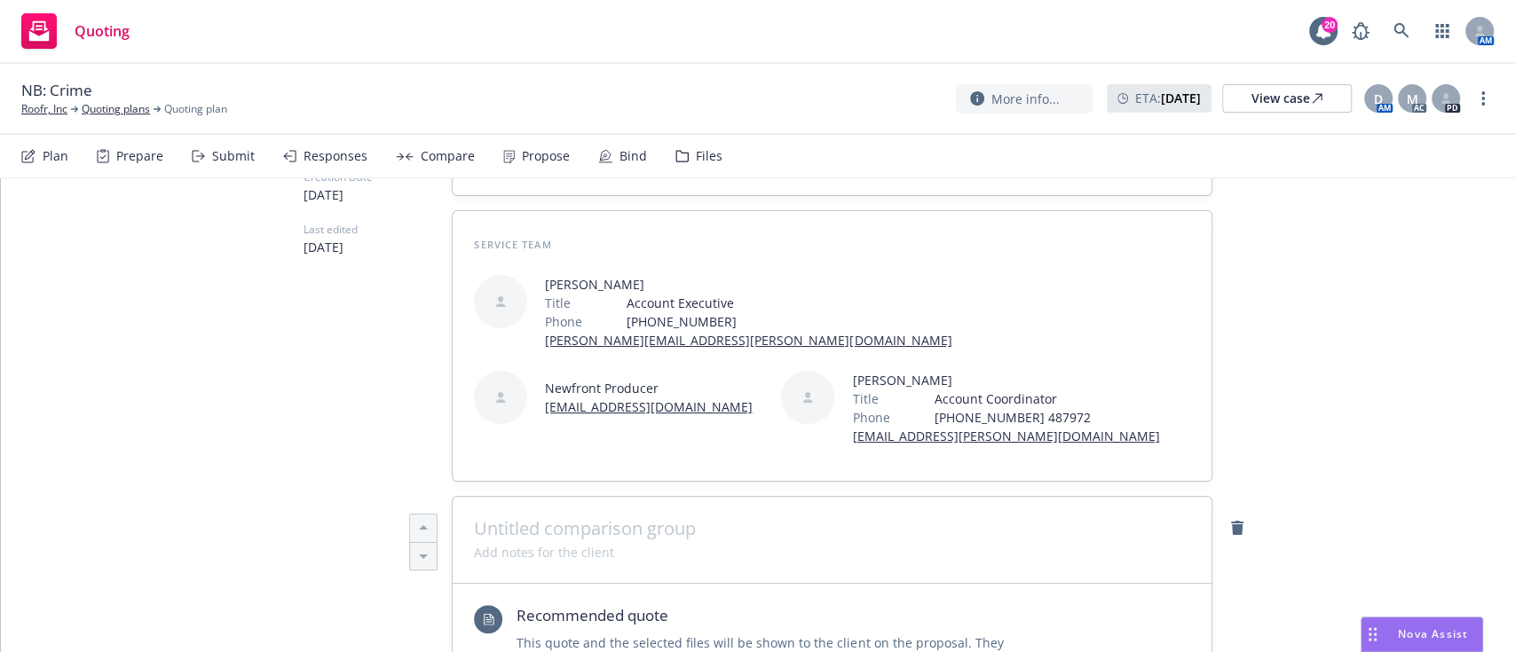
click at [836, 536] on span at bounding box center [832, 528] width 716 height 21
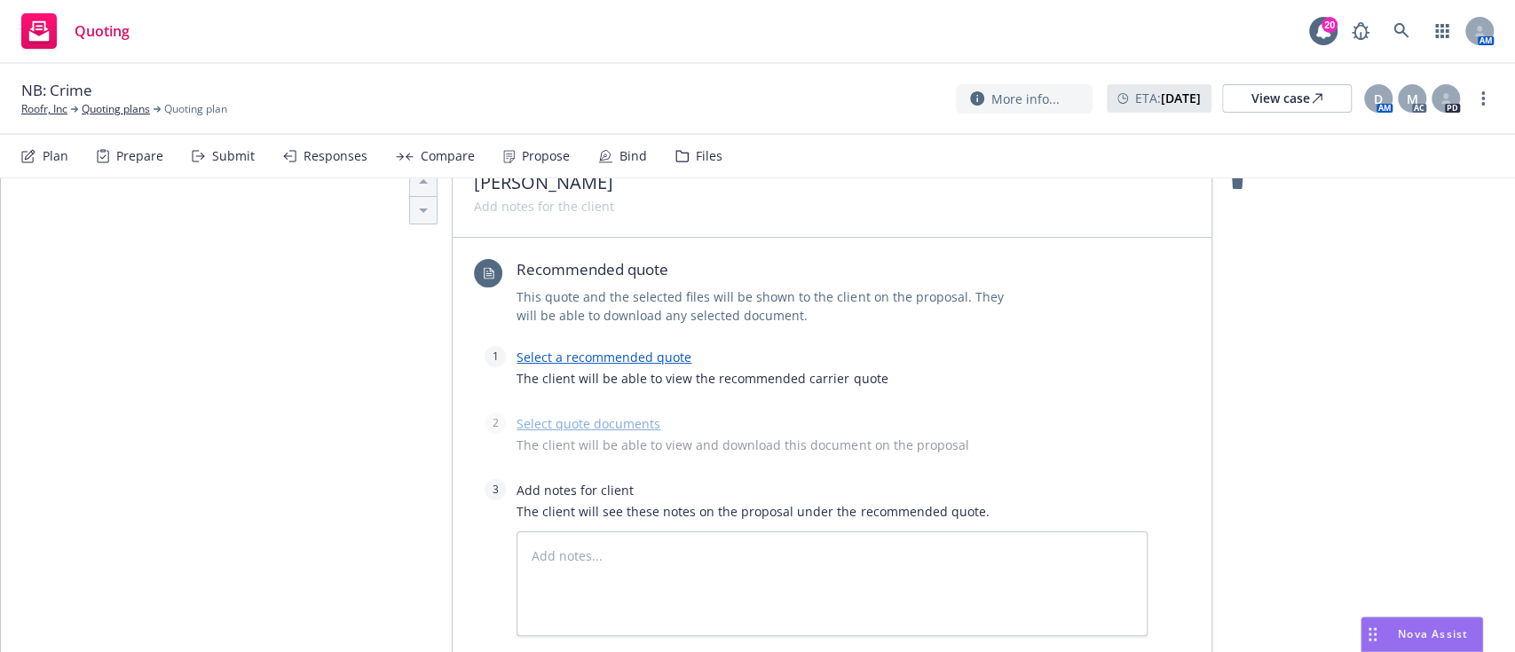
scroll to position [545, 0]
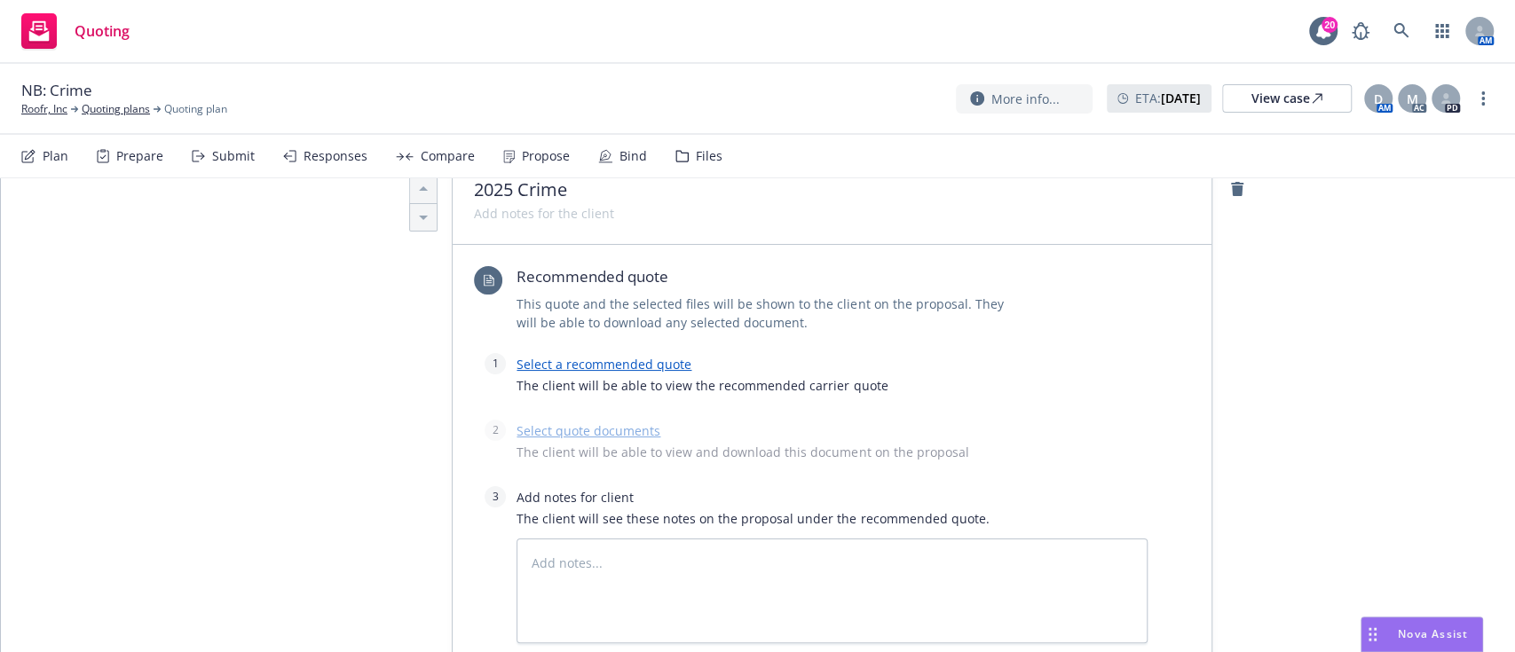
click at [640, 371] on link "Select a recommended quote" at bounding box center [603, 364] width 175 height 17
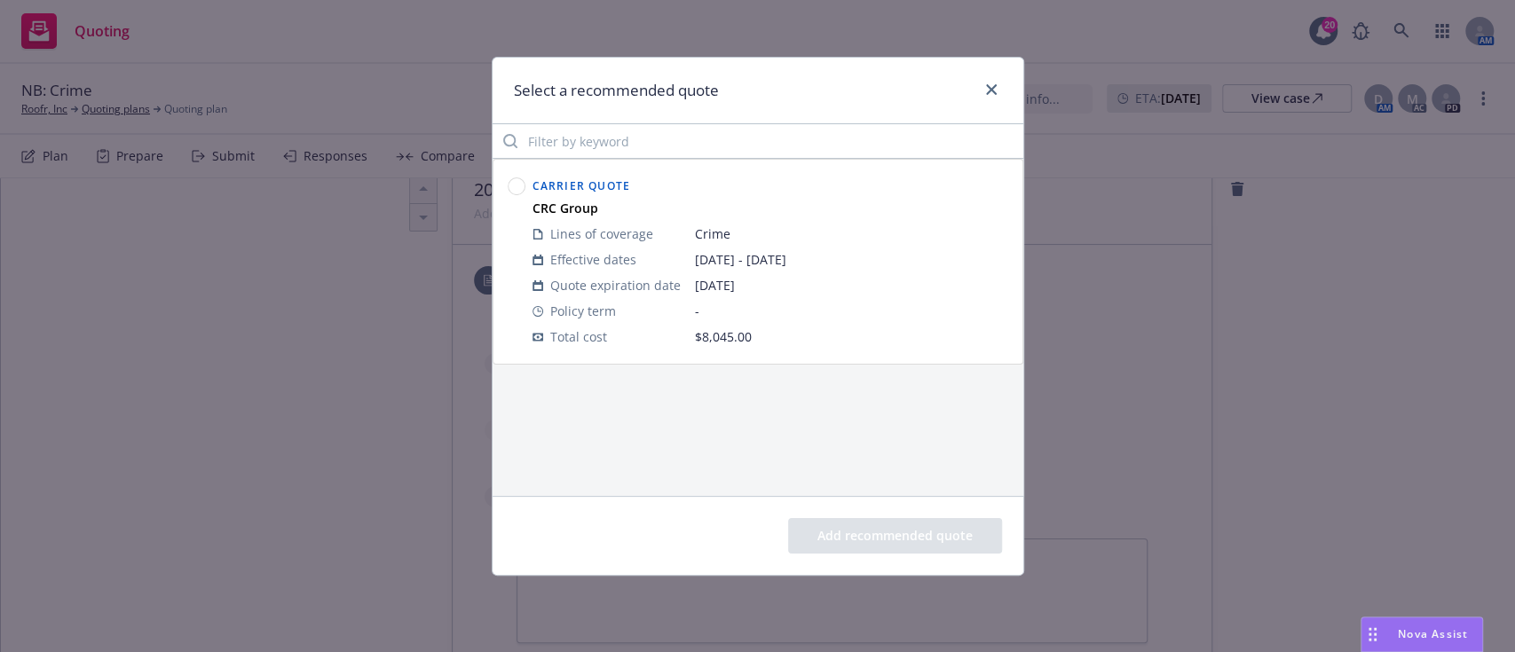
click at [516, 189] on circle at bounding box center [516, 186] width 17 height 17
click at [876, 550] on button "Add recommended quote" at bounding box center [895, 535] width 214 height 35
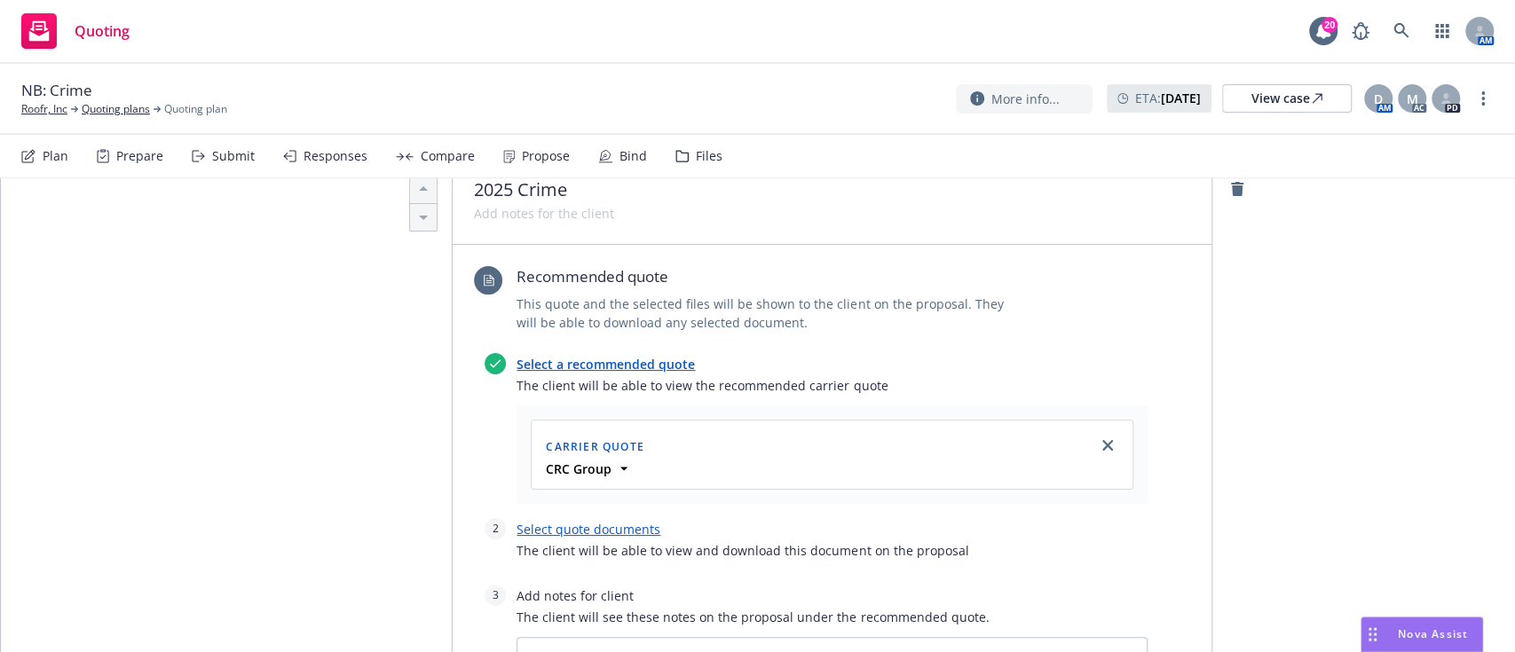
scroll to position [592, 0]
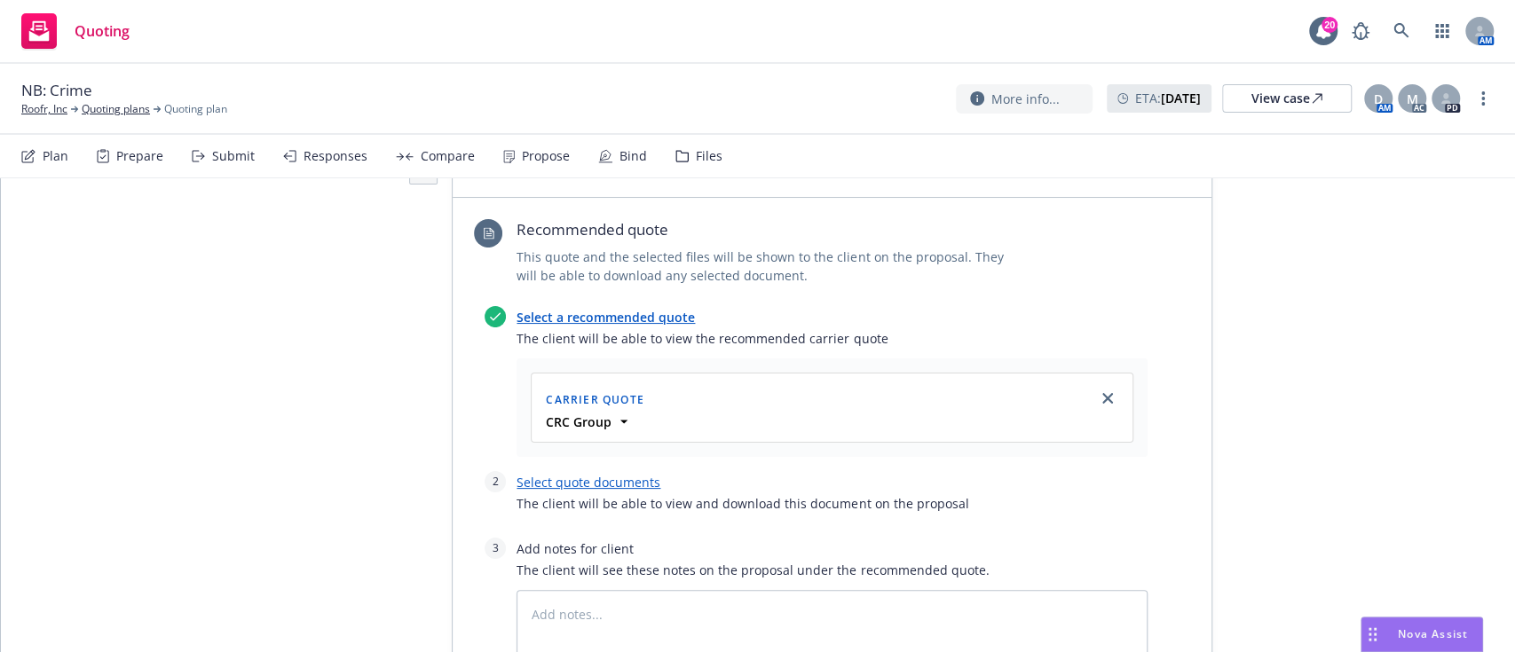
click at [610, 486] on link "Select quote documents" at bounding box center [588, 482] width 144 height 17
type textarea "x"
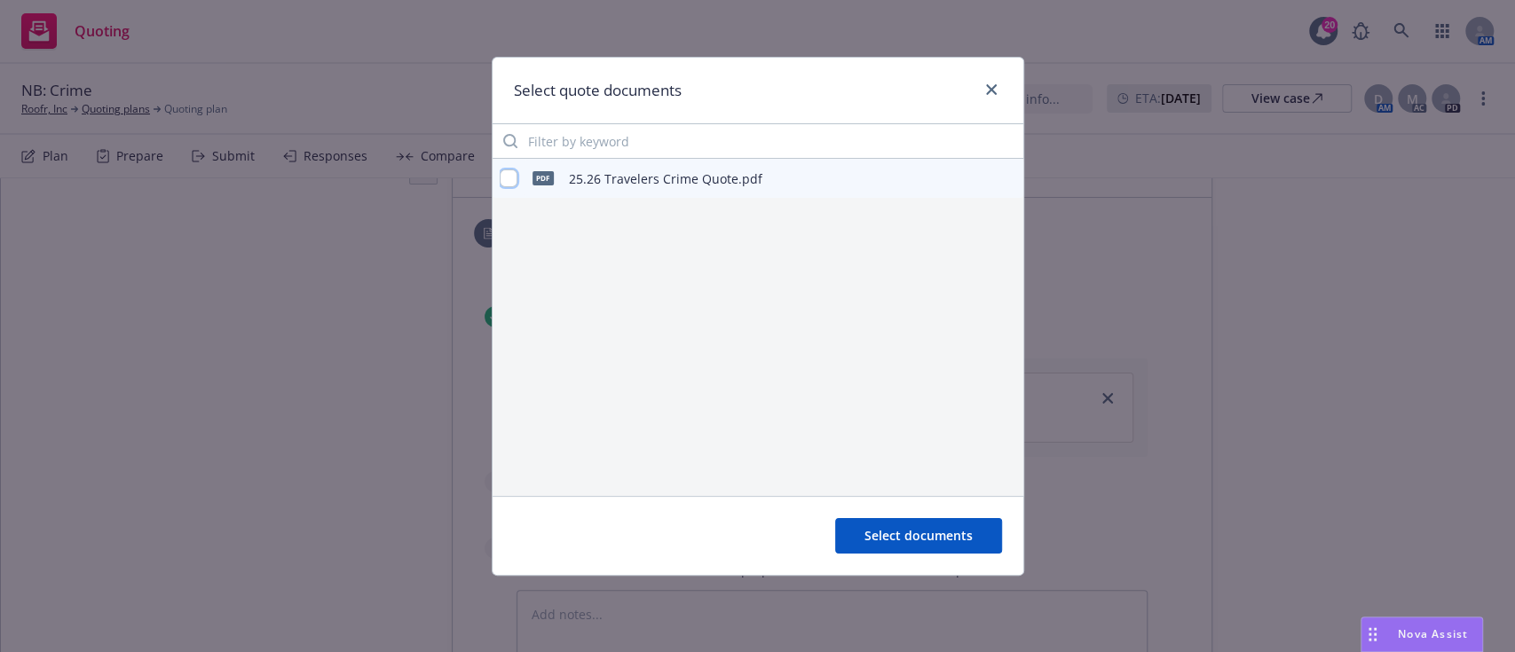
click at [514, 180] on input "checkbox" at bounding box center [509, 178] width 18 height 18
checkbox input "true"
click at [887, 554] on div "Select documents" at bounding box center [757, 535] width 531 height 79
click at [901, 542] on span "Select documents" at bounding box center [918, 535] width 108 height 17
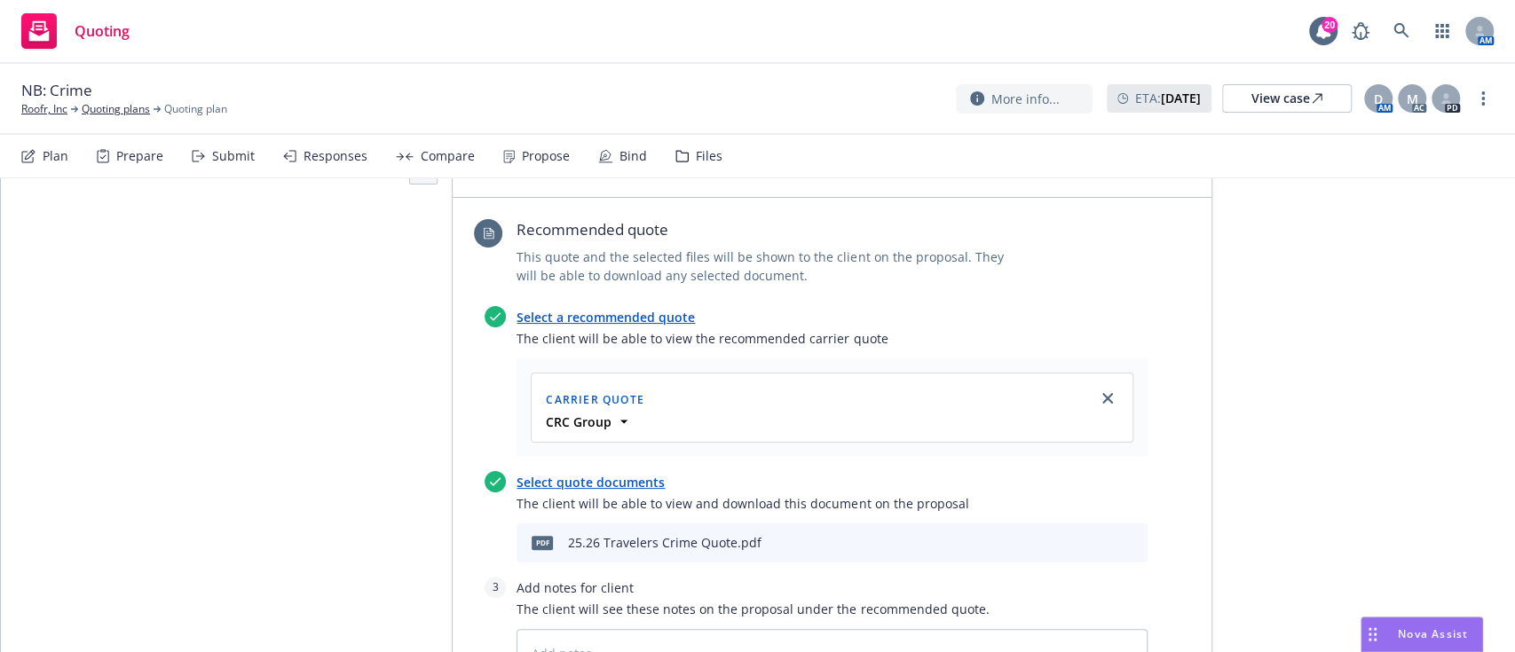
scroll to position [975, 0]
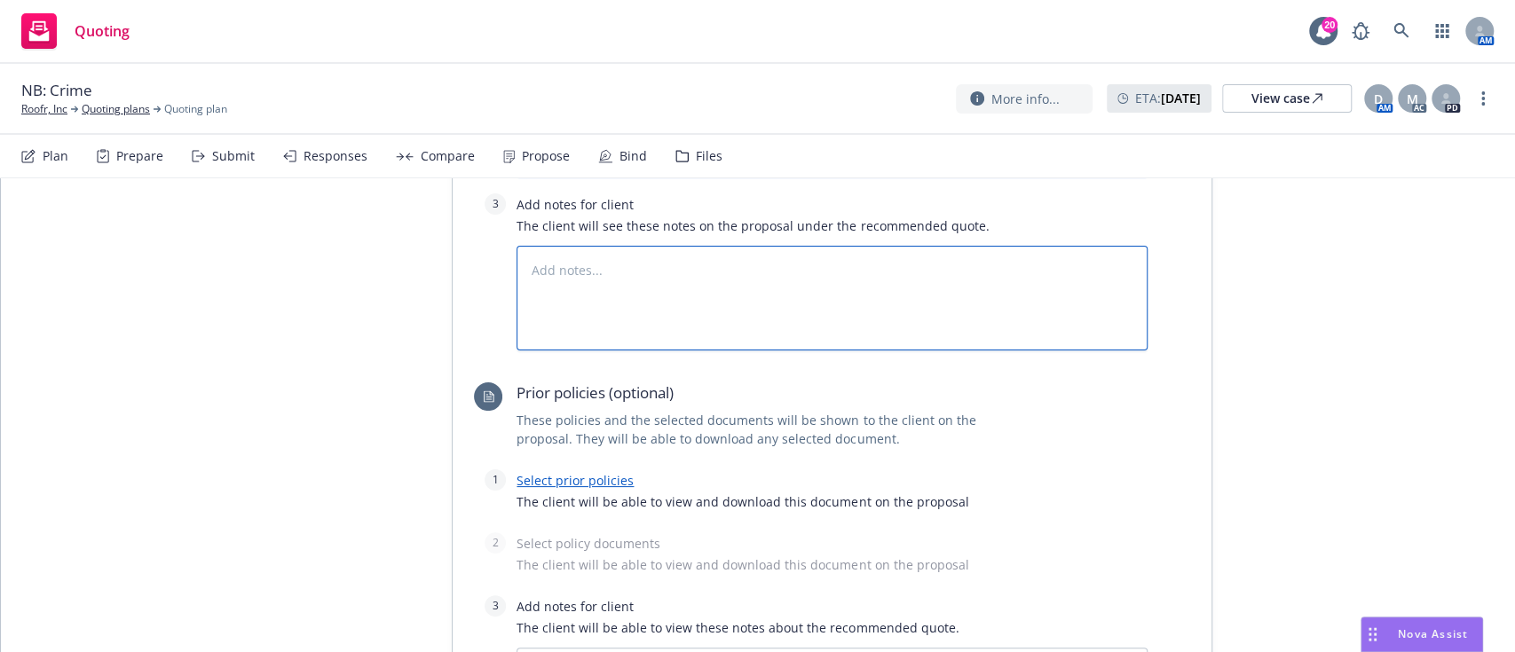
click at [846, 309] on textarea at bounding box center [831, 298] width 631 height 105
type textarea "x"
type textarea "B"
type textarea "x"
type textarea "Bi"
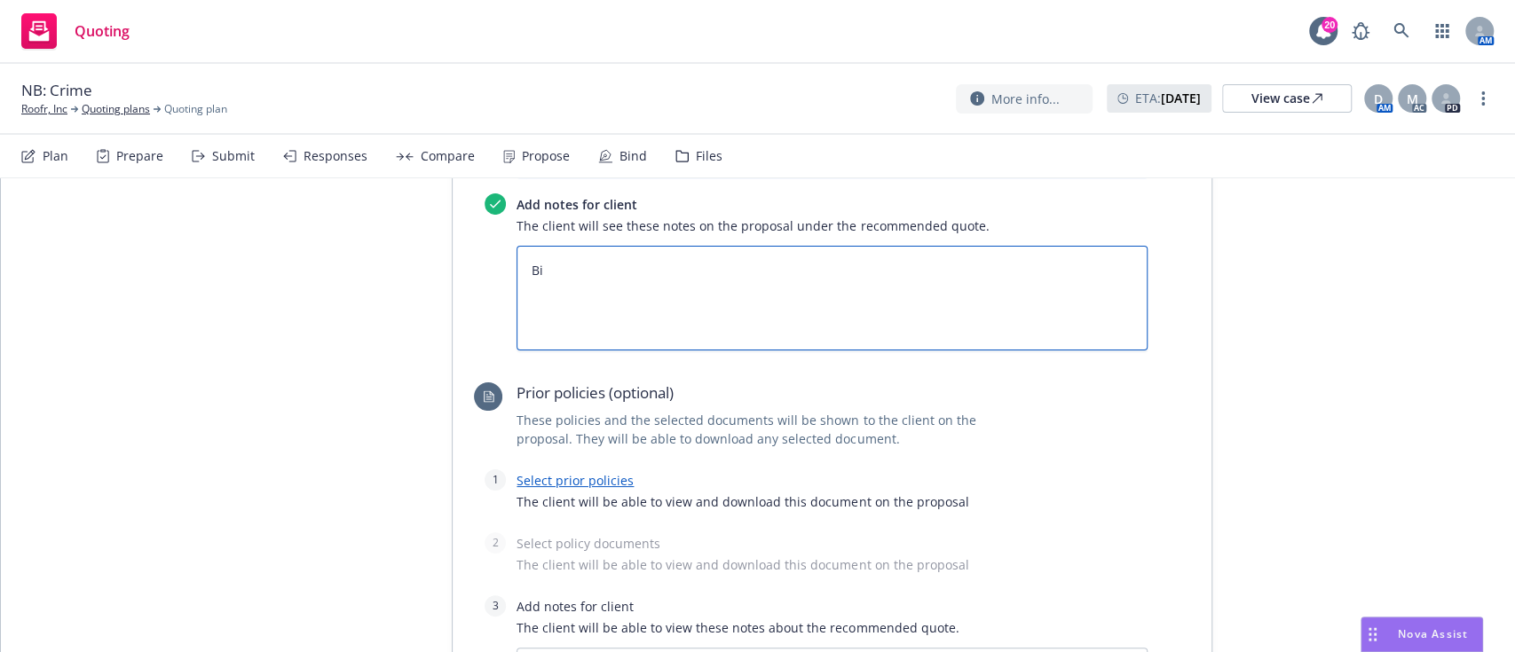
type textarea "x"
type textarea "Bin"
type textarea "x"
type textarea "Bind"
type textarea "x"
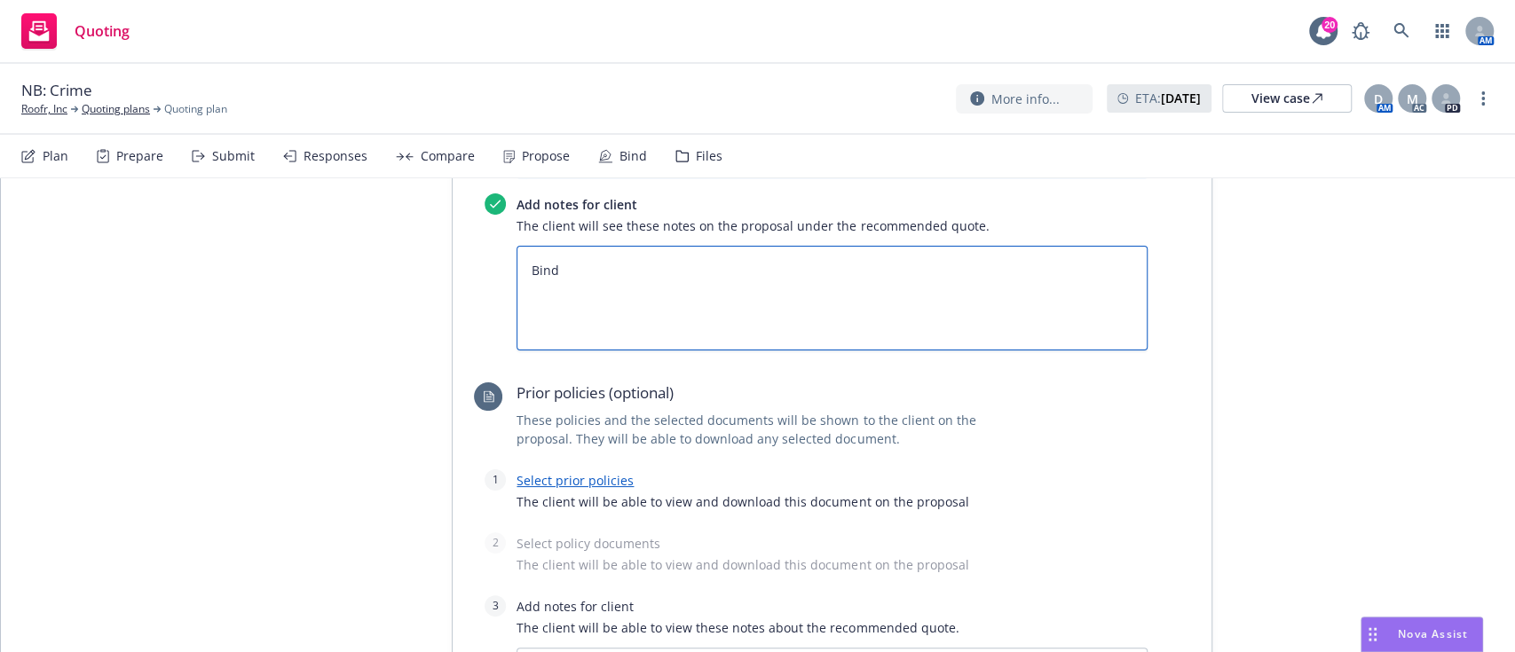
type textarea "Bindi"
type textarea "x"
type textarea "Bindin"
type textarea "x"
type textarea "Binding"
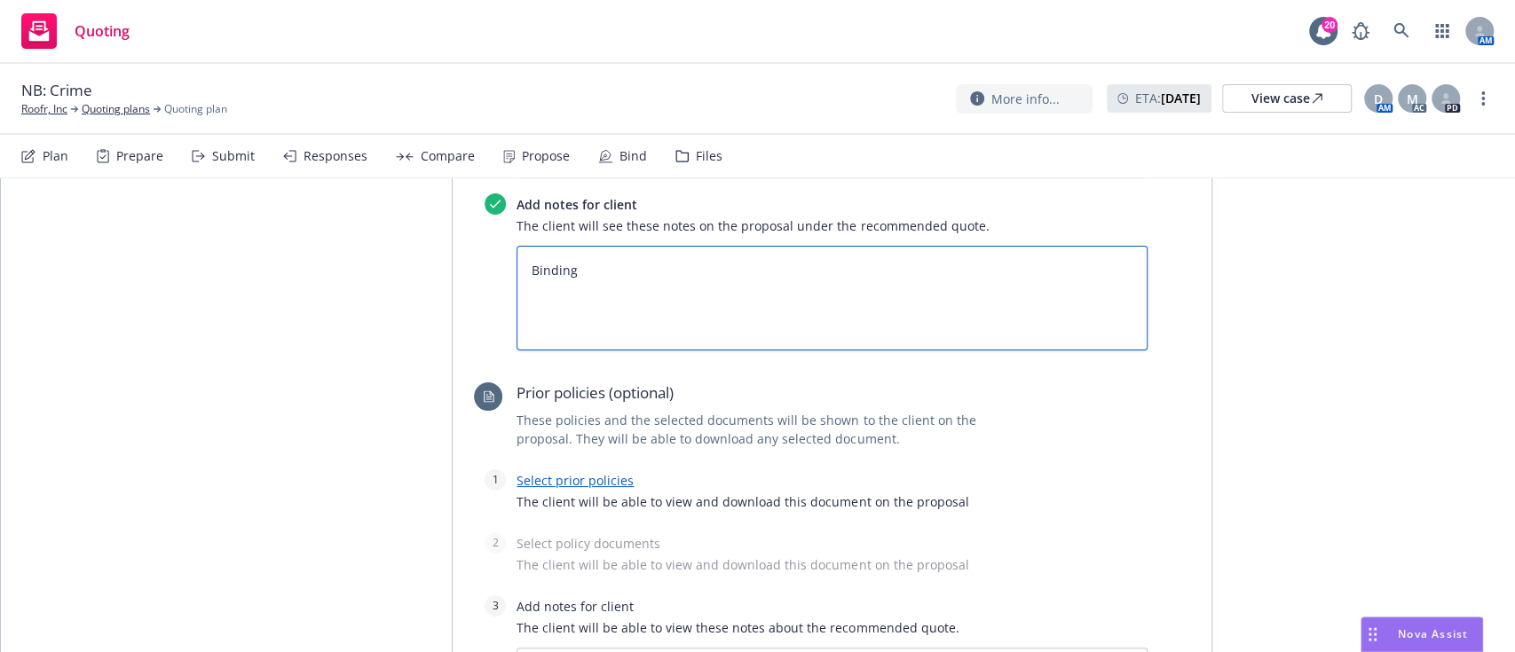
type textarea "x"
type textarea "Binding"
type textarea "x"
type textarea "Binding S"
type textarea "x"
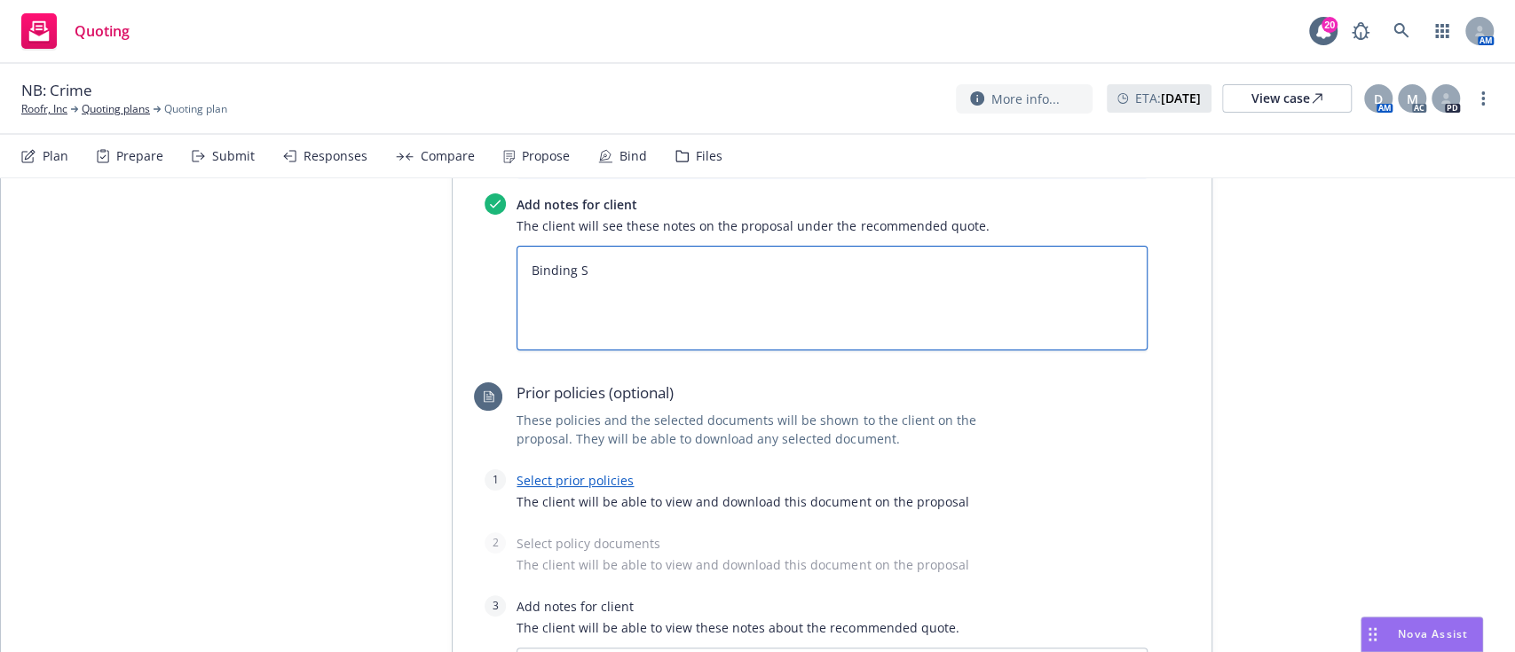
type textarea "Binding Su"
type textarea "x"
type textarea "Binding Sub"
type textarea "x"
type textarea "Binding Subj"
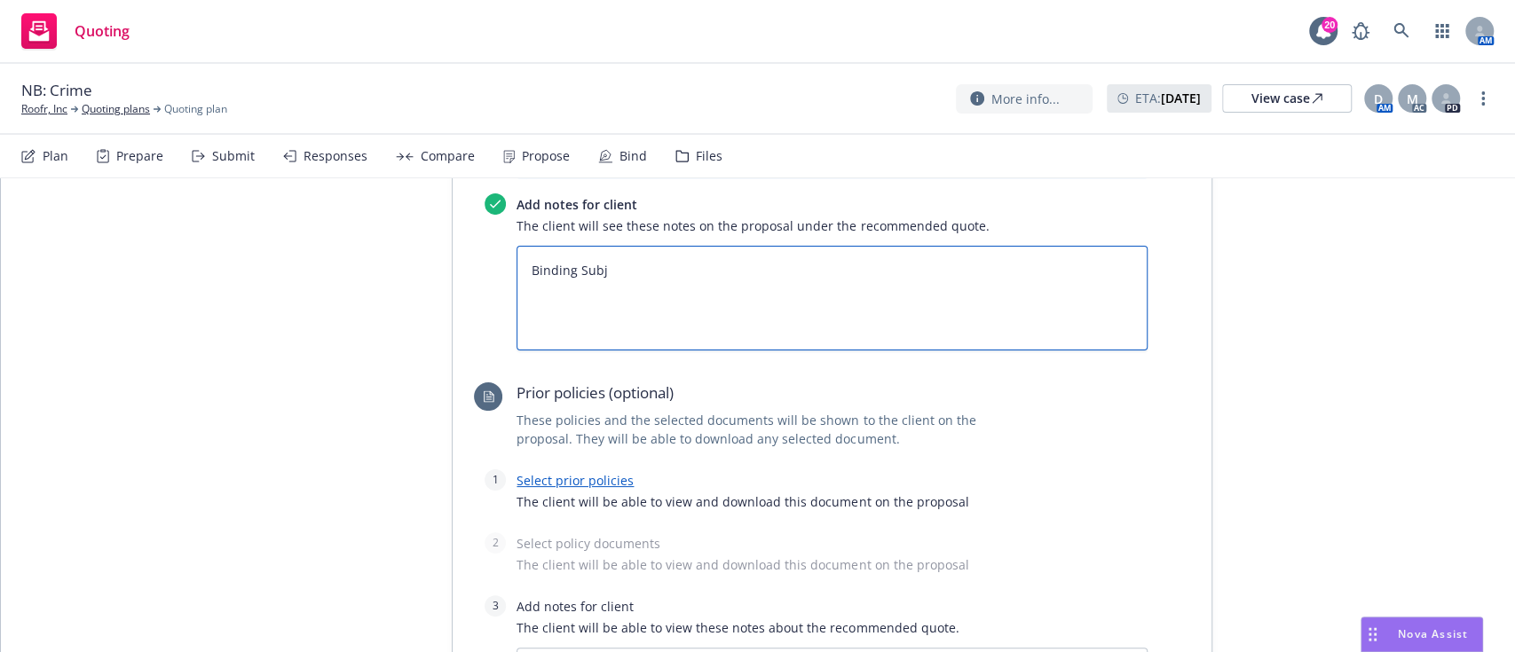
type textarea "x"
type textarea "Binding Subje"
type textarea "x"
type textarea "Binding Subjec"
type textarea "x"
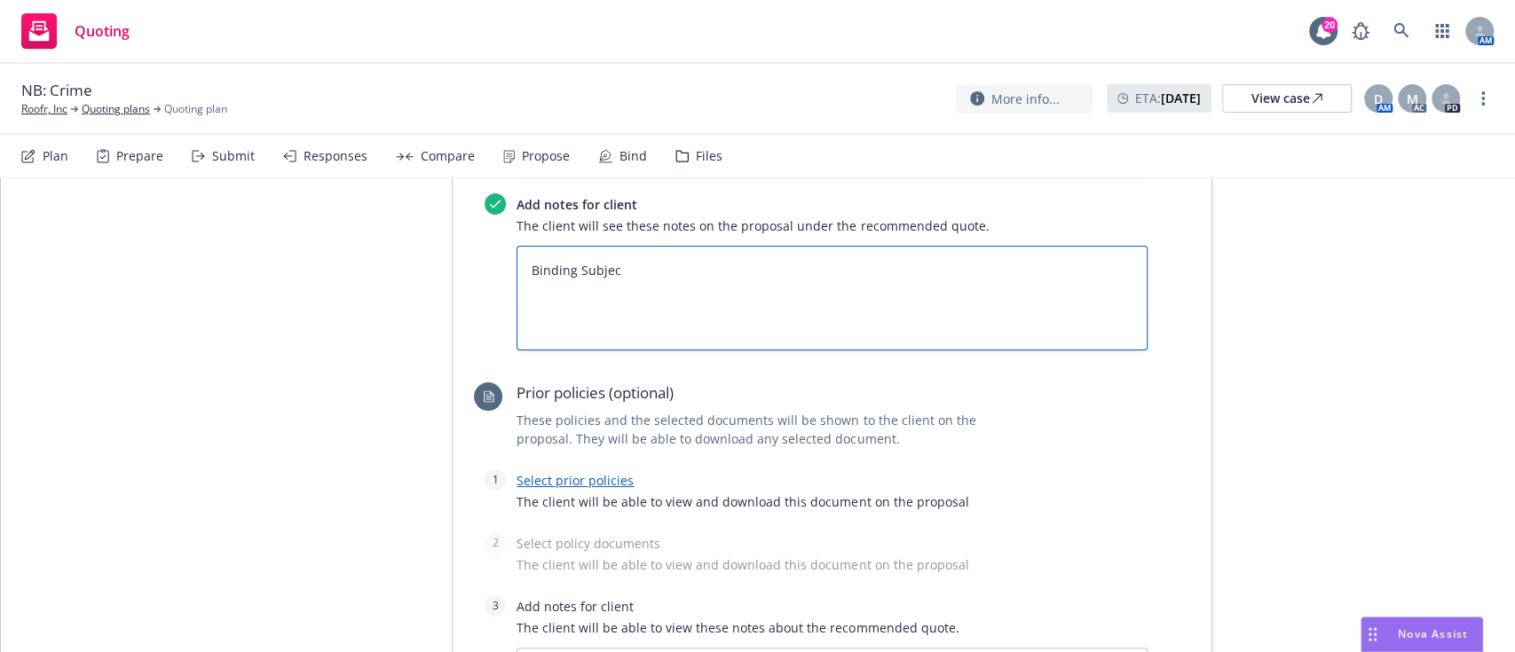
type textarea "Binding Subject"
type textarea "x"
type textarea "Binding Subjecti"
type textarea "x"
type textarea "Binding Subjectiv"
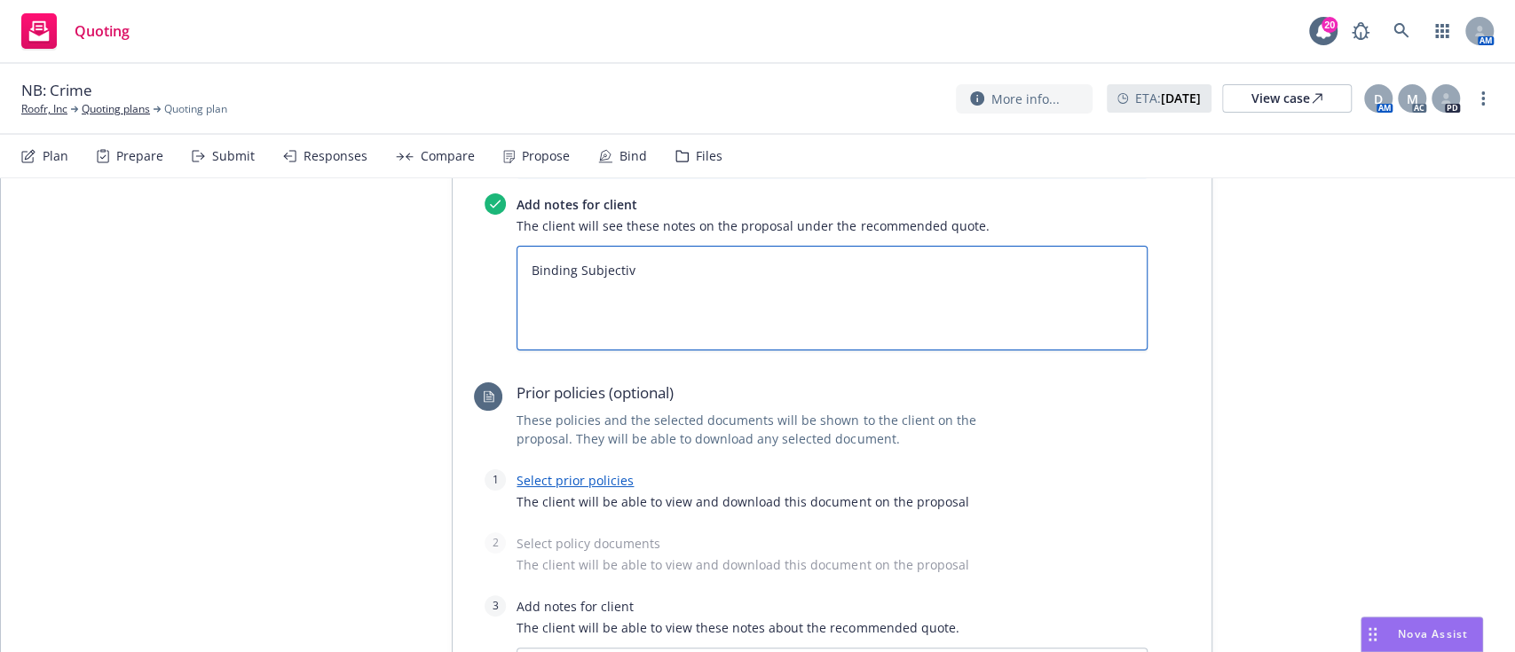
type textarea "x"
type textarea "Binding Subjectivi"
type textarea "x"
type textarea "Binding Subjectivit"
type textarea "x"
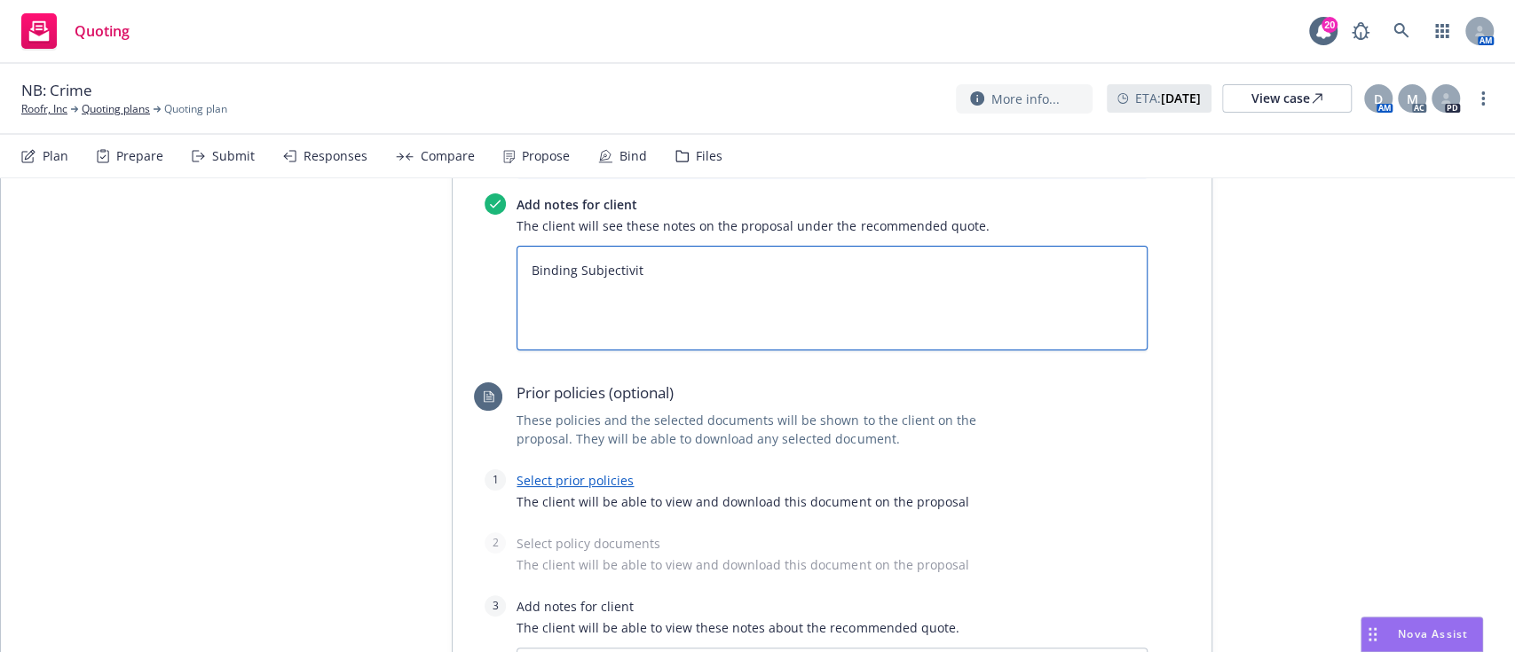
type textarea "Binding Subjectiviti"
type textarea "x"
type textarea "Binding Subjectivitie"
type textarea "x"
type textarea "Binding Subjectivities"
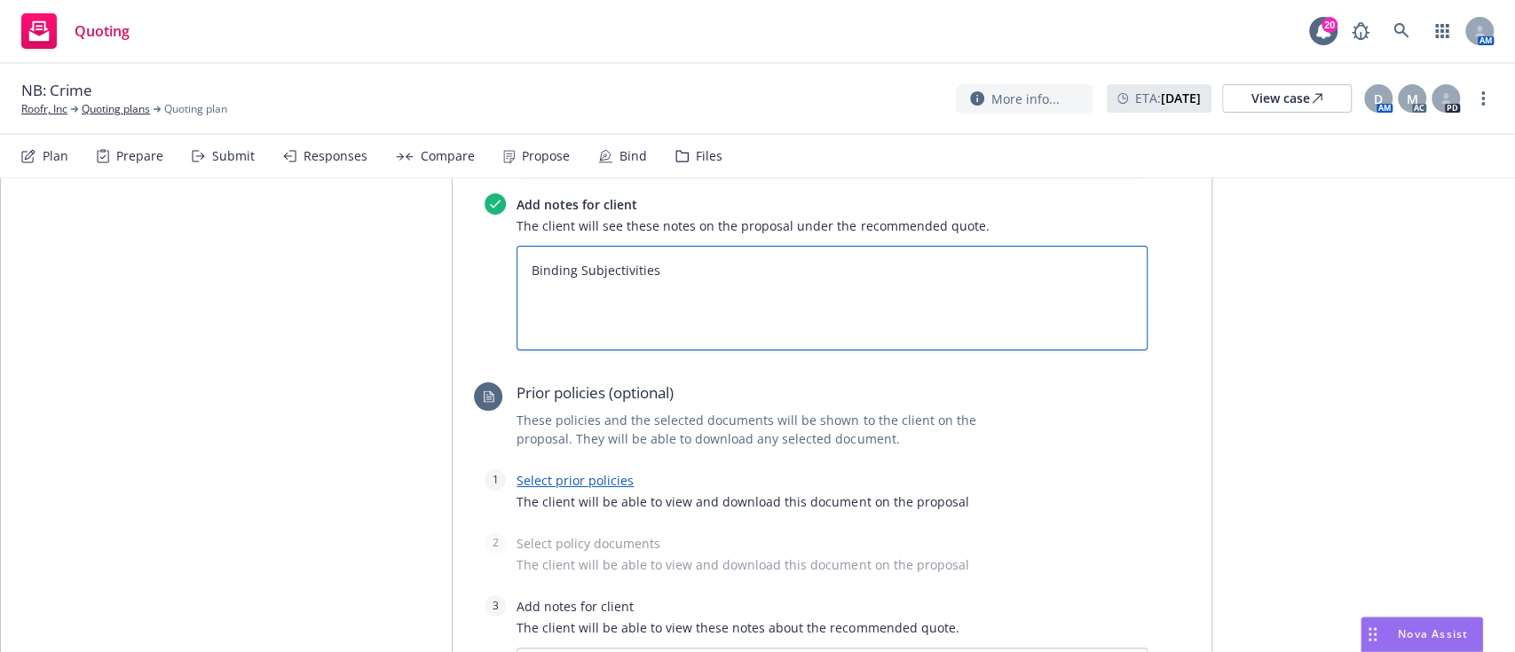
type textarea "x"
type textarea "Binding Subjectivities:"
type textarea "x"
type textarea "Binding Subjectivities:"
type textarea "x"
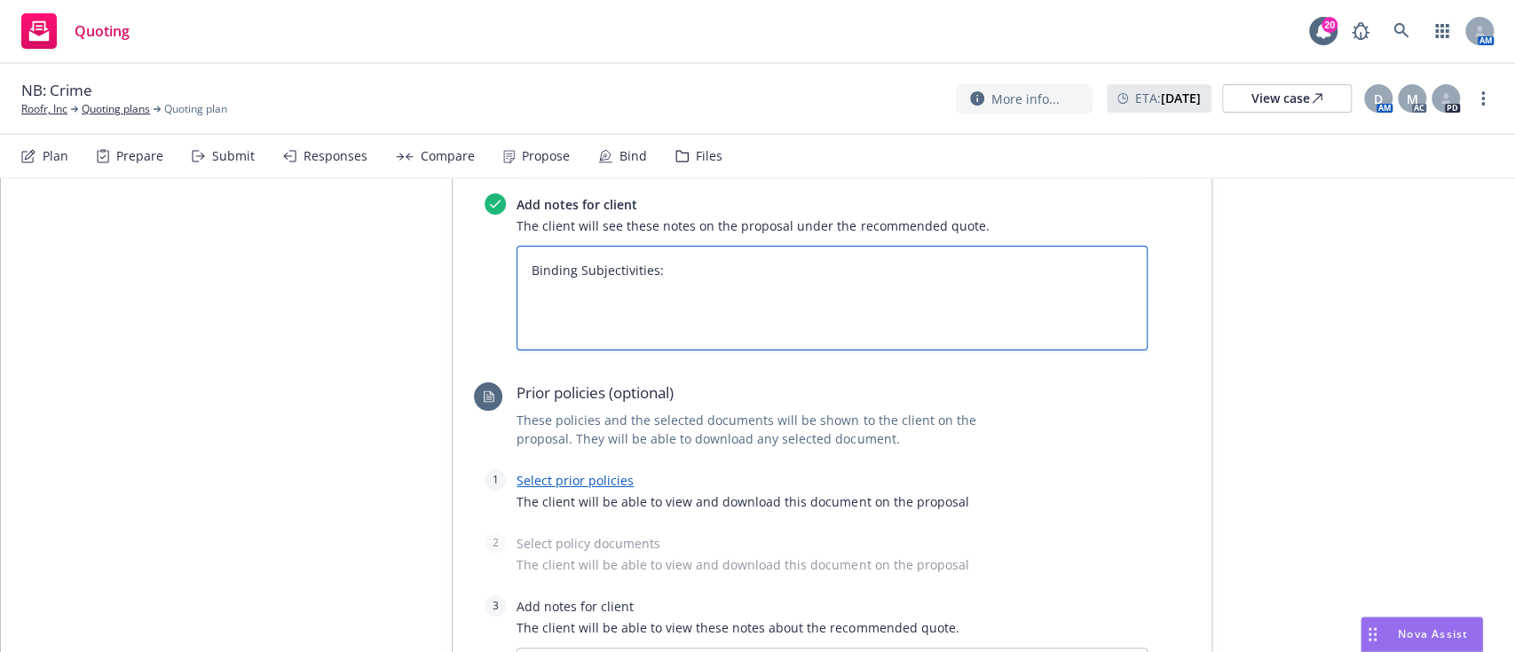
type textarea "Binding Subjectivities: -"
type textarea "x"
type textarea "Binding Subjectivities: -"
type textarea "x"
type textarea "Binding Subjectivities: - C"
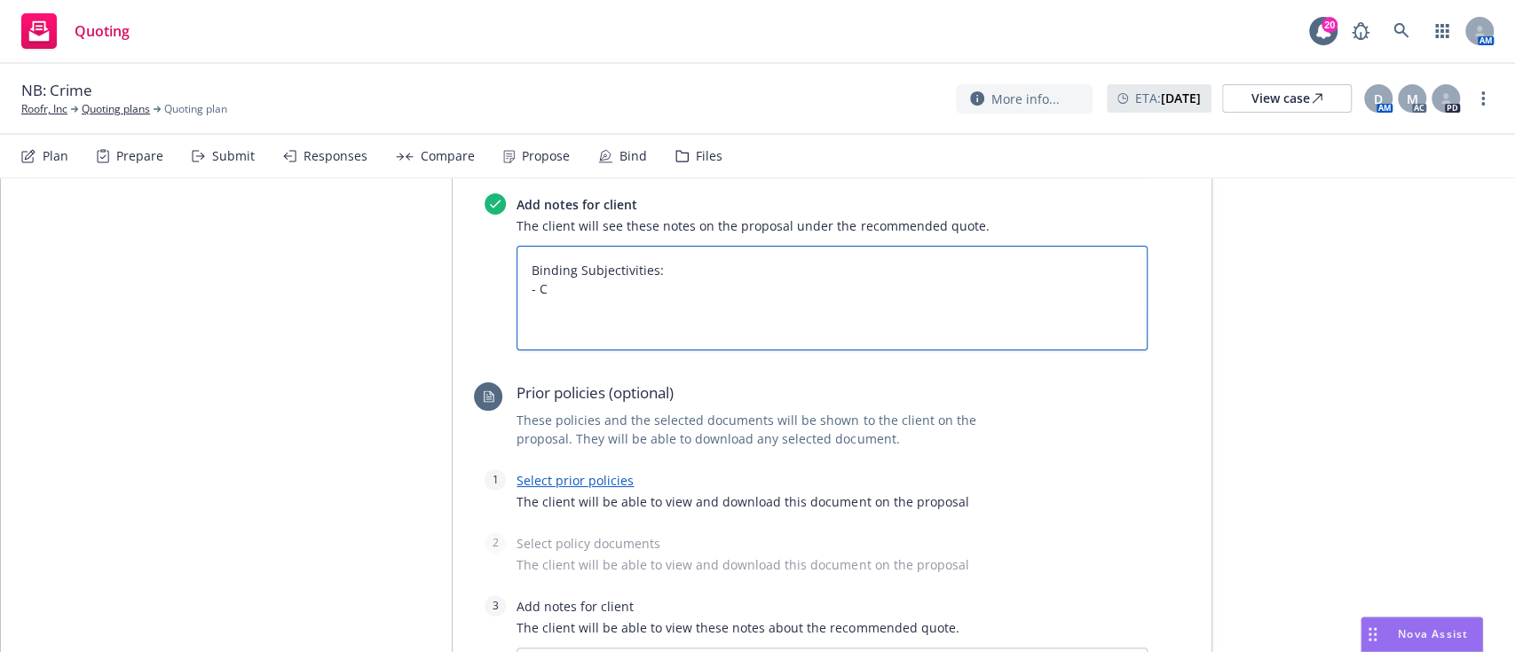
type textarea "x"
type textarea "Binding Subjectivities: - Co"
type textarea "x"
type textarea "Binding Subjectivities: - Com"
type textarea "x"
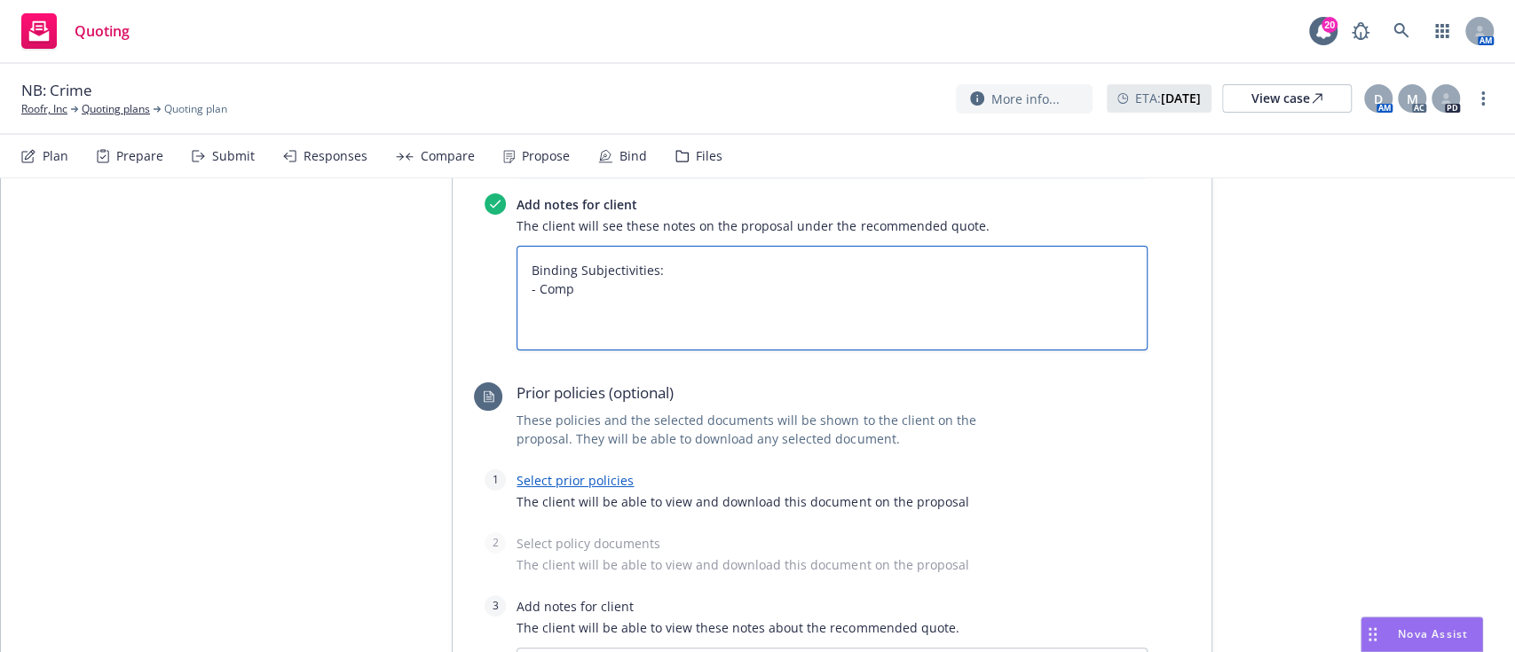
type textarea "Binding Subjectivities: - Compl"
type textarea "x"
type textarea "Binding Subjectivities: - Comple"
type textarea "x"
type textarea "Binding Subjectivities: - Complet"
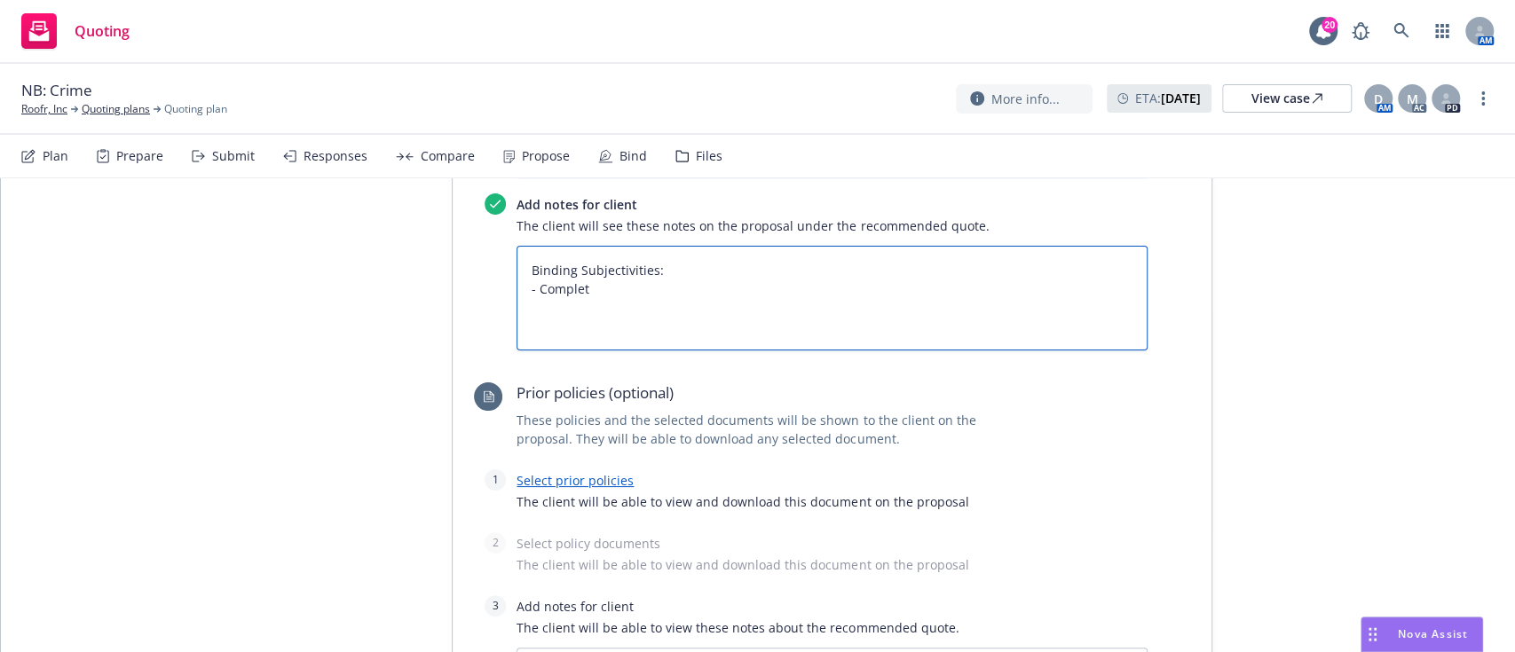
type textarea "x"
type textarea "Binding Subjectivities: - Complete"
type textarea "x"
type textarea "Binding Subjectivities: - Completed"
type textarea "x"
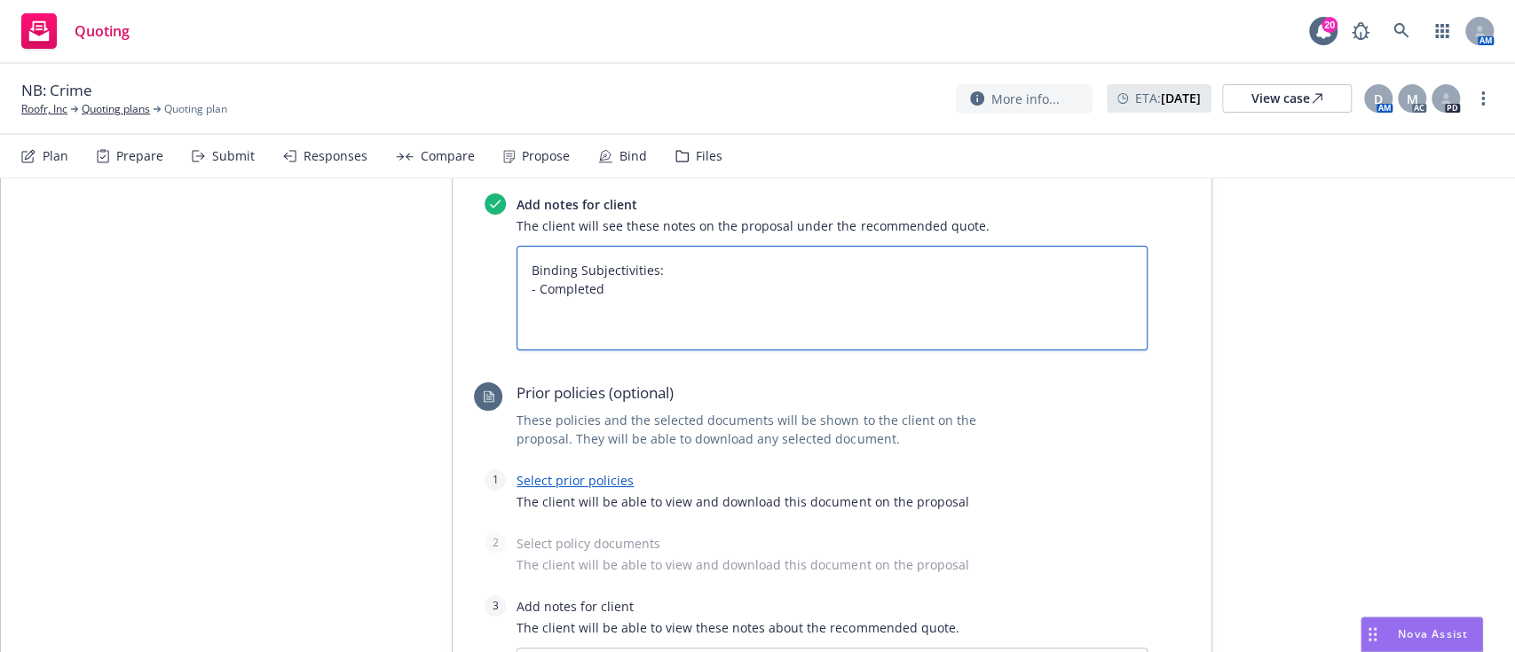
type textarea "Binding Subjectivities: - Completed,"
type textarea "x"
type textarea "Binding Subjectivities: - Completed, s"
type textarea "x"
type textarea "Binding Subjectivities: - Completed, si"
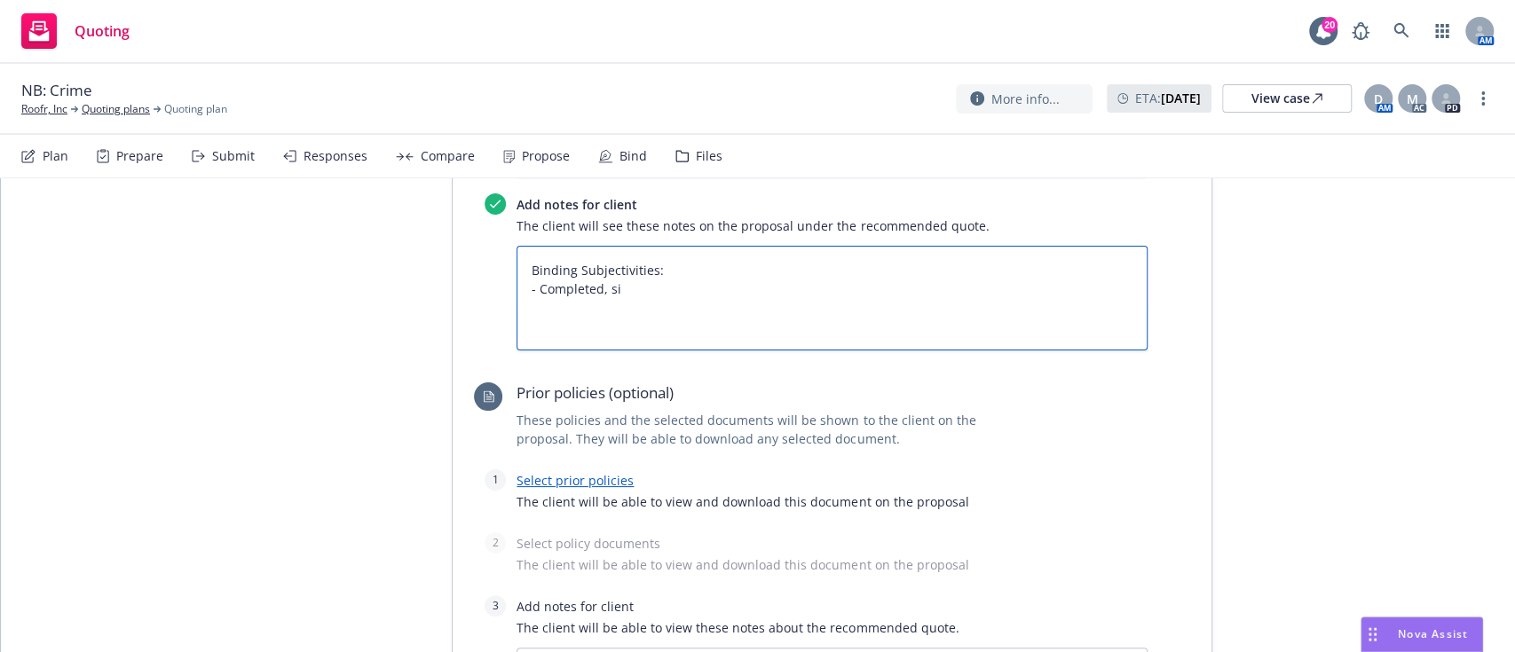
type textarea "x"
type textarea "Binding Subjectivities: - Completed, sig"
type textarea "x"
type textarea "Binding Subjectivities: - Completed, sign"
type textarea "x"
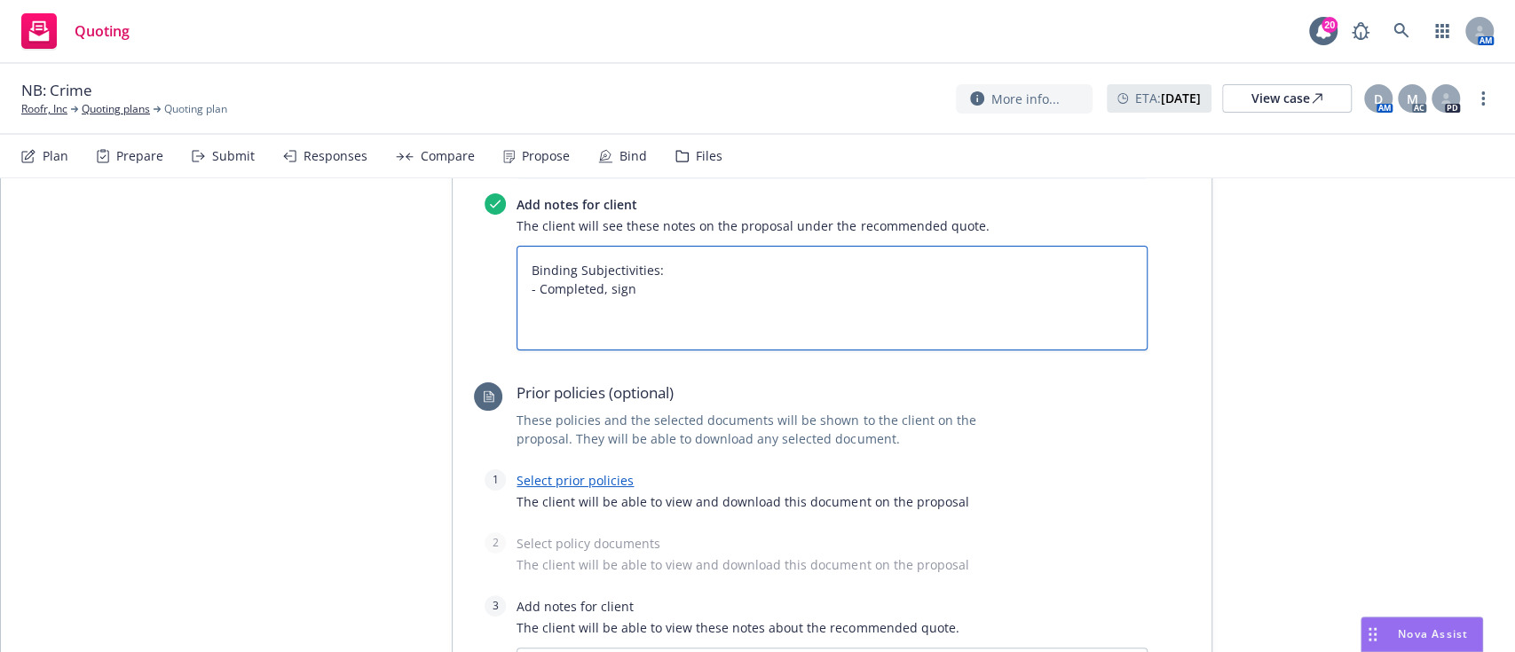
type textarea "Binding Subjectivities: - Completed, signe"
type textarea "x"
type textarea "Binding Subjectivities: - Completed, signed"
type textarea "x"
type textarea "Binding Subjectivities: - Completed, signed"
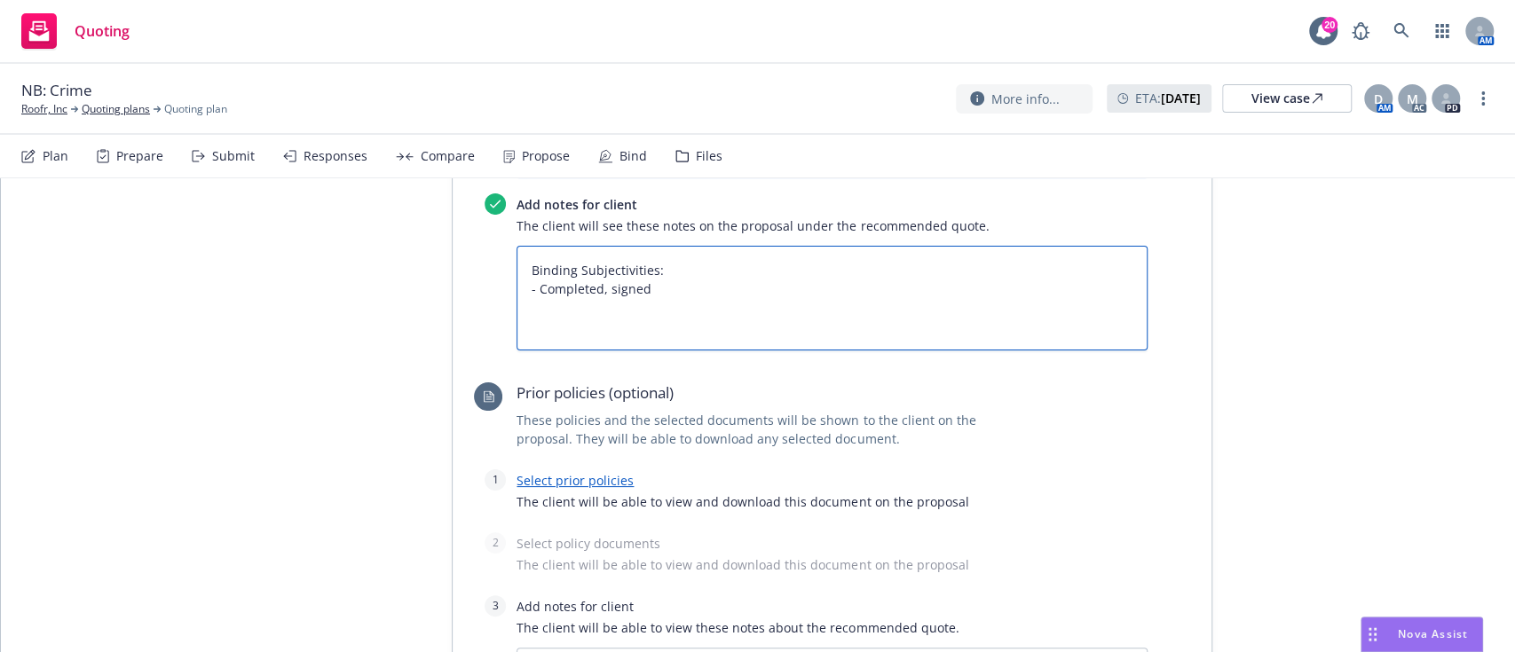
type textarea "x"
type textarea "Binding Subjectivities: - Completed, signed a"
type textarea "x"
type textarea "Binding Subjectivities: - Completed, signed an"
type textarea "x"
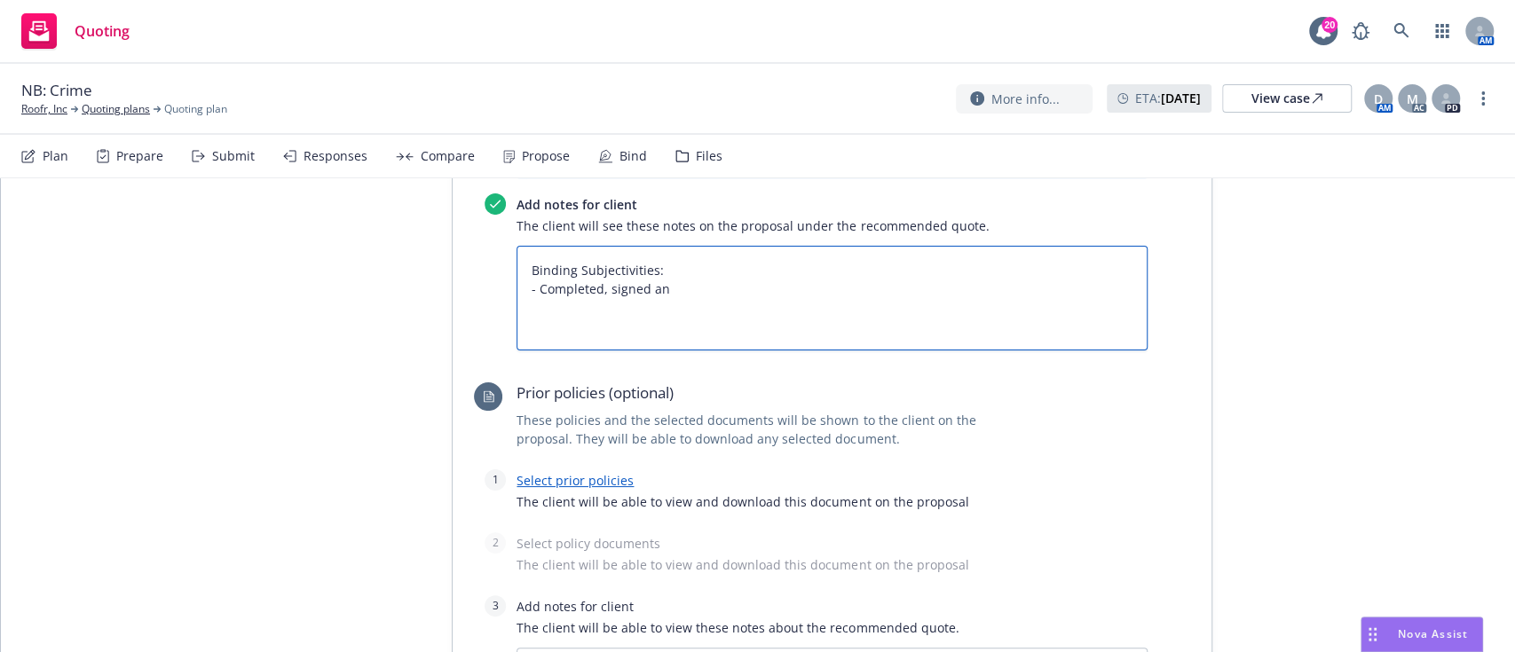
type textarea "Binding Subjectivities: - Completed, signed and"
type textarea "x"
type textarea "Binding Subjectivities: - Completed, signed and"
type textarea "x"
type textarea "Binding Subjectivities: - Completed, signed and d"
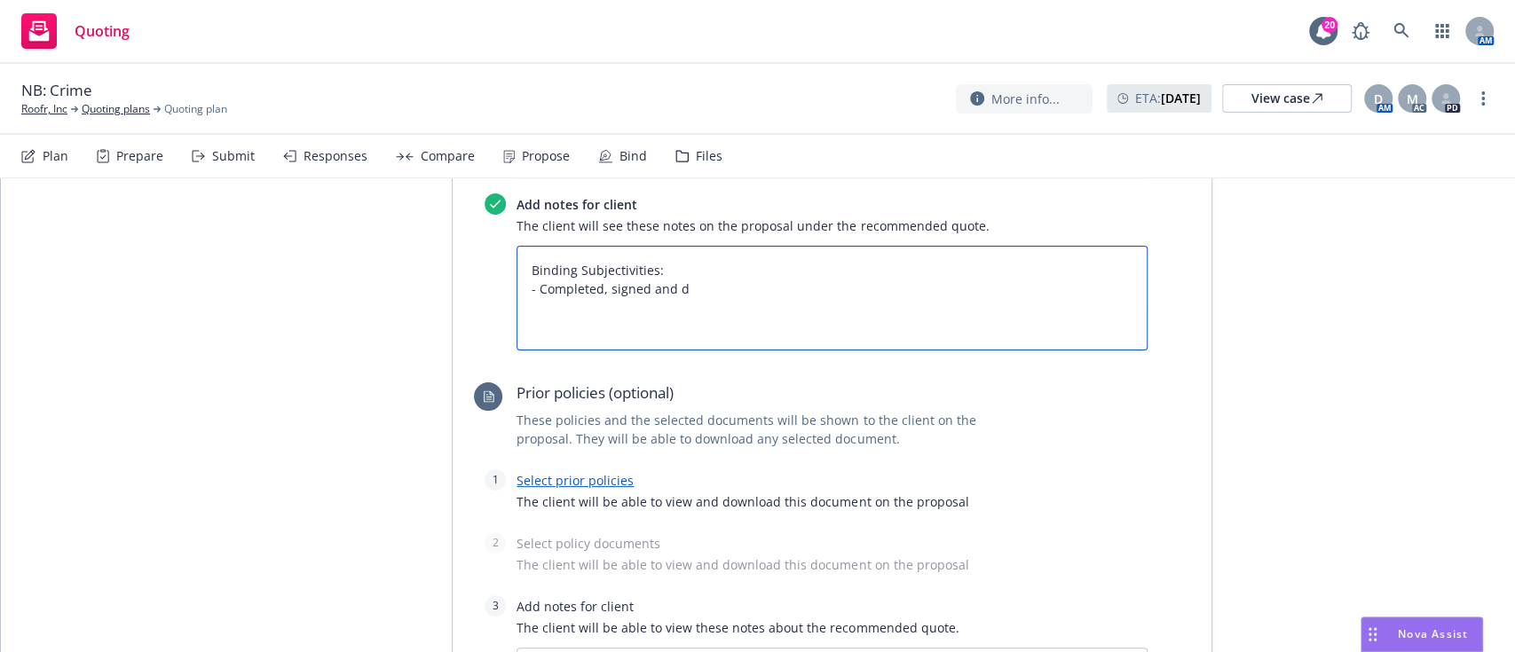
type textarea "x"
type textarea "Binding Subjectivities: - Completed, signed and da"
type textarea "x"
type textarea "Binding Subjectivities: - Completed, signed and dat"
type textarea "x"
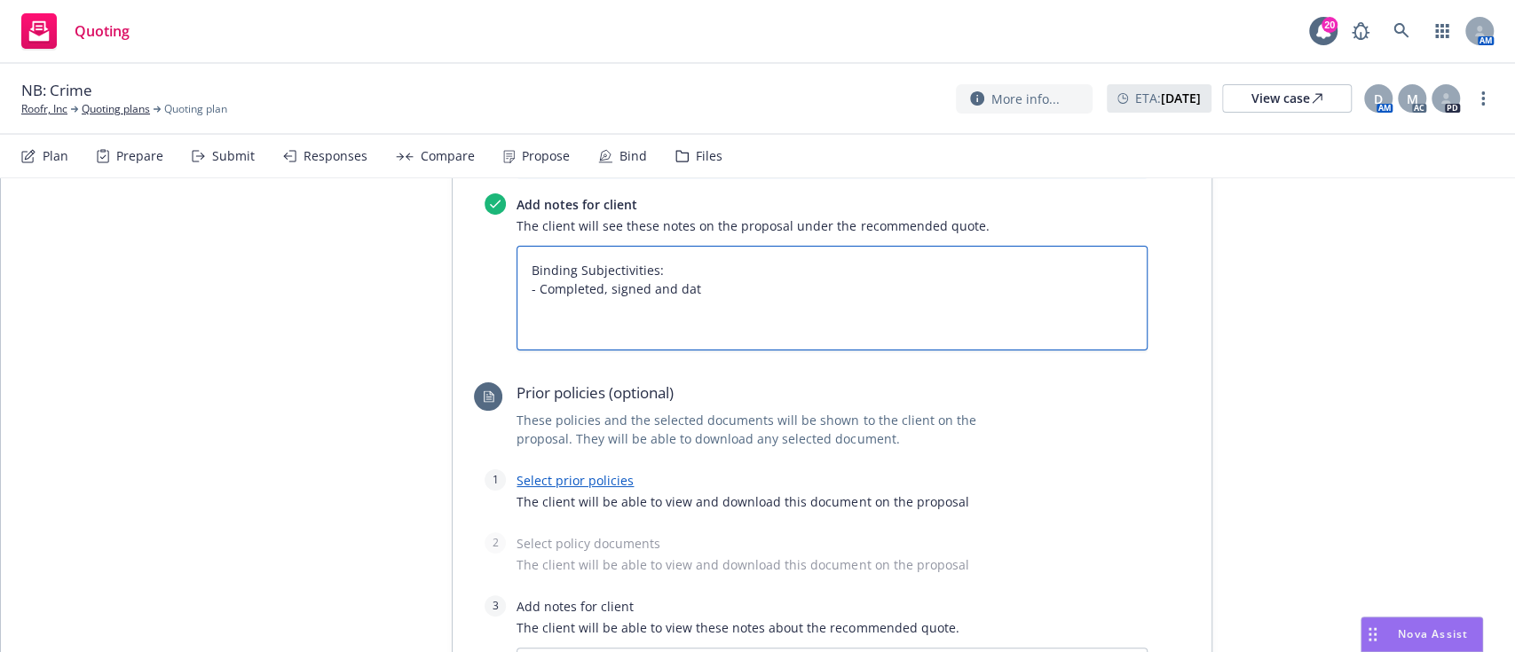
type textarea "Binding Subjectivities: - Completed, signed and date"
type textarea "x"
type textarea "Binding Subjectivities: - Completed, signed and dated"
type textarea "x"
type textarea "Binding Subjectivities: - Completed, signed and dated"
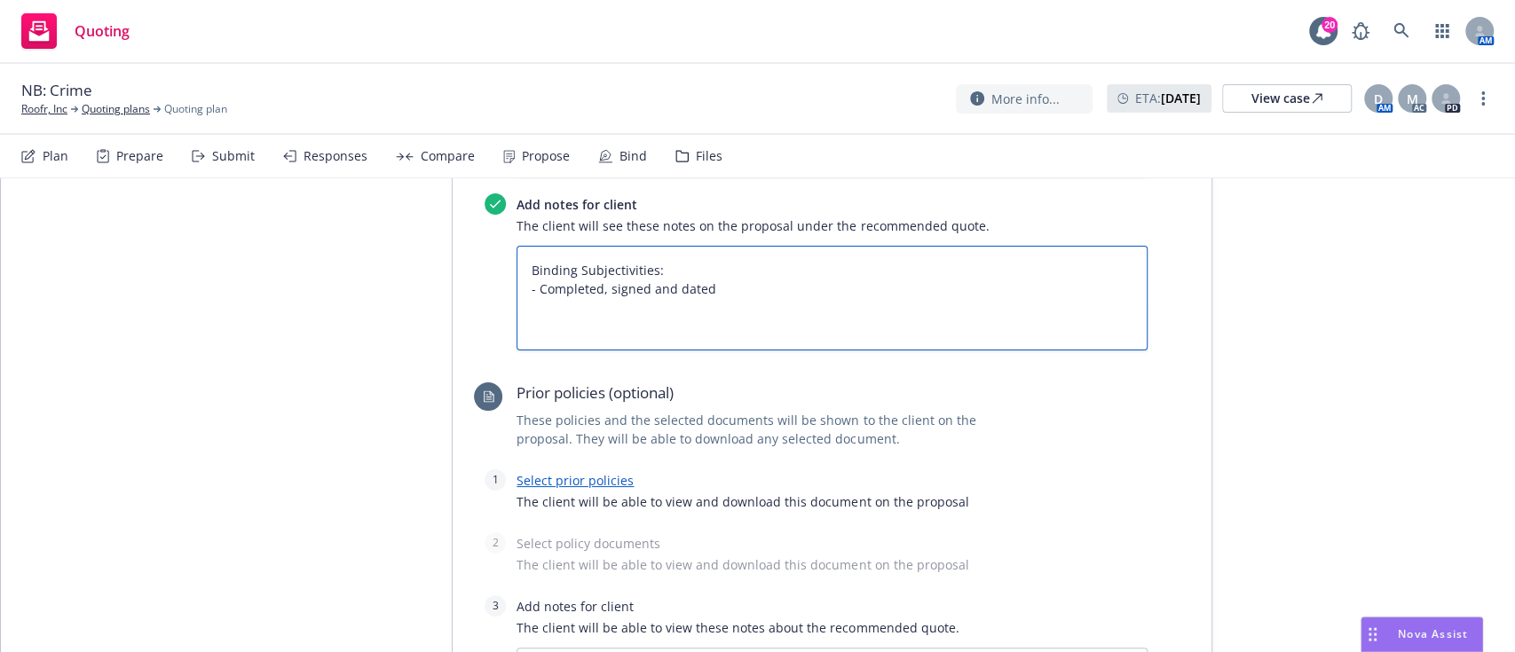
type textarea "x"
type textarea "Binding Subjectivities: - Completed, signed and dated T"
type textarea "x"
type textarea "Binding Subjectivities: - Completed, signed and dated Tr"
type textarea "x"
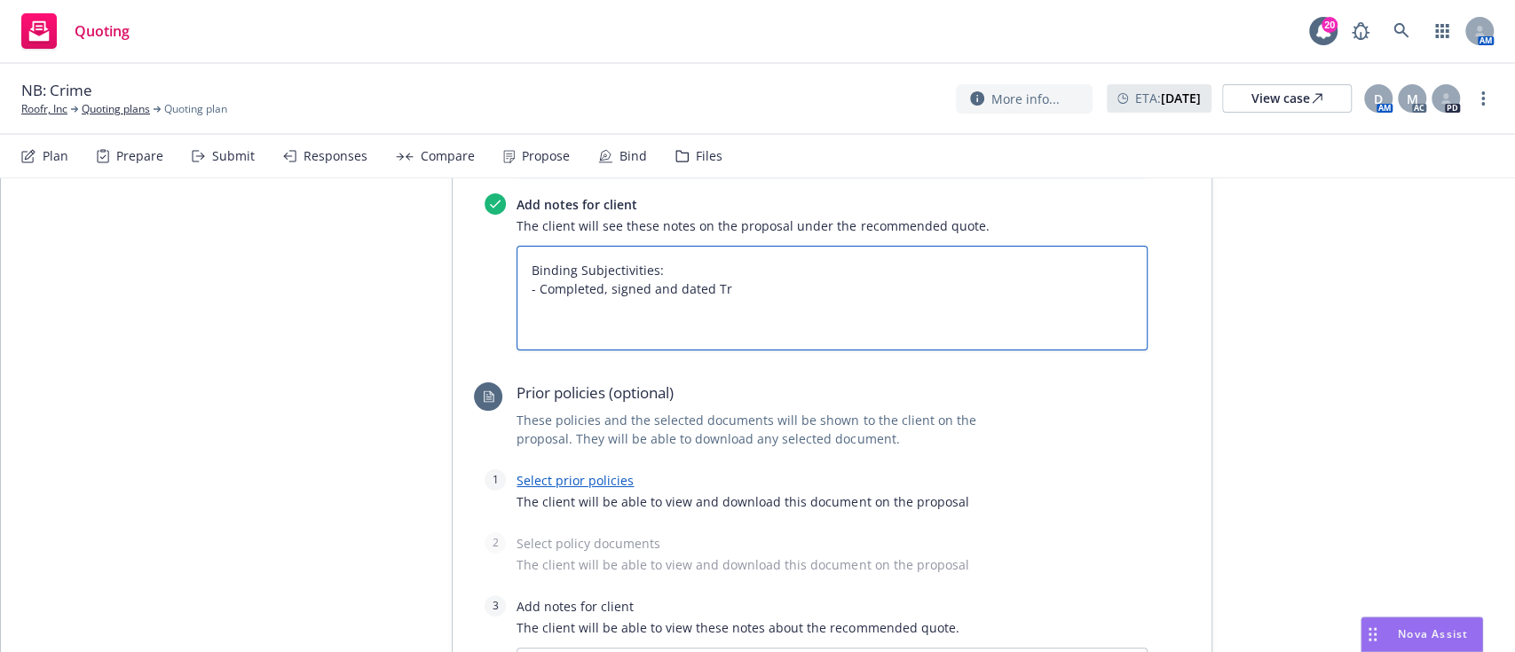
type textarea "Binding Subjectivities: - Completed, signed and dated Tra"
type textarea "x"
type textarea "Binding Subjectivities: - Completed, signed and dated Trav"
type textarea "x"
type textarea "Binding Subjectivities: - Completed, signed and dated Trave"
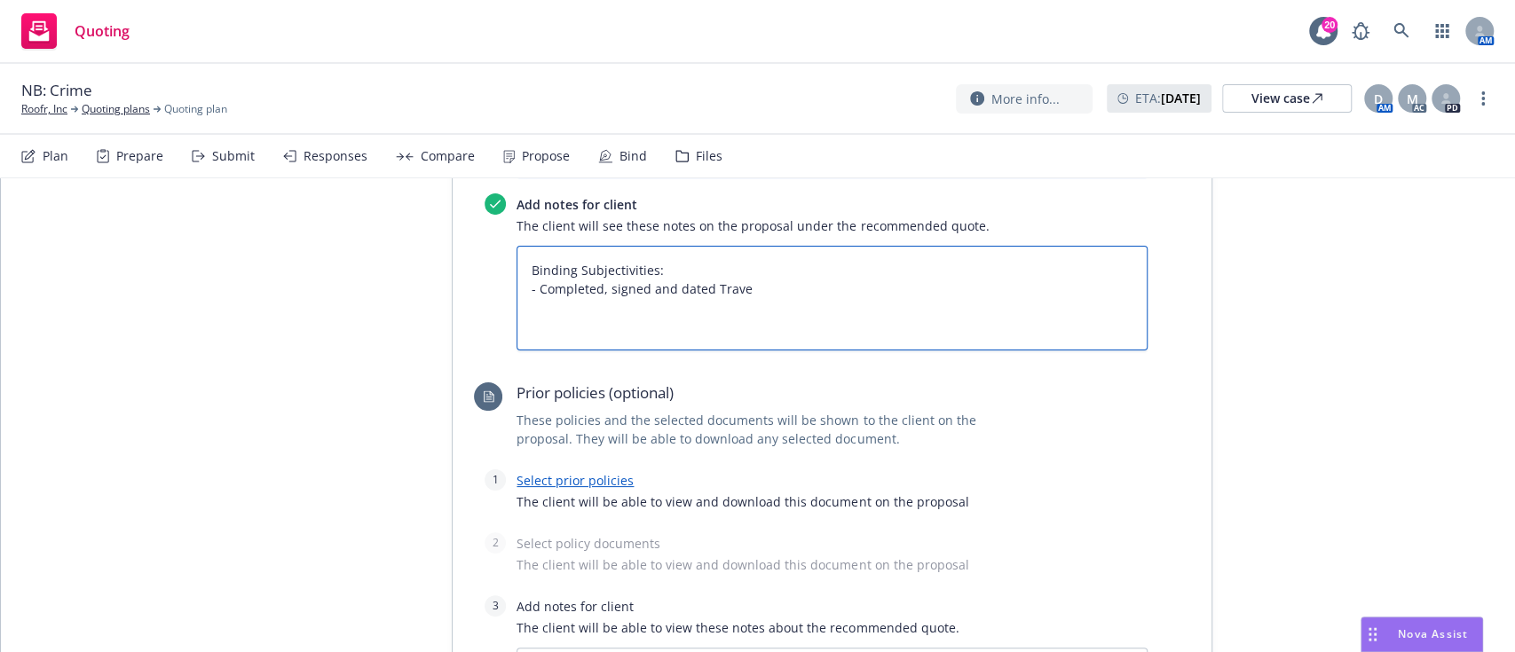
type textarea "x"
type textarea "Binding Subjectivities: - Completed, signed and dated Travele"
type textarea "x"
type textarea "Binding Subjectivities: - Completed, signed and dated Traveler"
type textarea "x"
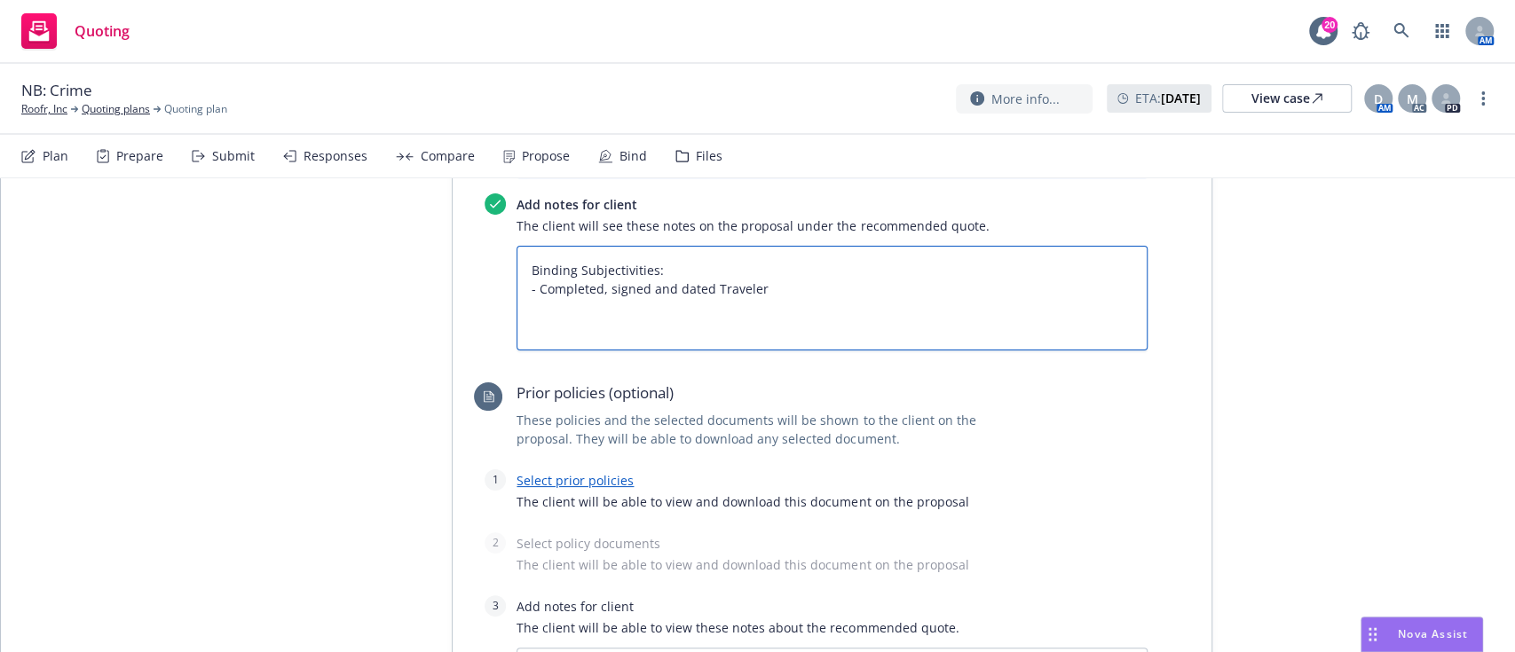
type textarea "Binding Subjectivities: - Completed, signed and dated Travelers"
type textarea "x"
type textarea "Binding Subjectivities: - Completed, signed and dated Travelers"
type textarea "x"
type textarea "Binding Subjectivities: - Completed, signed and dated Travelers C"
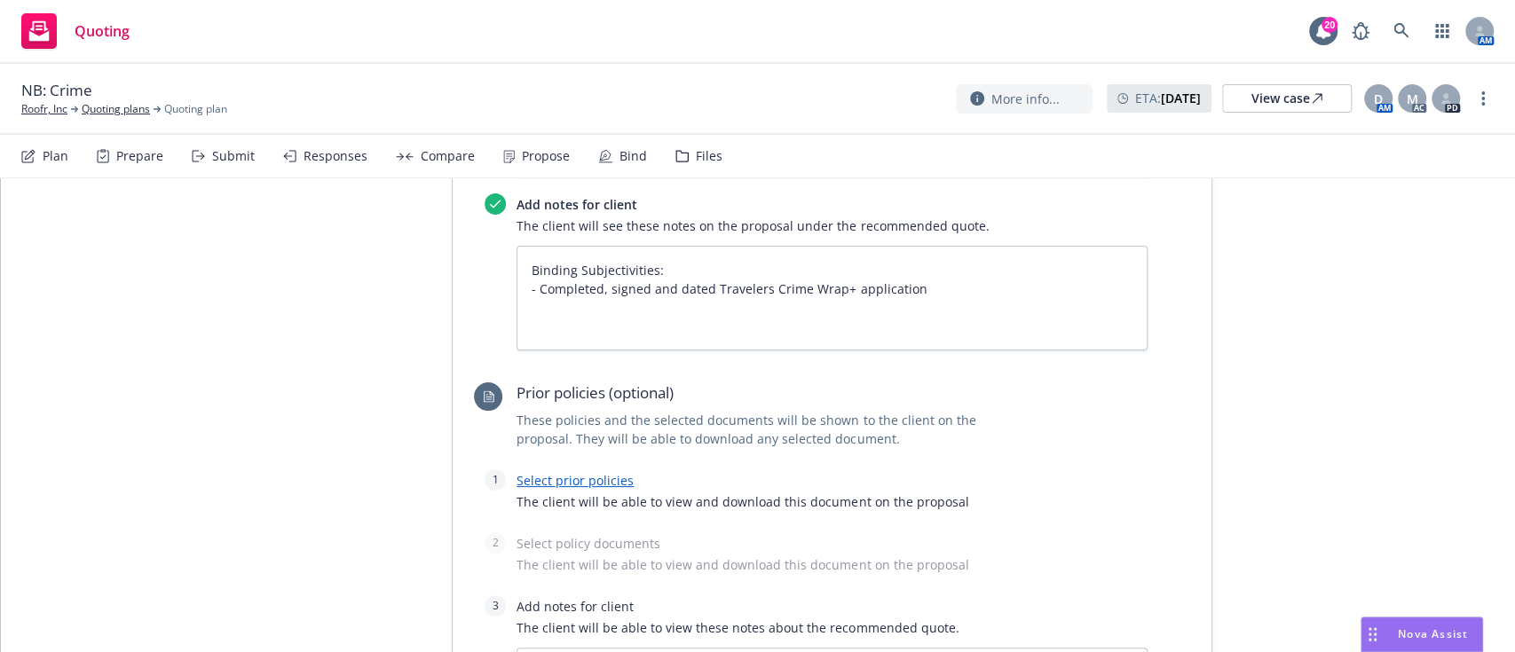
click at [368, 348] on div "Proposal name Roofr, Inc - August 2025 Status Draft Creation Date 08/21/2025 La…" at bounding box center [377, 73] width 148 height 1555
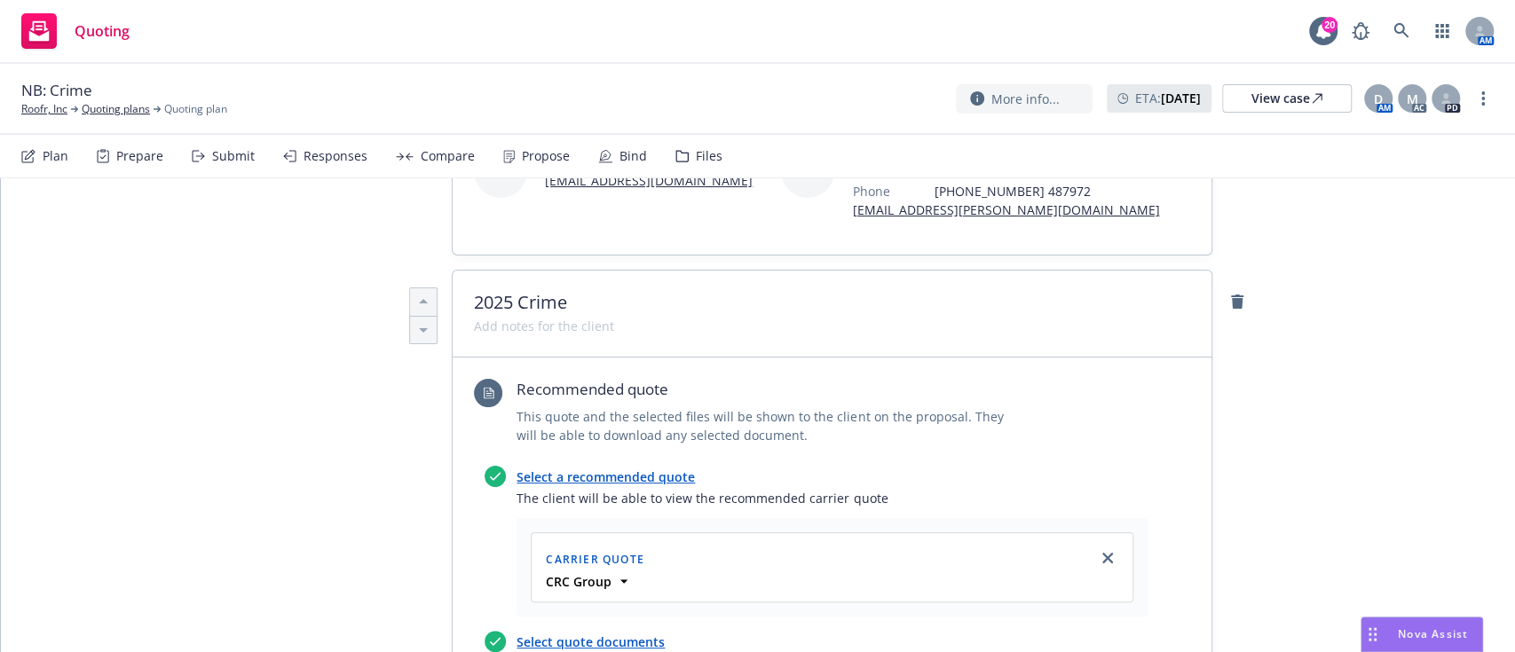
scroll to position [0, 0]
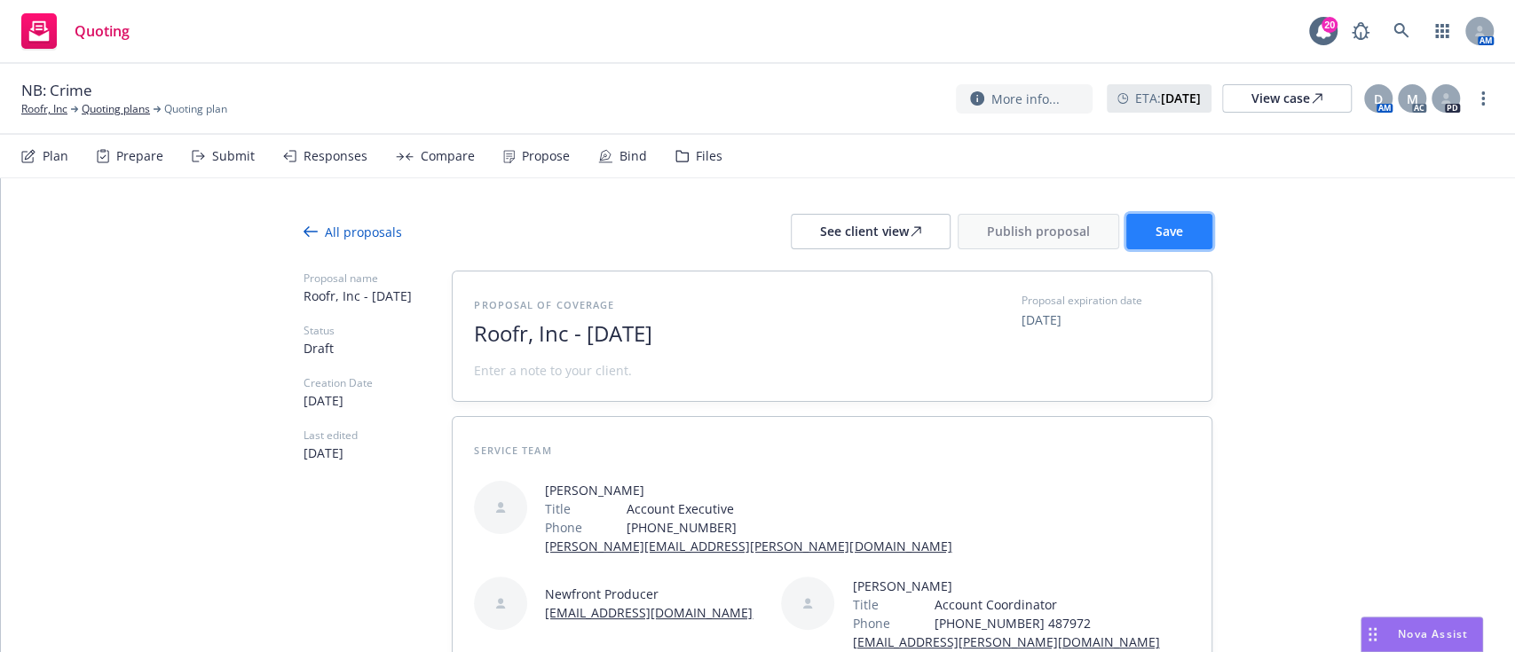
click at [1143, 214] on button "Save" at bounding box center [1169, 231] width 86 height 35
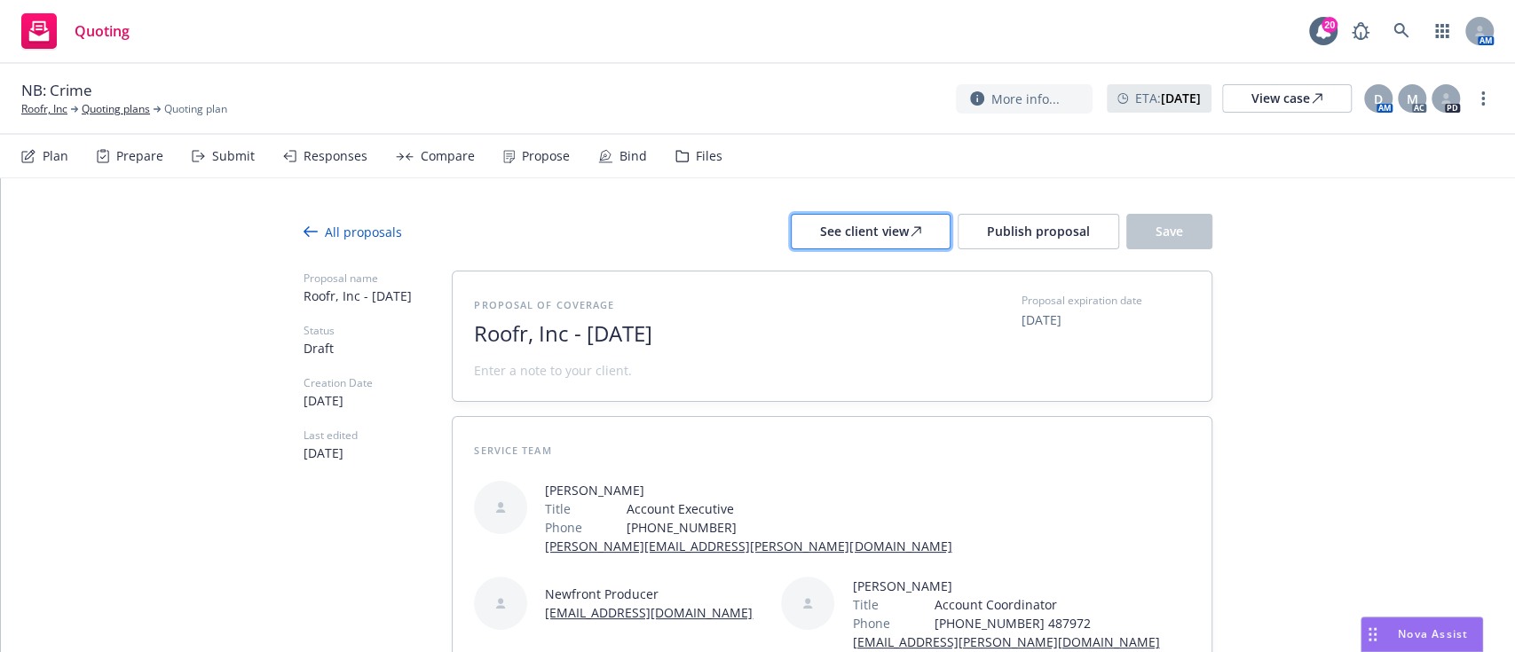
click at [887, 219] on div "See client view" at bounding box center [870, 232] width 101 height 34
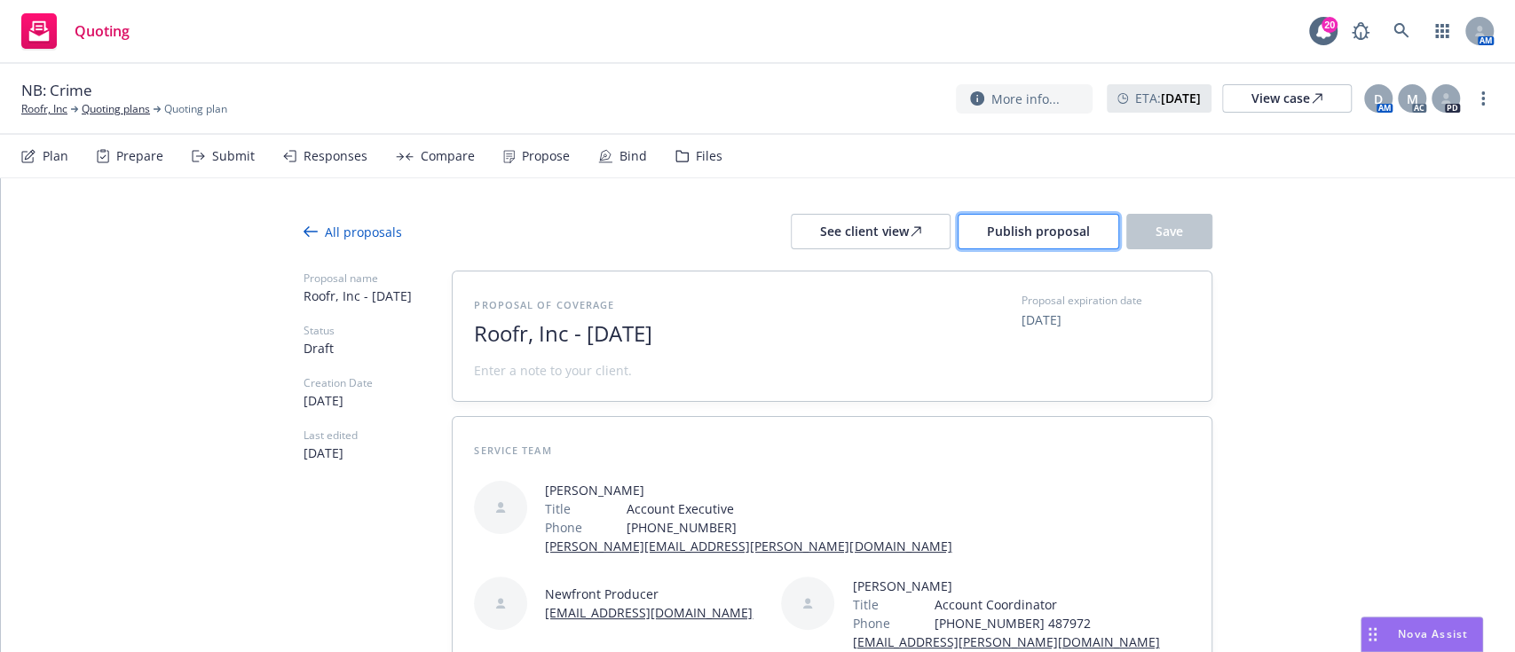
click at [988, 232] on span "Publish proposal" at bounding box center [1038, 231] width 103 height 17
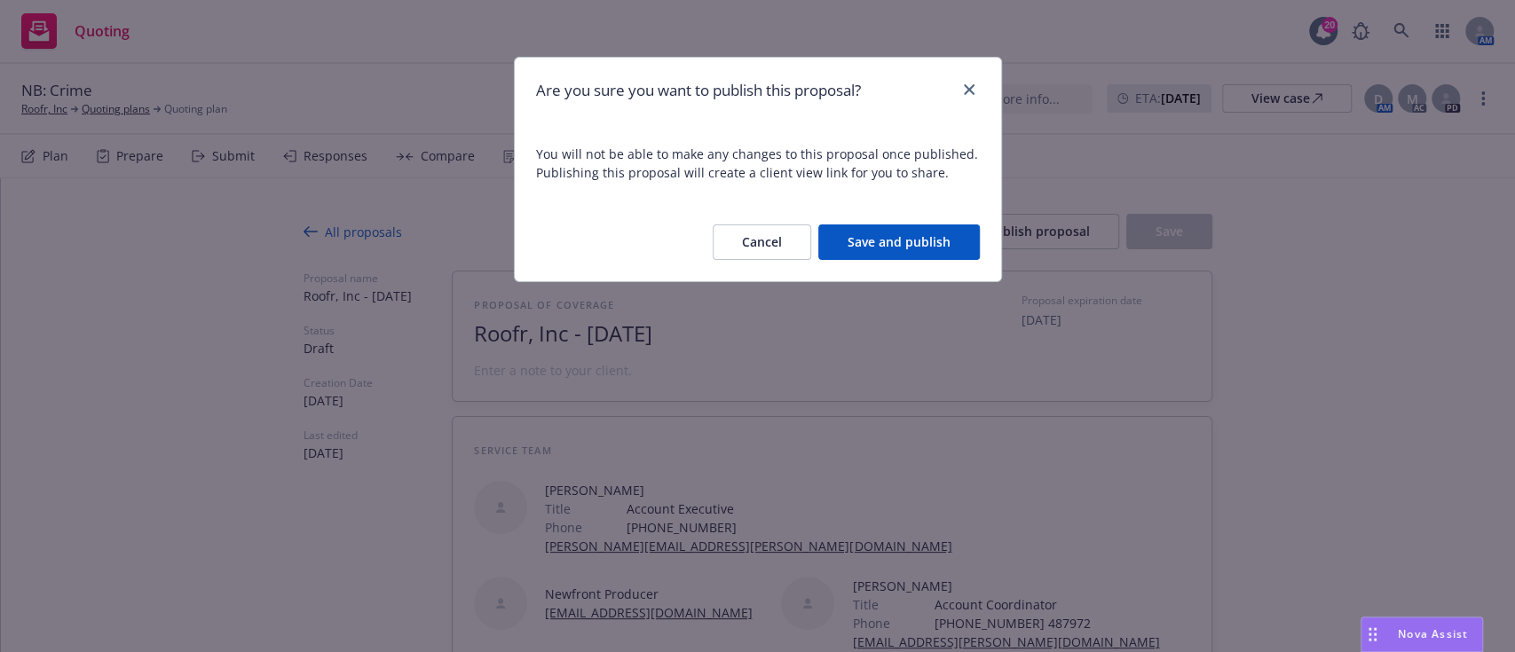
click at [925, 246] on button "Save and publish" at bounding box center [898, 241] width 161 height 35
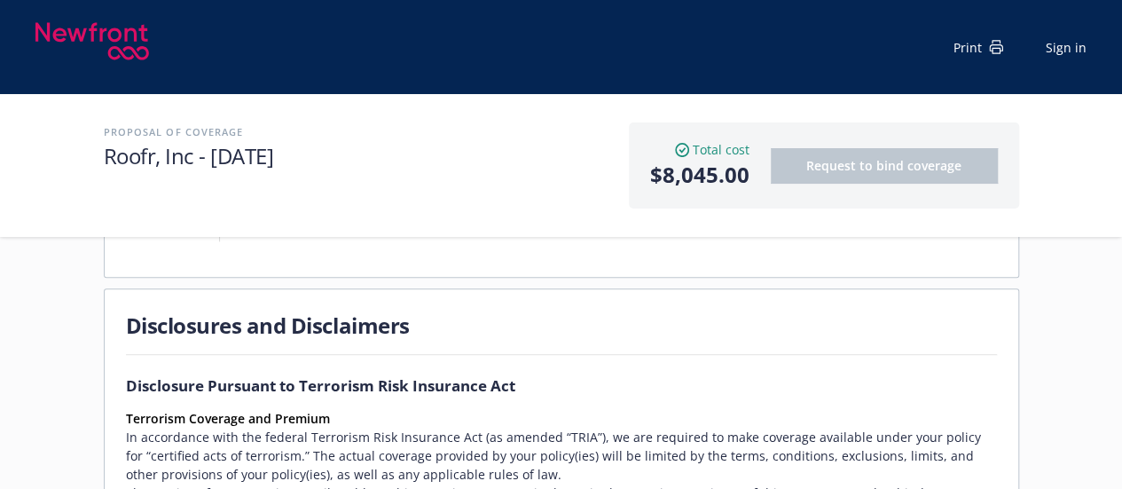
scroll to position [1358, 0]
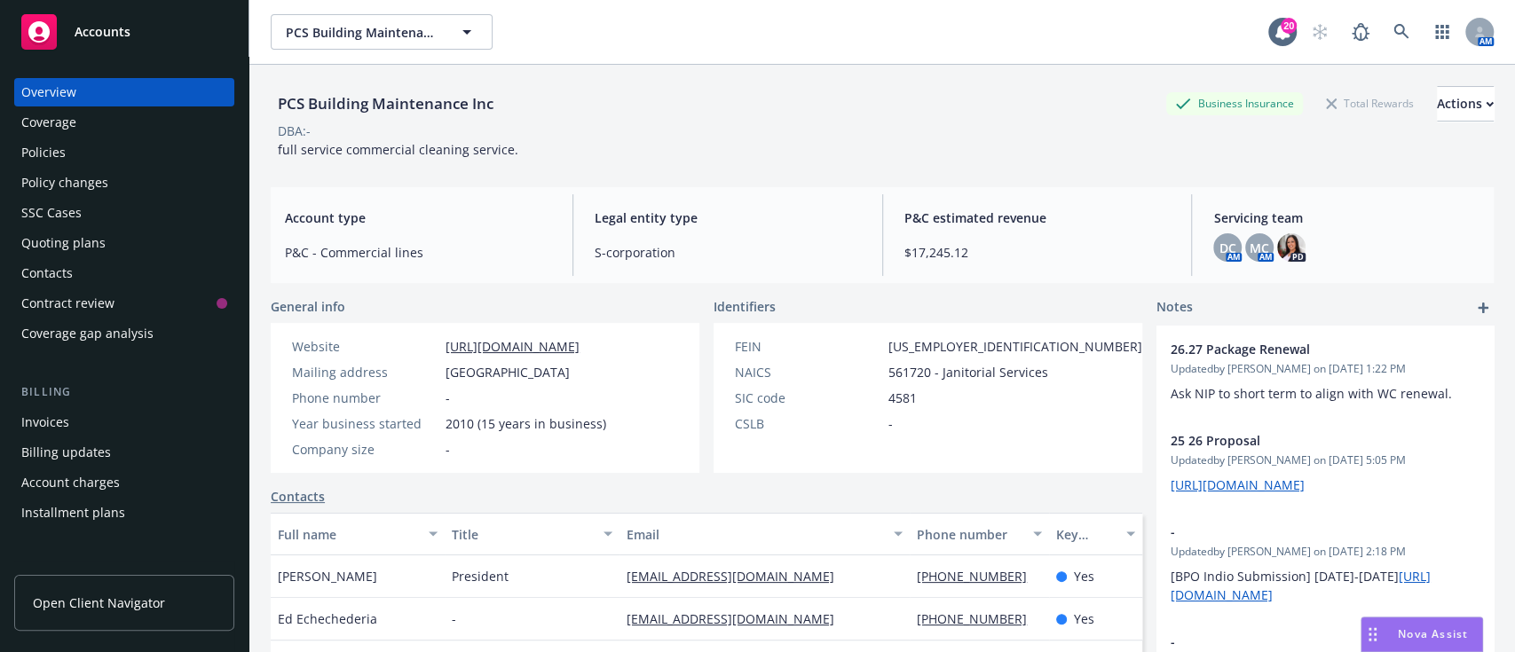
click at [35, 154] on div "Policies" at bounding box center [43, 152] width 44 height 28
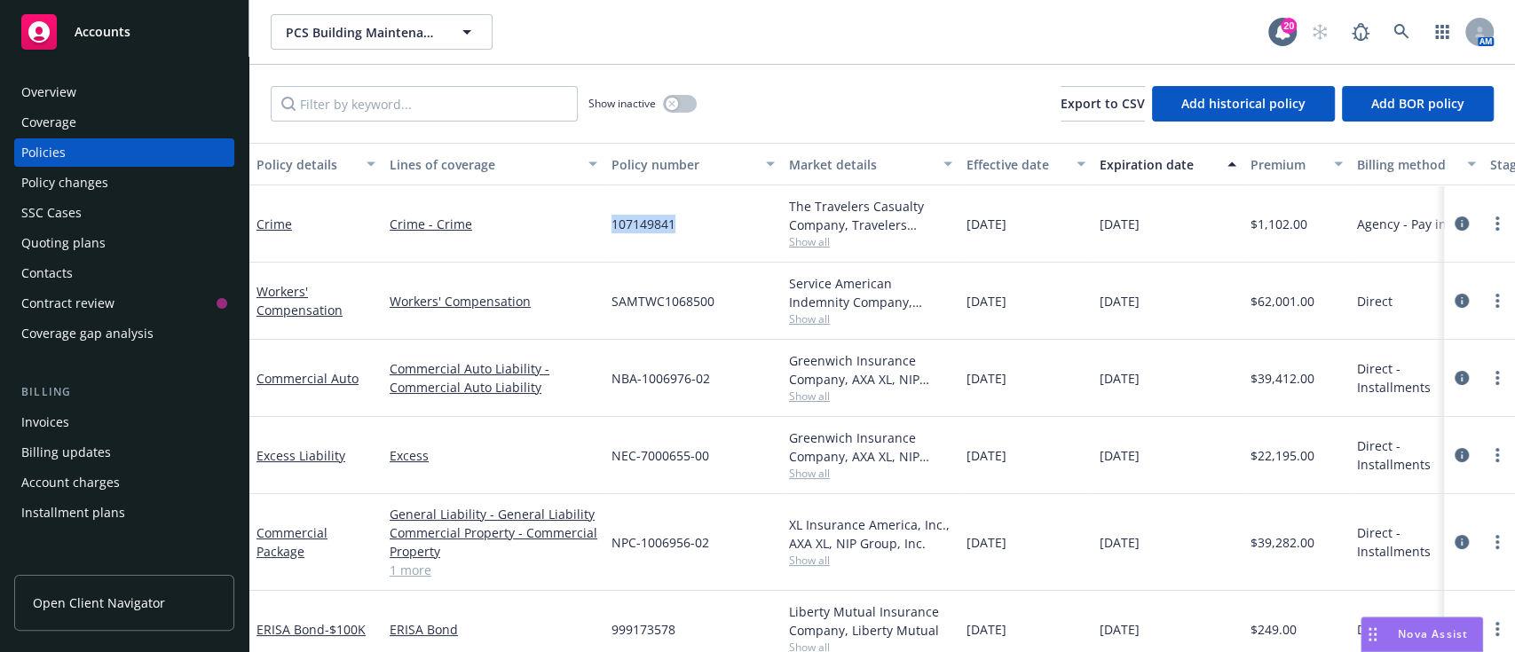
drag, startPoint x: 696, startPoint y: 226, endPoint x: 610, endPoint y: 220, distance: 85.4
click at [610, 220] on div "107149841" at bounding box center [692, 223] width 177 height 77
copy span "107149841"
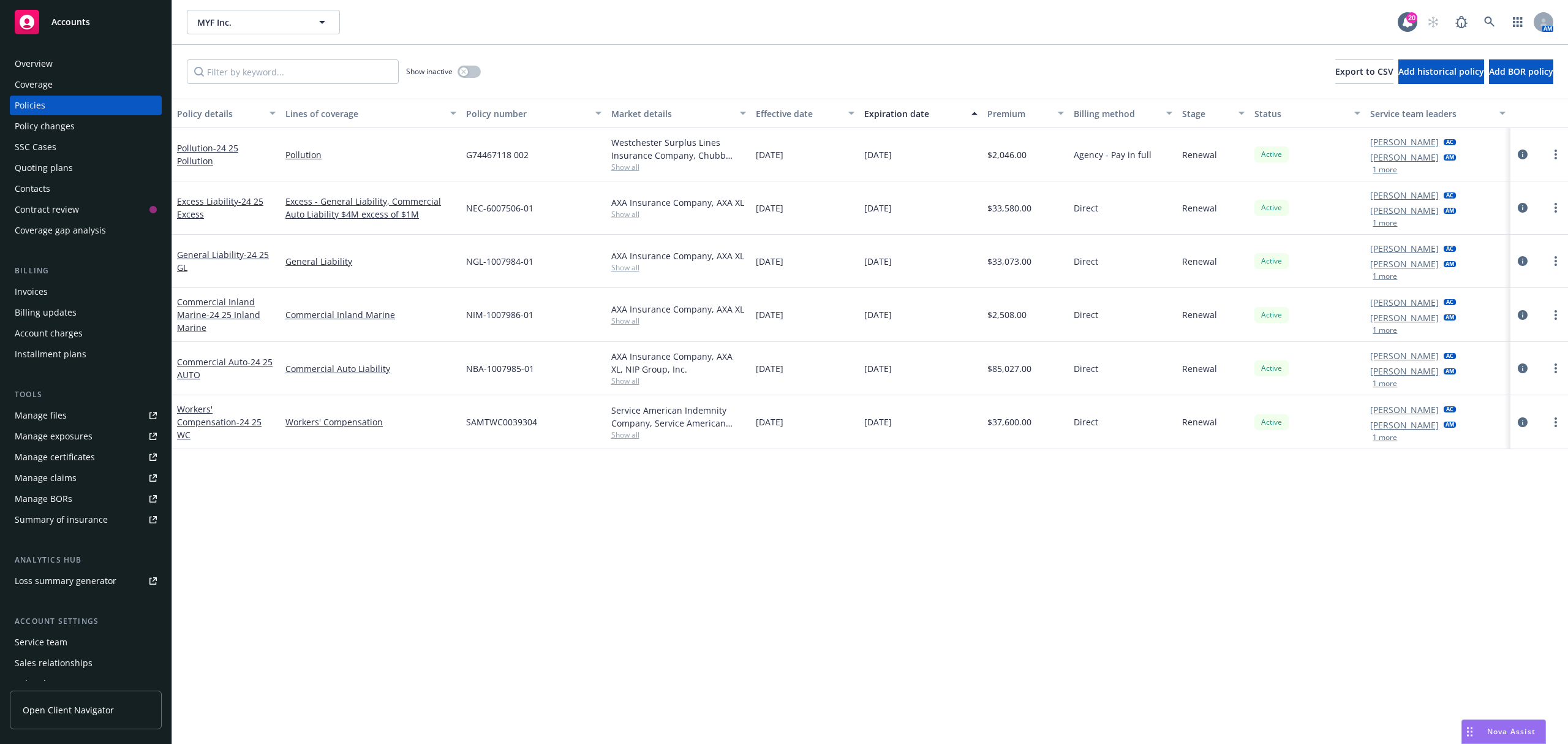
click at [33, 65] on div "Overview" at bounding box center [33, 64] width 38 height 19
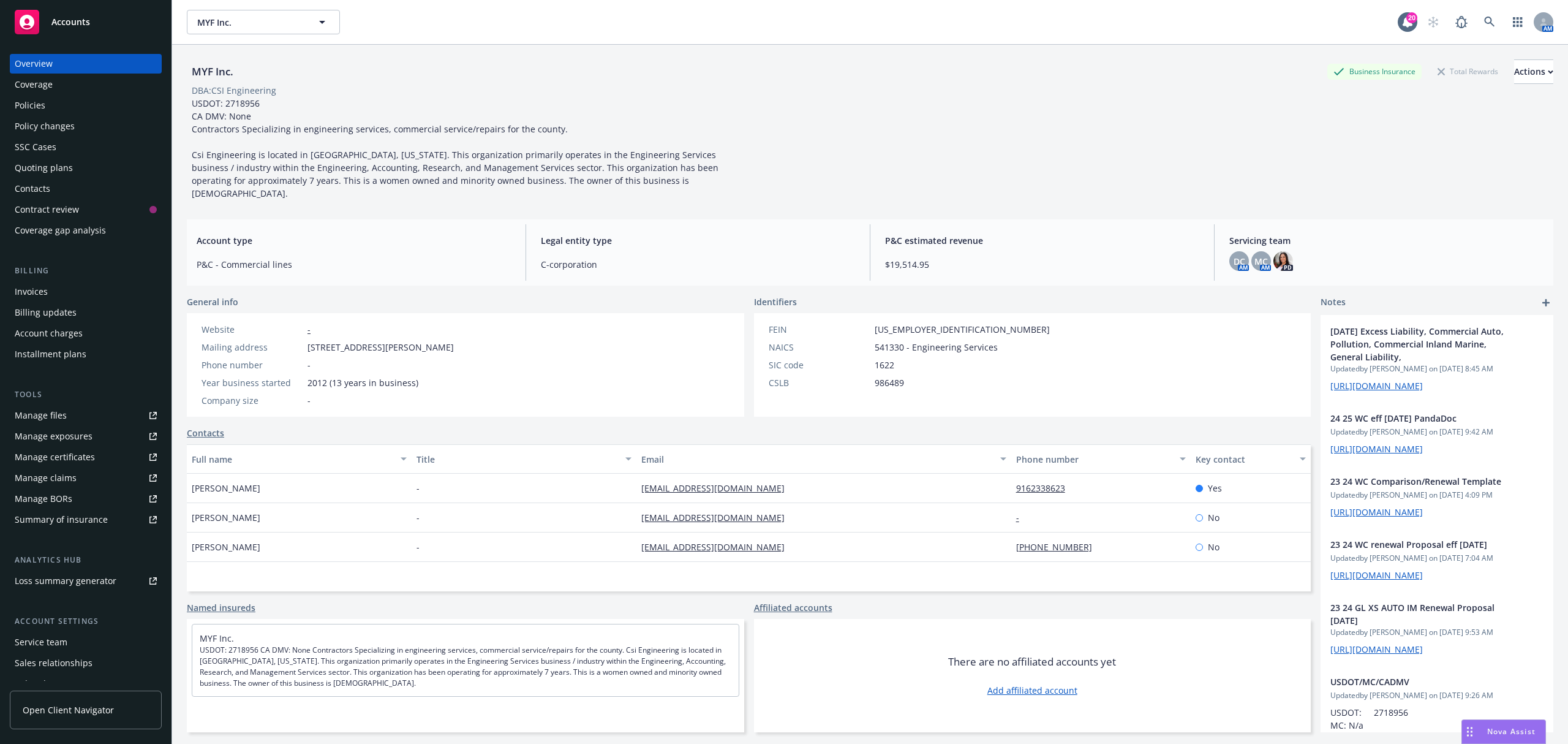
click at [33, 111] on div "Policies" at bounding box center [30, 105] width 30 height 19
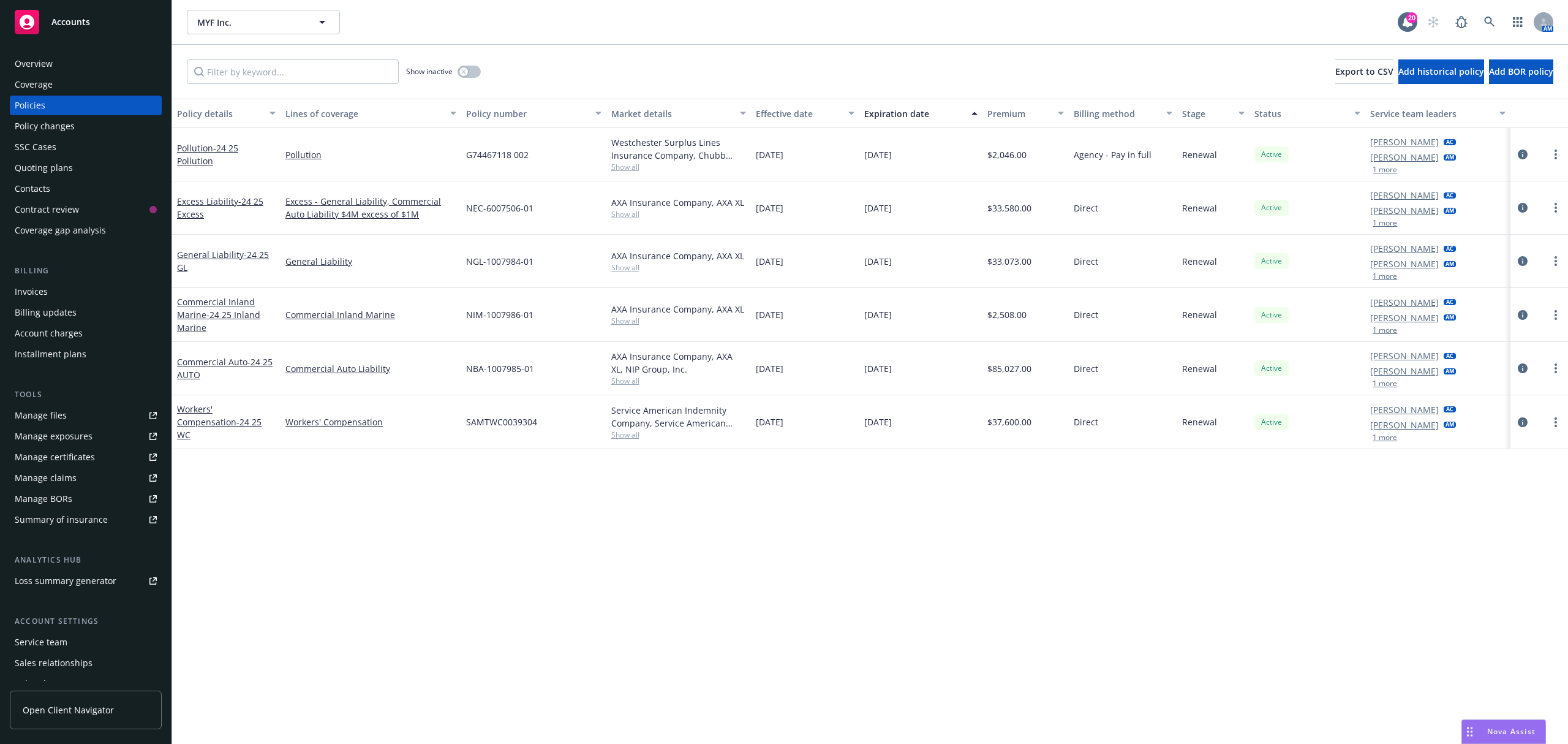
click at [49, 63] on div "Overview" at bounding box center [33, 64] width 38 height 19
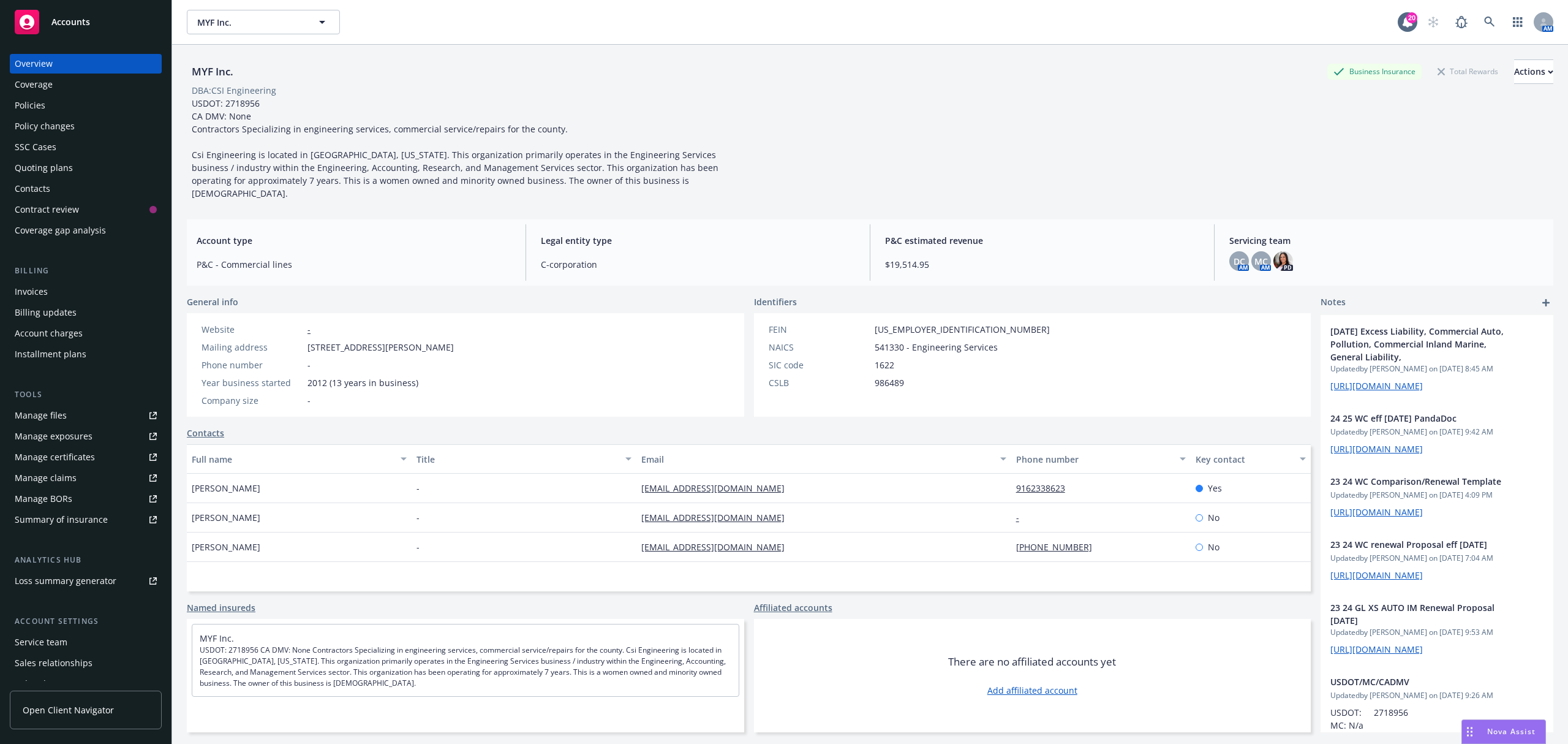
click at [916, 341] on span "541330 - Engineering Services" at bounding box center [936, 347] width 123 height 13
click at [891, 323] on span "80-0962100" at bounding box center [962, 330] width 175 height 13
click at [890, 323] on span "80-0962100" at bounding box center [962, 330] width 175 height 13
drag, startPoint x: 890, startPoint y: 313, endPoint x: 883, endPoint y: 315, distance: 7.3
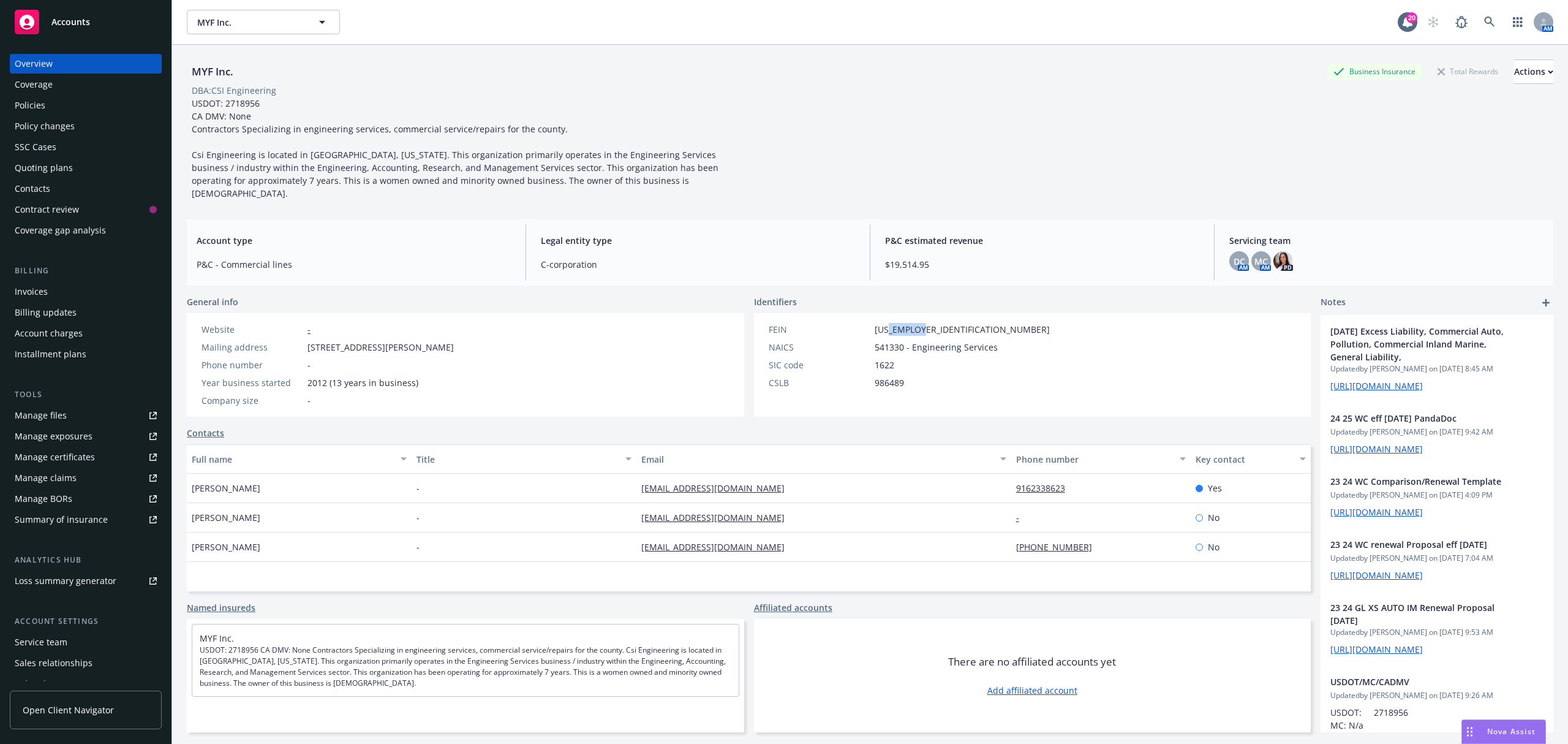
click at [883, 323] on span "80-0962100" at bounding box center [962, 330] width 175 height 13
click at [38, 101] on div "Policies" at bounding box center [30, 105] width 30 height 19
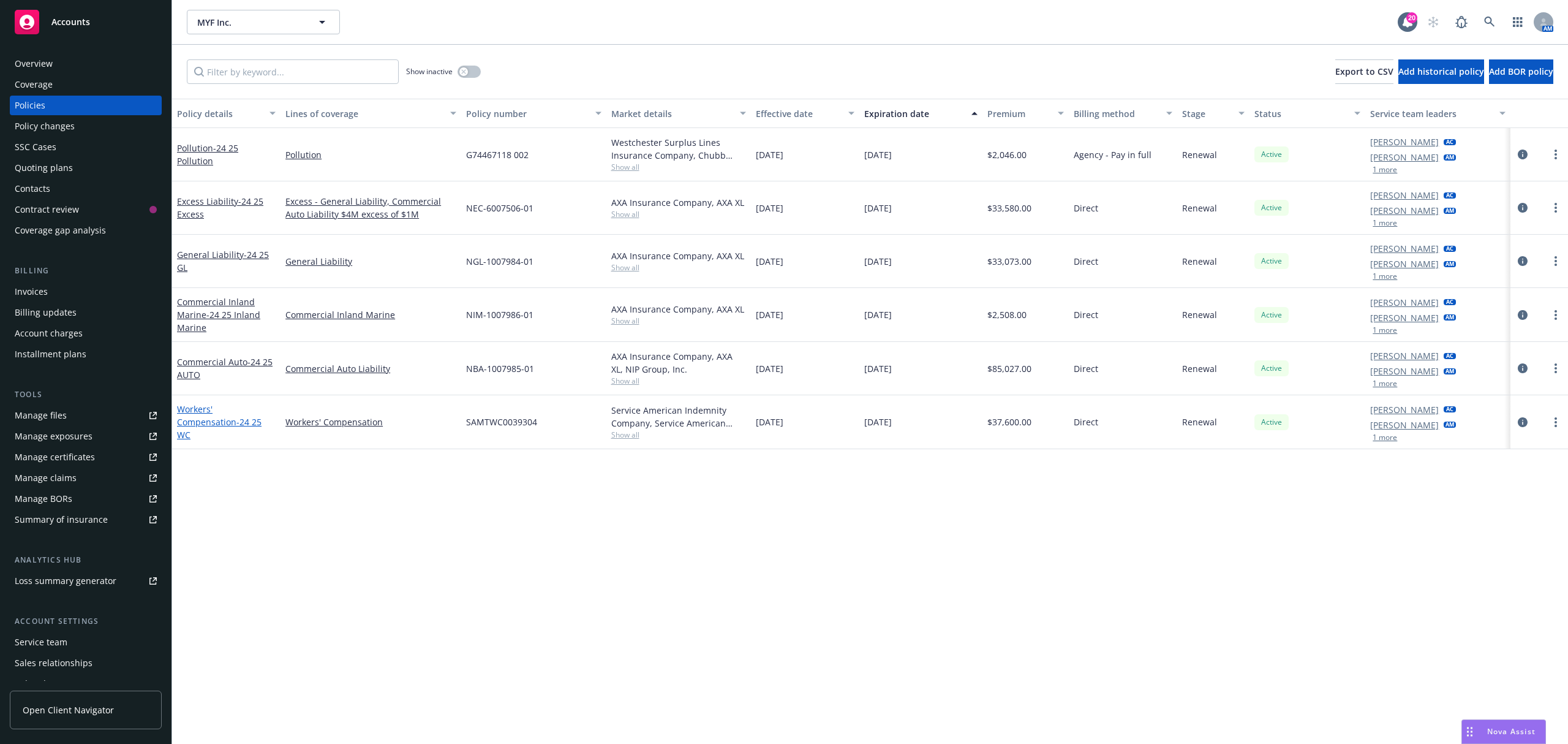
click at [213, 417] on link "Workers' Compensation - 24 25 WC" at bounding box center [219, 422] width 84 height 37
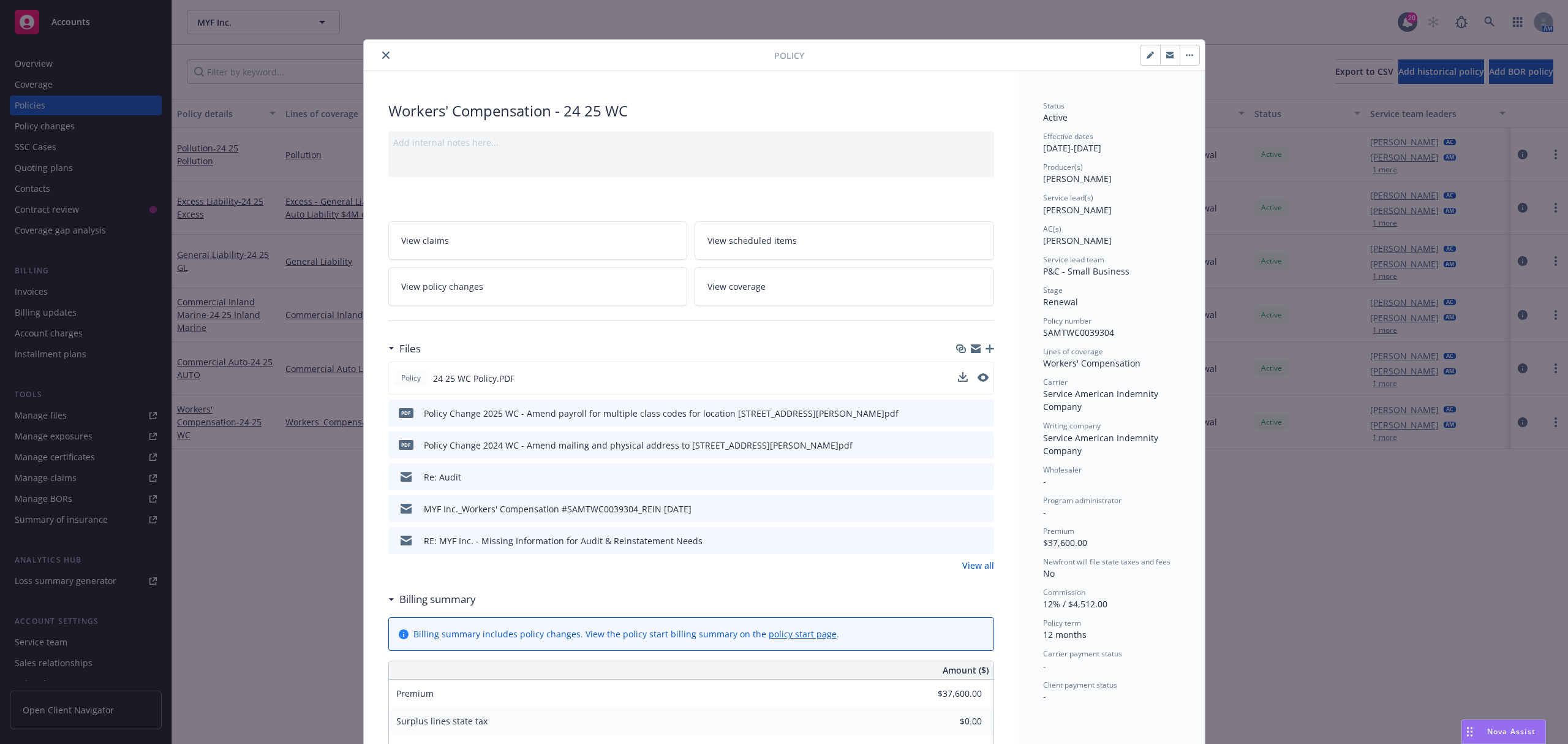
click at [981, 383] on button at bounding box center [983, 379] width 11 height 13
click at [976, 380] on icon "preview file" at bounding box center [982, 377] width 11 height 8
click at [378, 59] on button "close" at bounding box center [385, 55] width 14 height 15
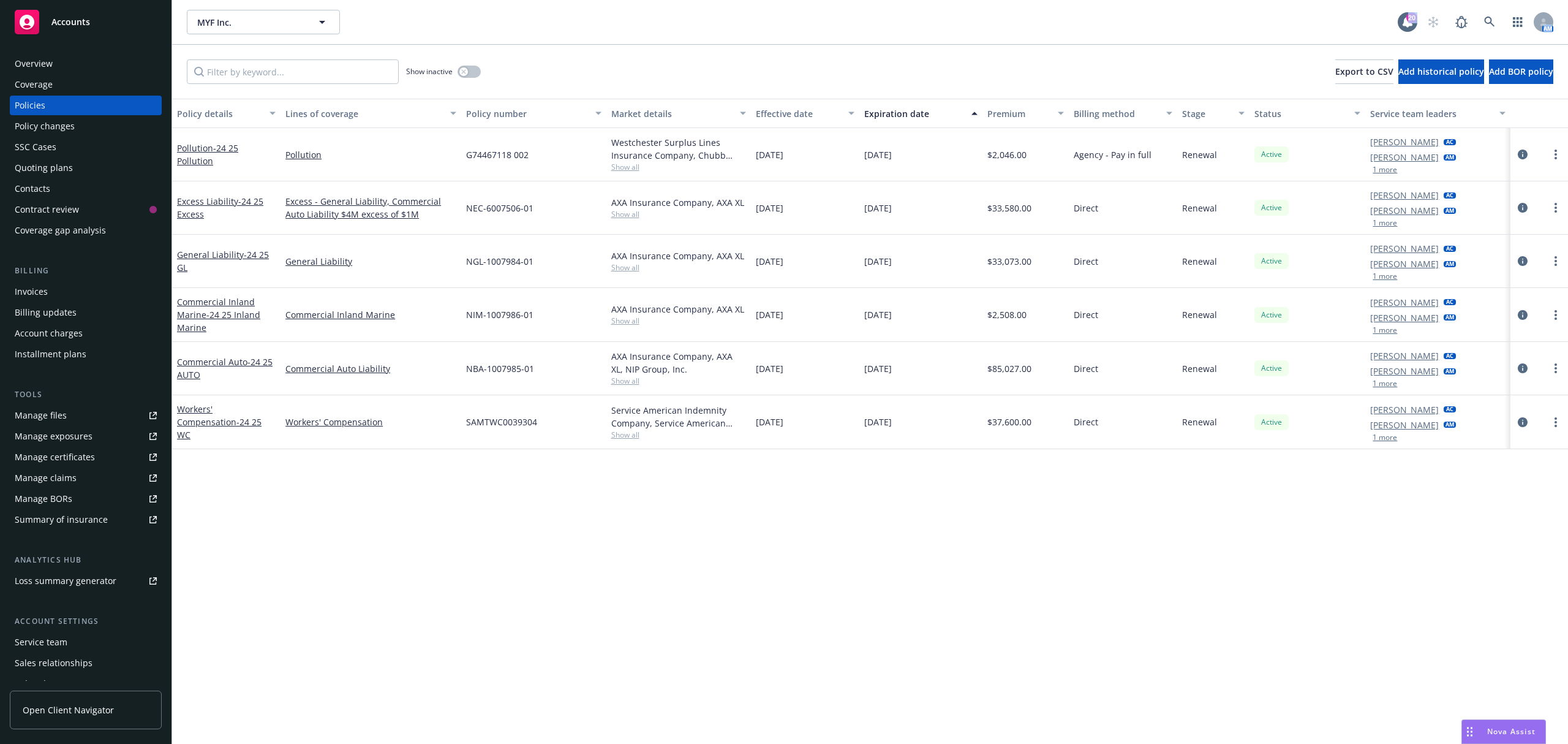
click at [378, 55] on div "MYF Inc. MYF Inc. 20 AM Show inactive Export to CSV Add historical policy Add B…" at bounding box center [870, 372] width 1396 height 744
click at [52, 144] on div "SSC Cases" at bounding box center [35, 147] width 41 height 19
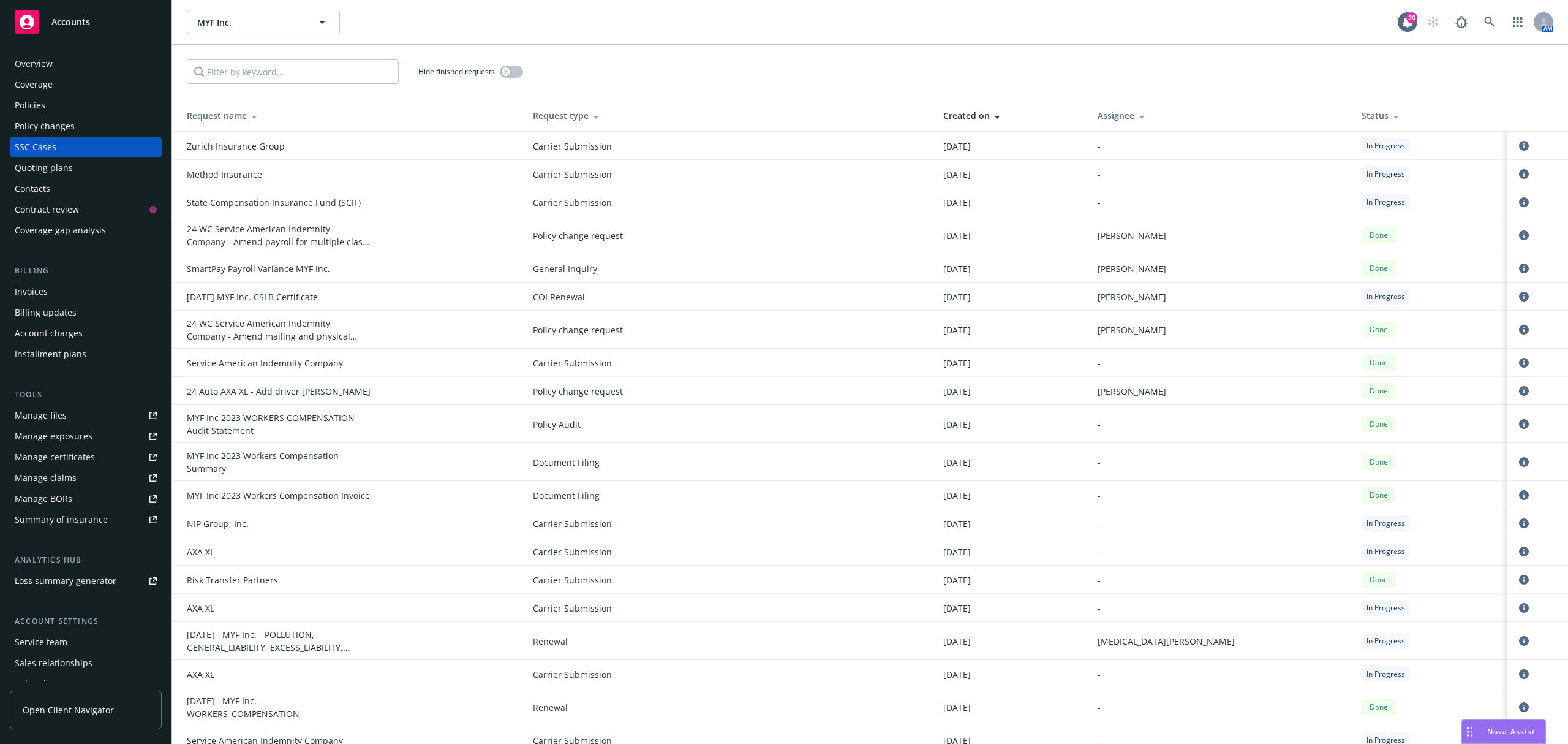
drag, startPoint x: 581, startPoint y: 601, endPoint x: 434, endPoint y: 564, distance: 151.6
click at [434, 558] on div "AXA XL" at bounding box center [350, 552] width 327 height 13
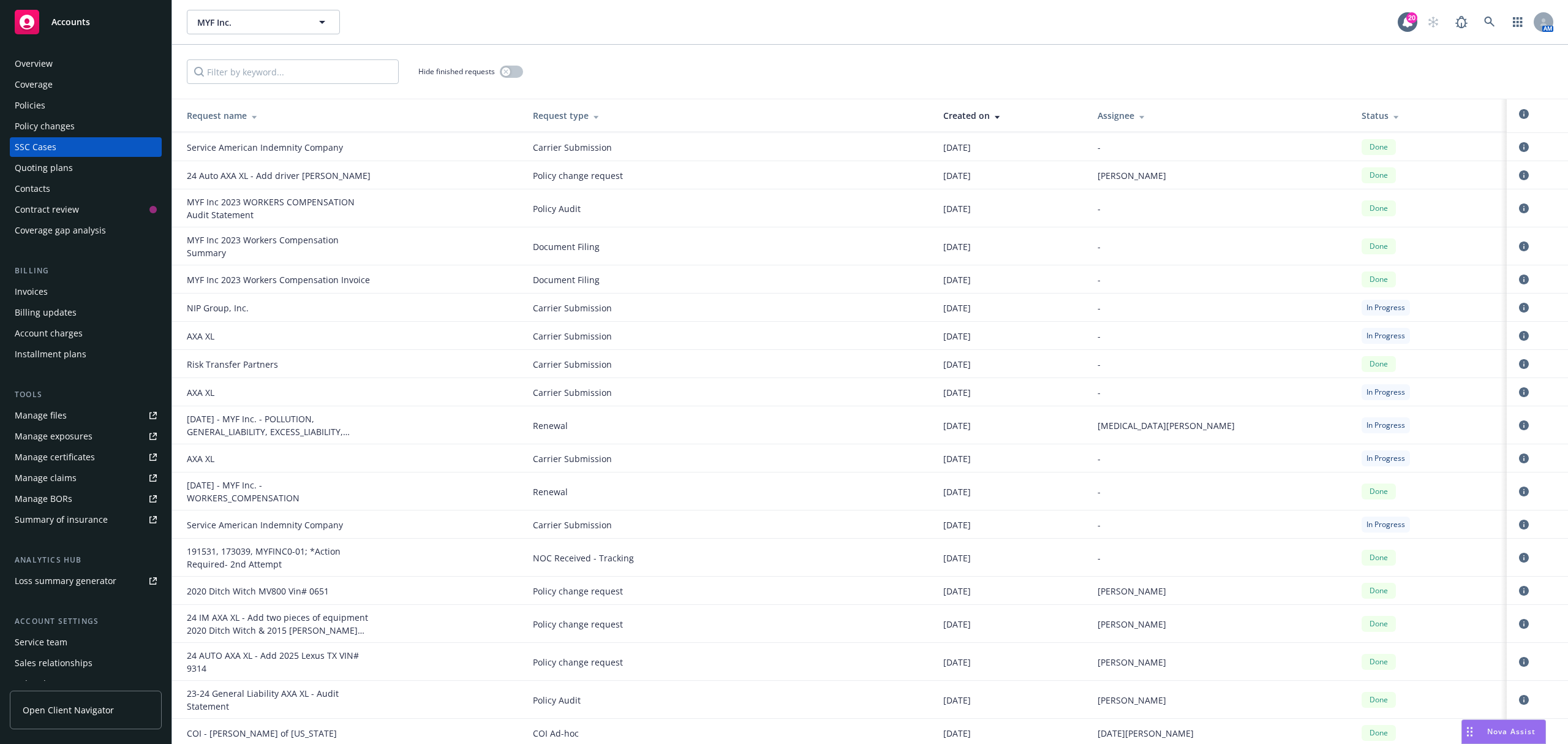
scroll to position [245, 0]
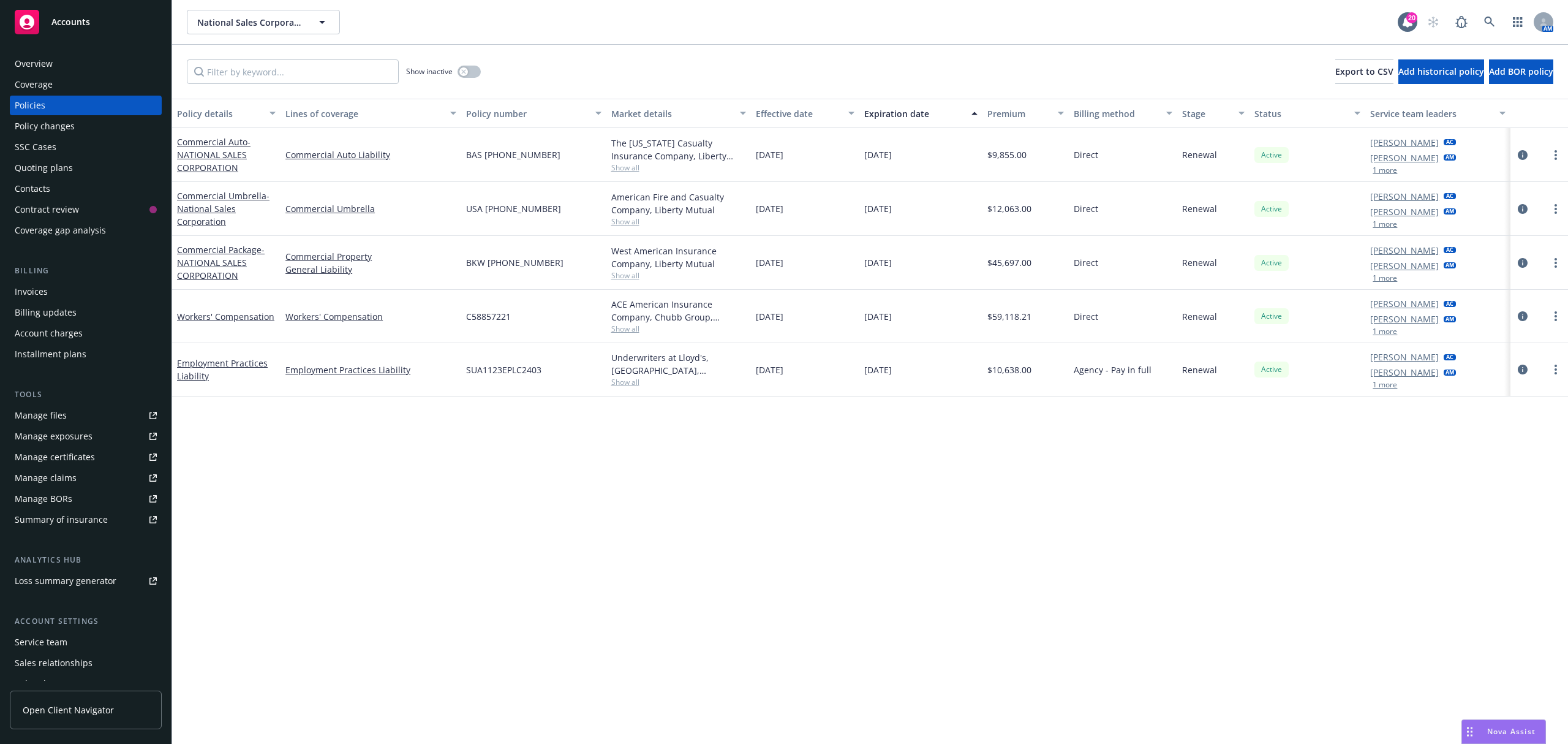
click at [267, 446] on div "Policy details Lines of coverage Policy number Market details Effective date Ex…" at bounding box center [870, 421] width 1396 height 645
click at [220, 157] on span "- NATIONAL SALES CORPORATION" at bounding box center [213, 155] width 73 height 37
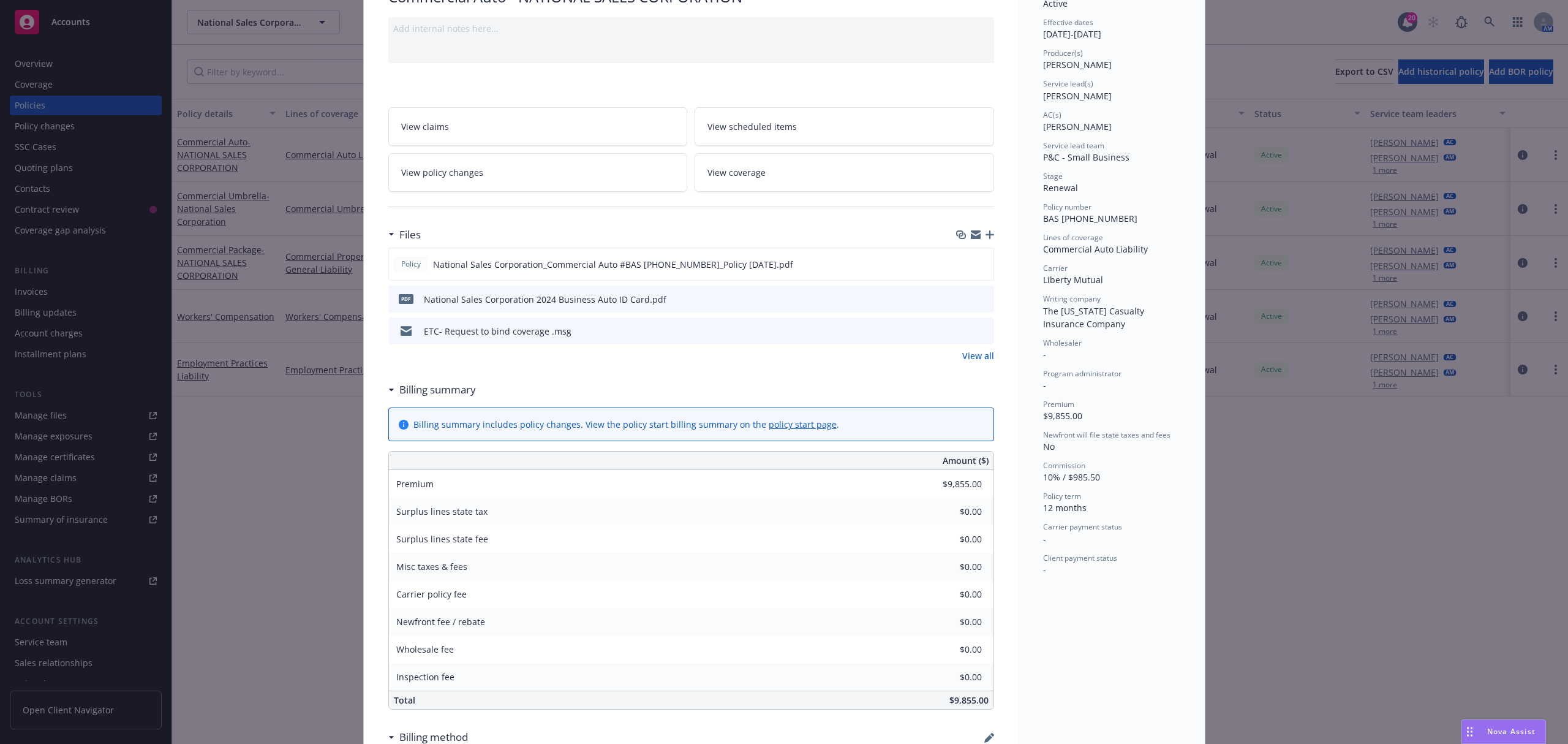
scroll to position [245, 0]
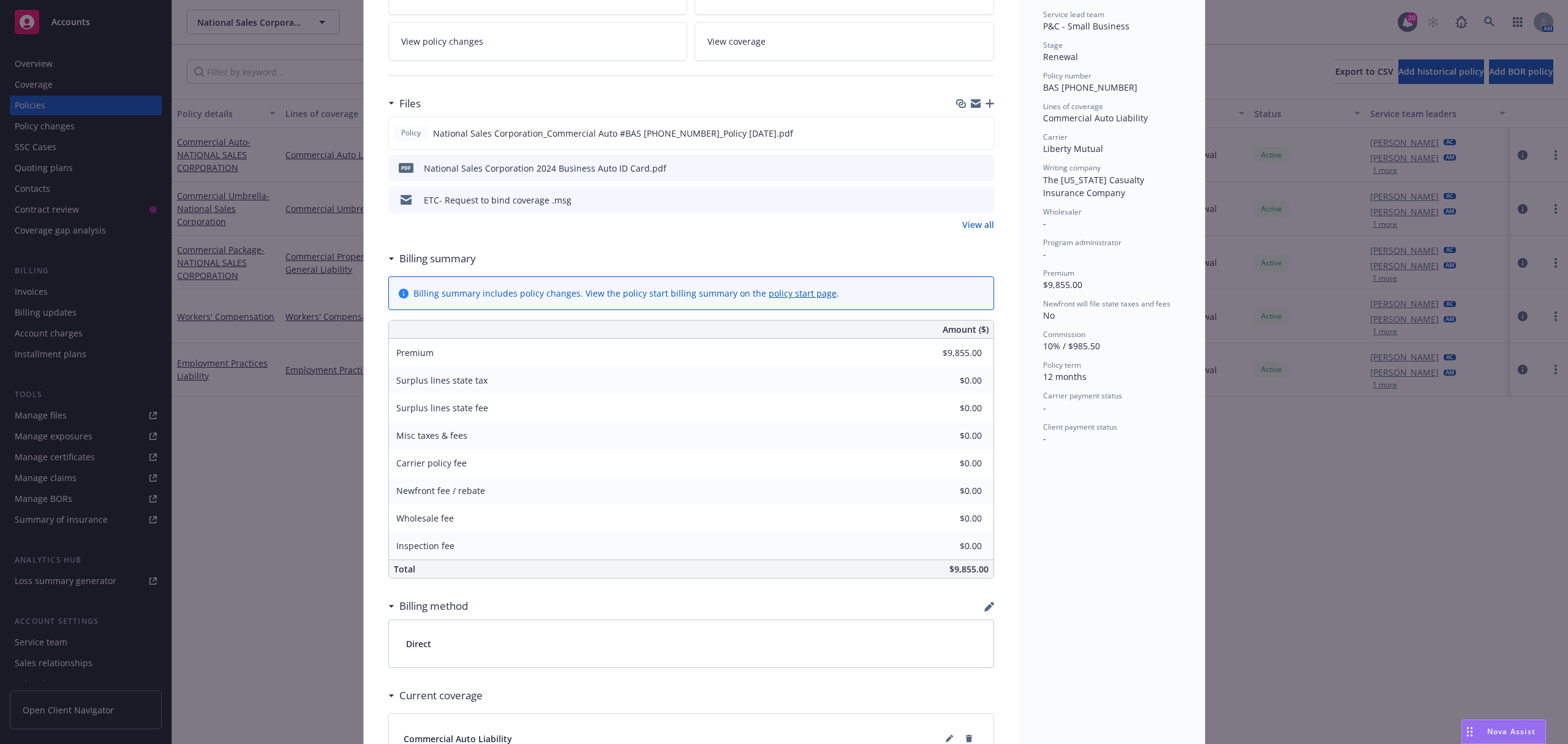
click at [226, 422] on div "Policy Commercial Auto - NATIONAL SALES CORPORATION Add internal notes here... …" at bounding box center [784, 372] width 1568 height 744
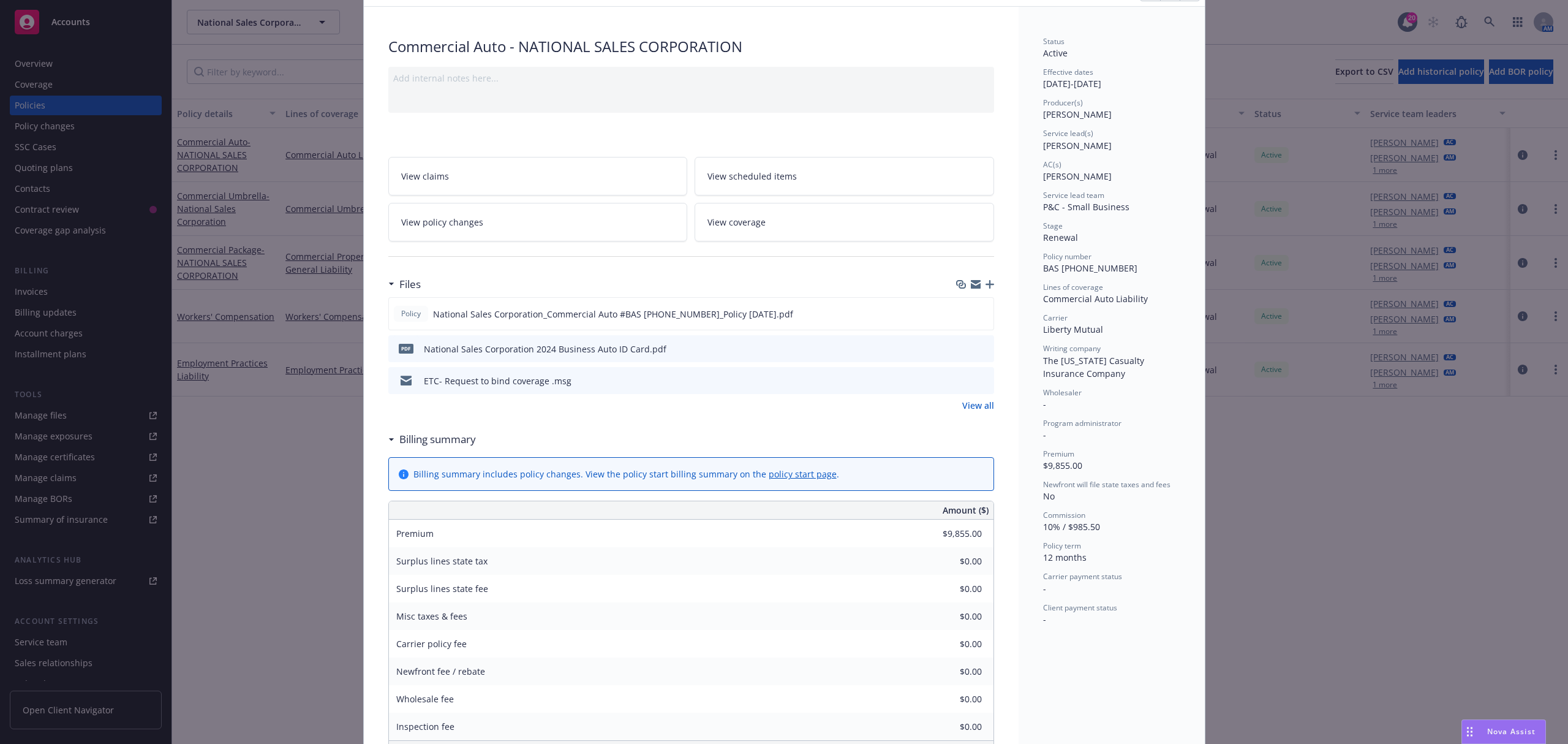
scroll to position [0, 0]
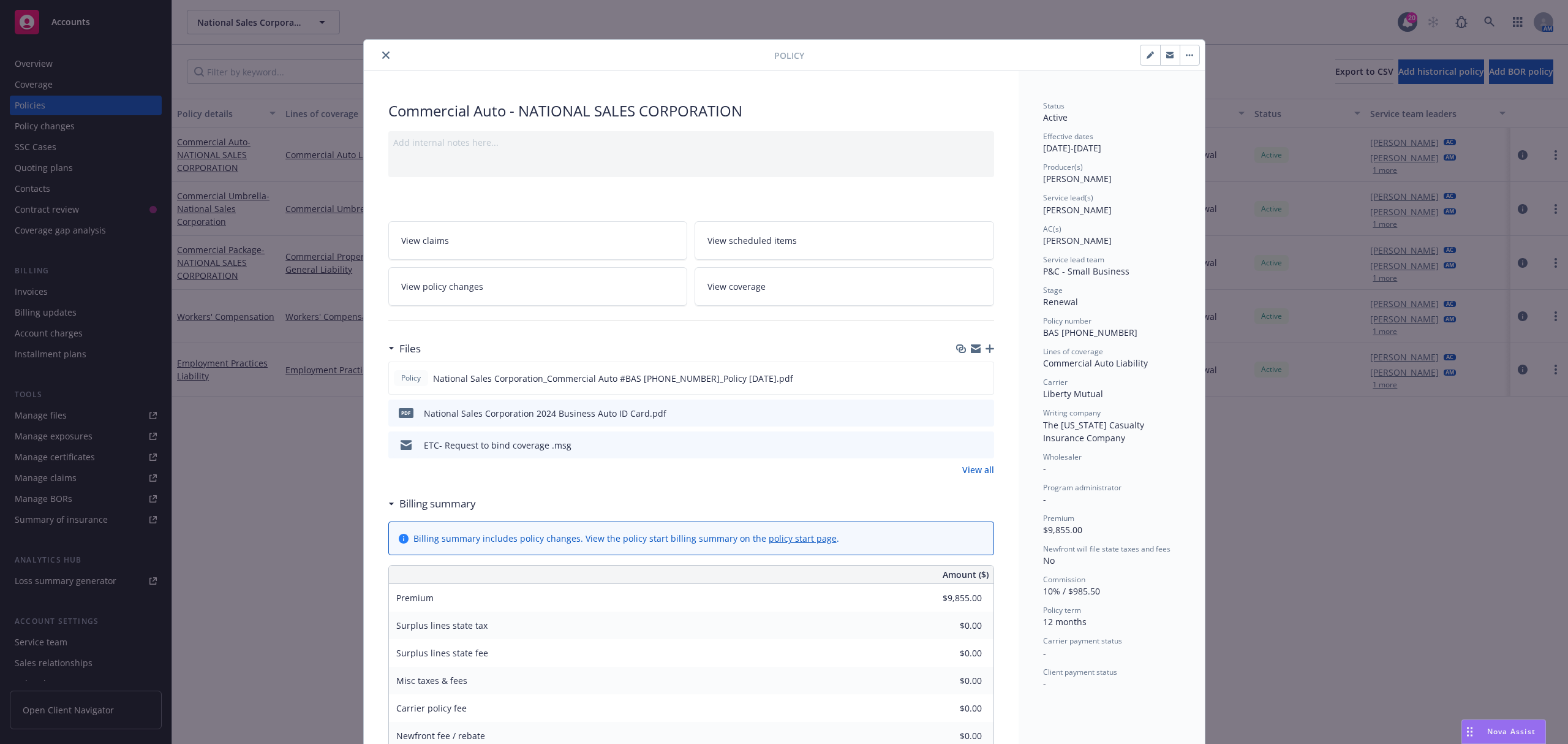
click at [383, 57] on icon "close" at bounding box center [386, 55] width 8 height 8
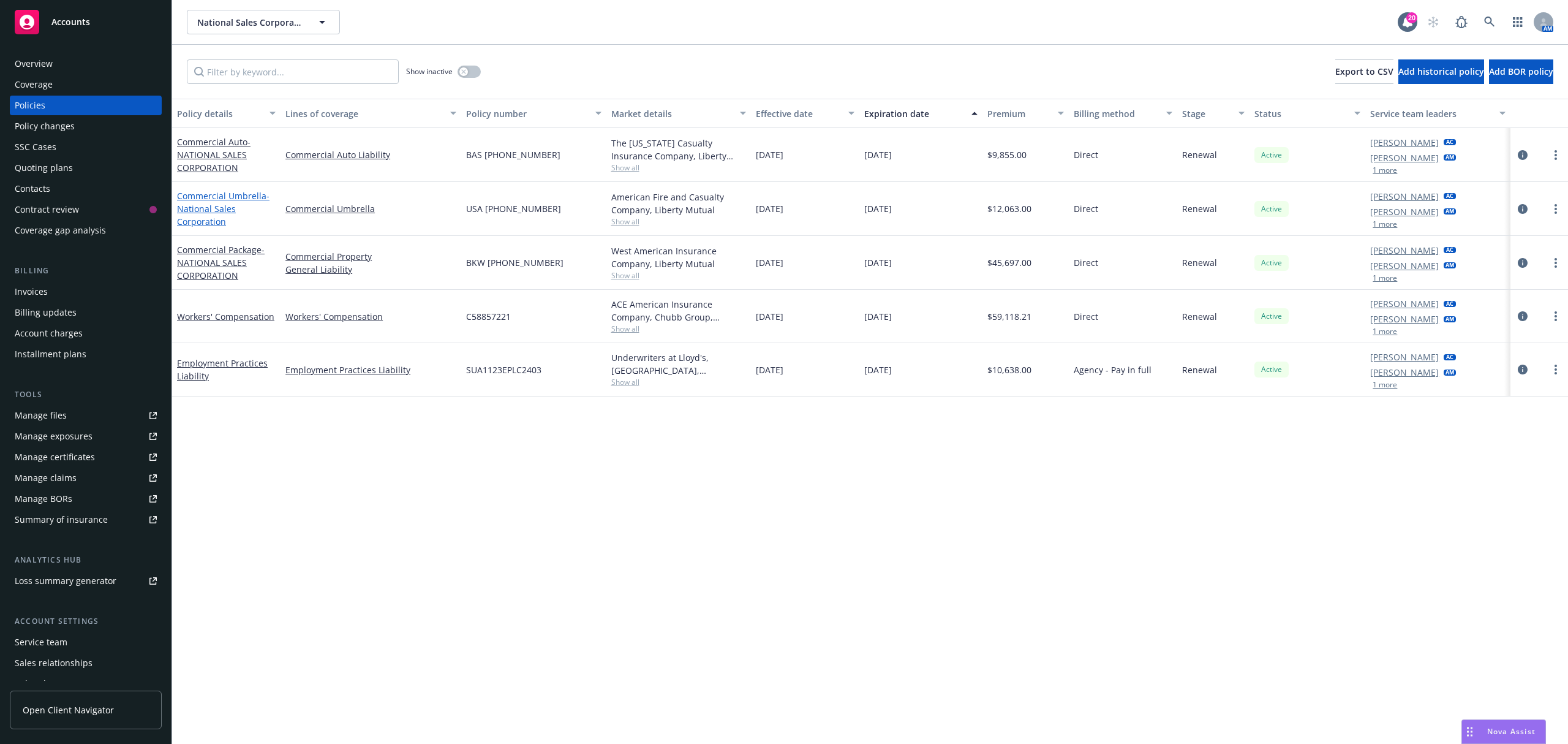
click at [211, 212] on span "- National Sales Corporation" at bounding box center [223, 209] width 93 height 37
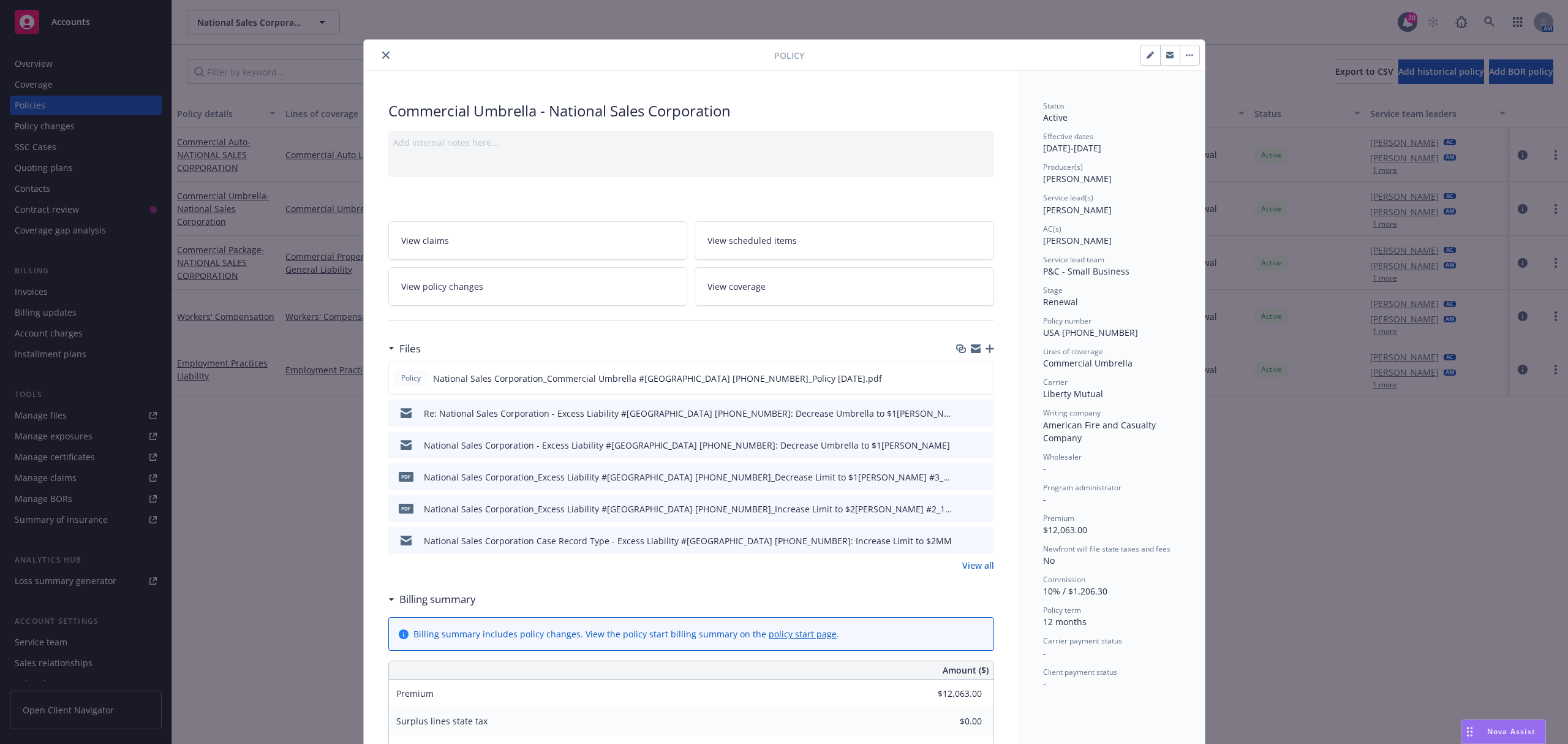
click at [369, 62] on div at bounding box center [571, 55] width 405 height 15
click at [378, 59] on button "close" at bounding box center [385, 55] width 14 height 15
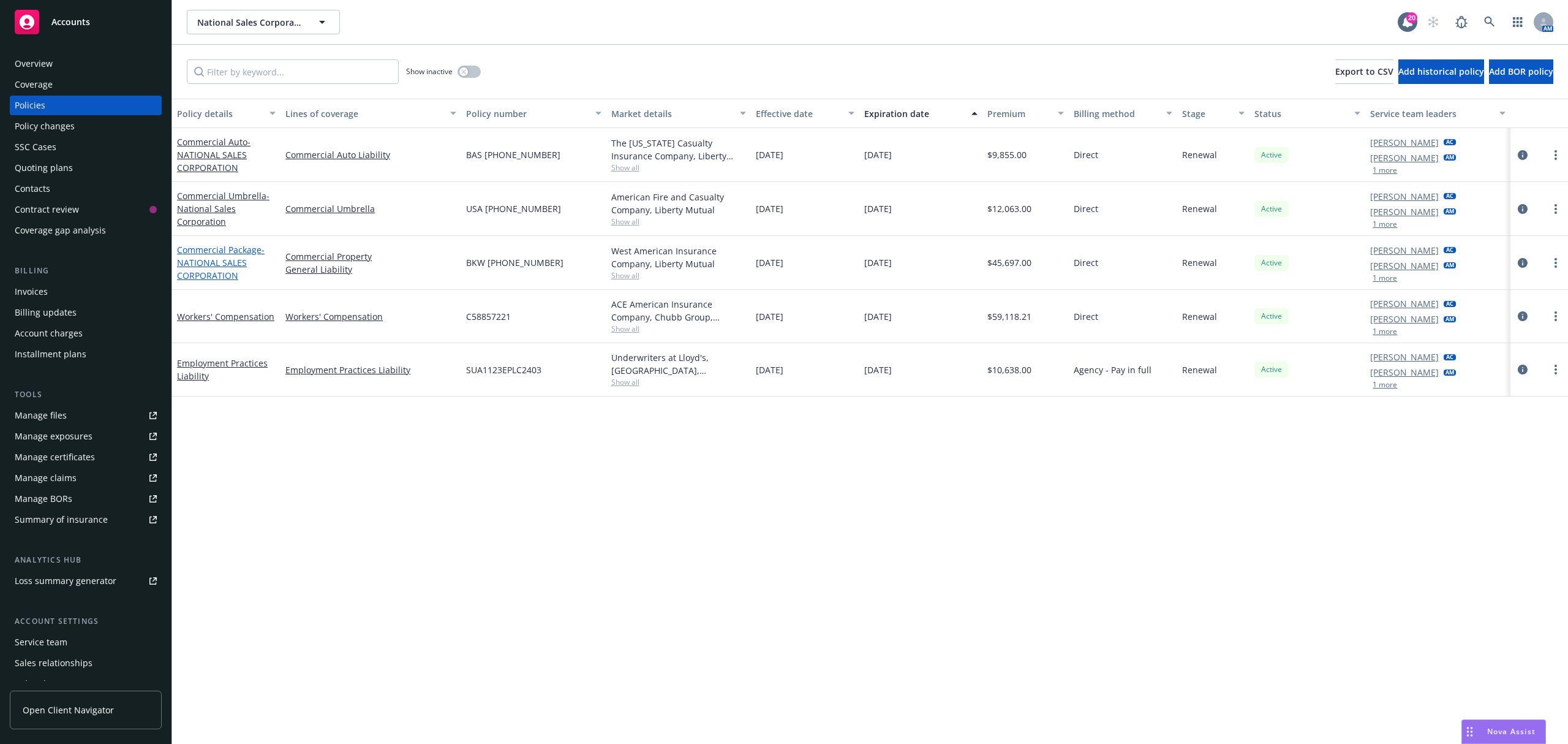
click at [224, 260] on span "- NATIONAL SALES CORPORATION" at bounding box center [220, 263] width 88 height 37
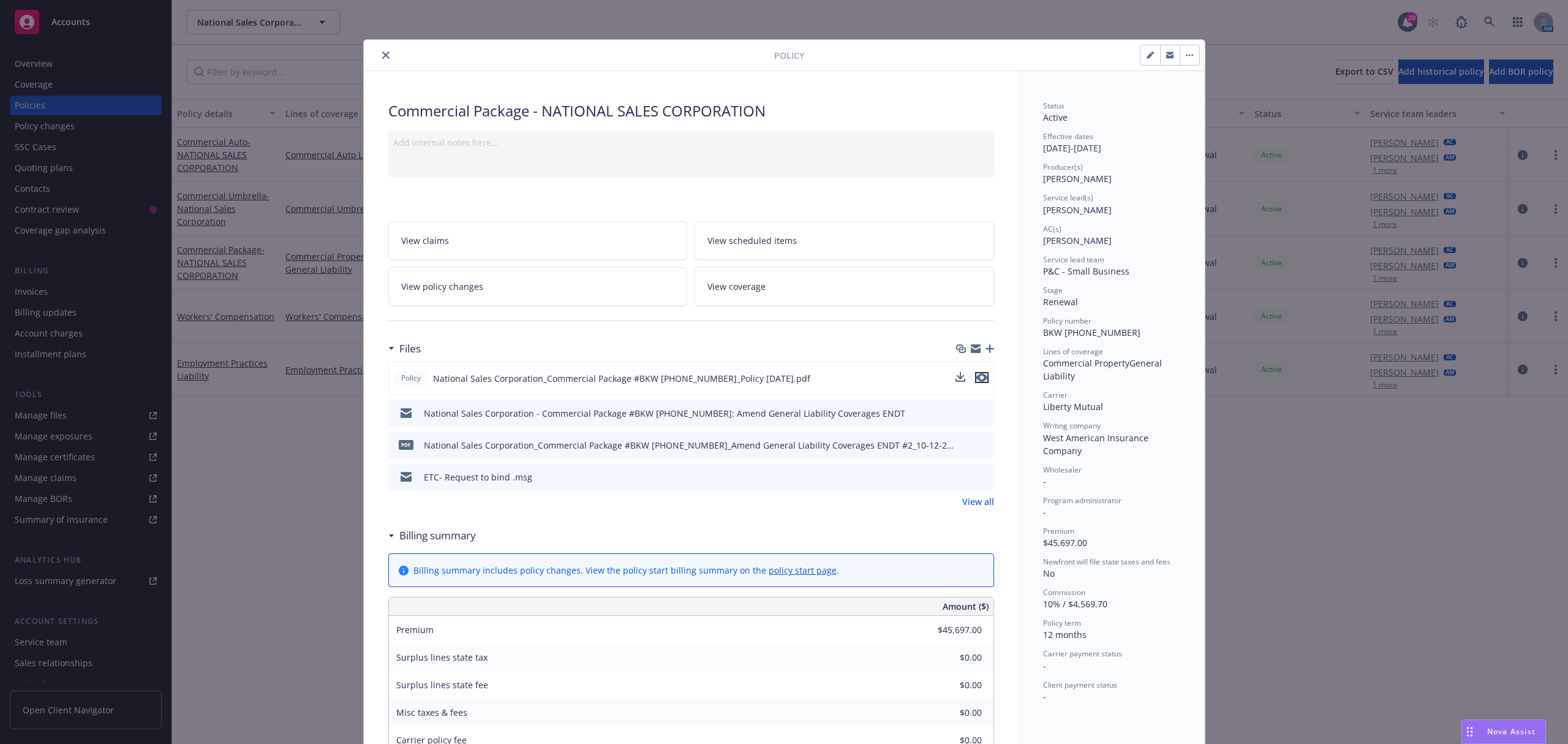
click at [978, 374] on icon "preview file" at bounding box center [982, 377] width 11 height 8
click at [970, 503] on link "View all" at bounding box center [978, 502] width 32 height 13
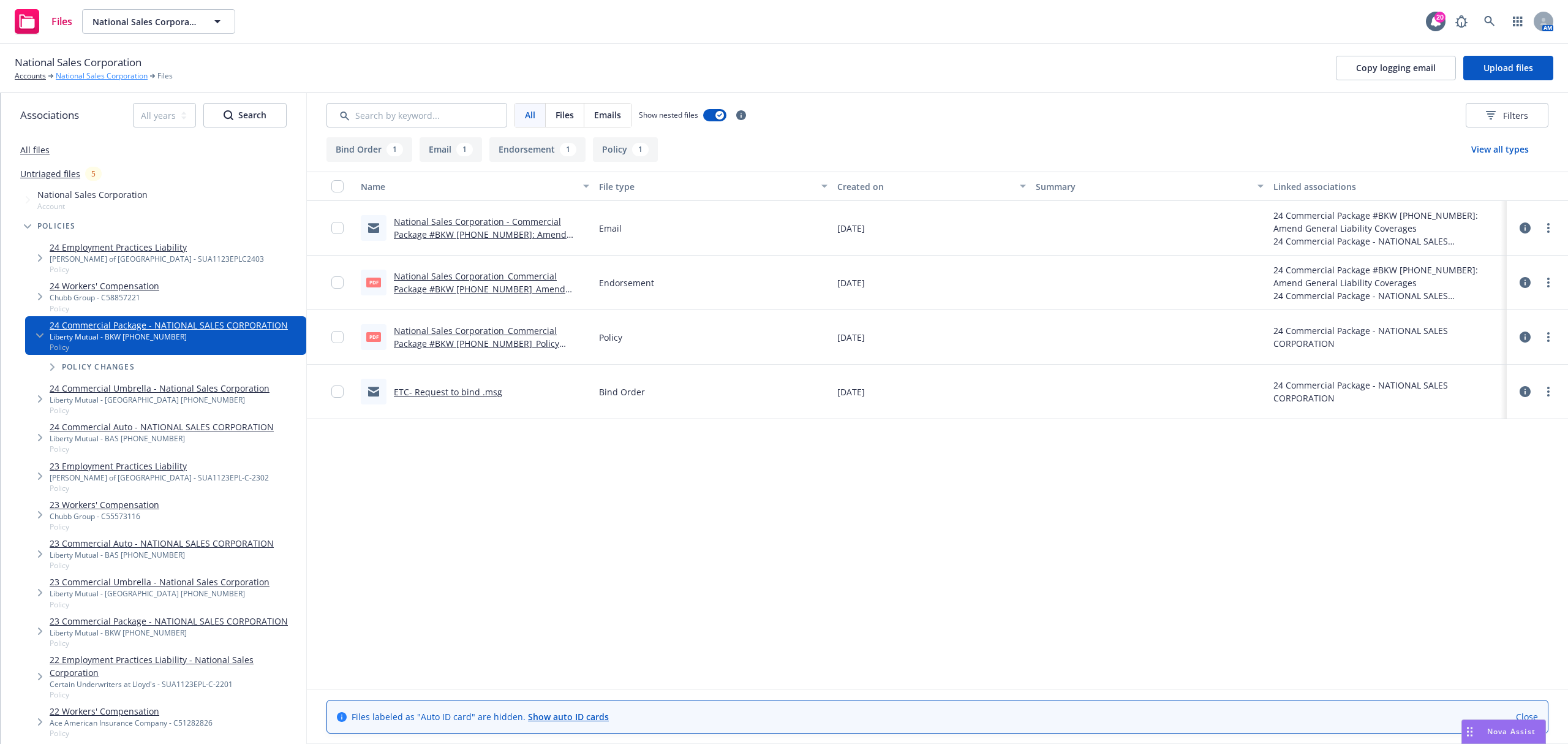
click at [106, 79] on link "National Sales Corporation" at bounding box center [101, 76] width 92 height 11
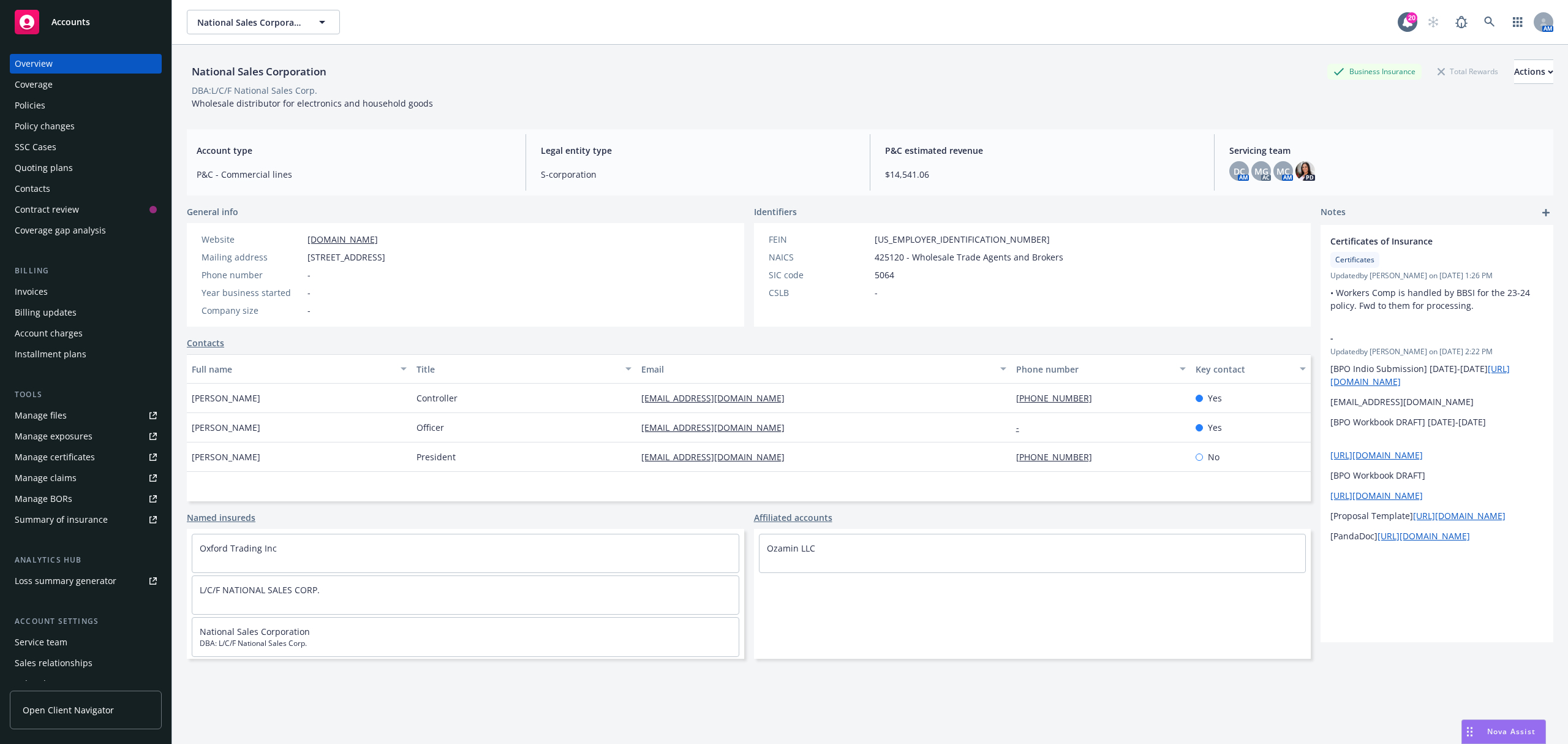
click at [86, 128] on div "Policy changes" at bounding box center [86, 126] width 142 height 19
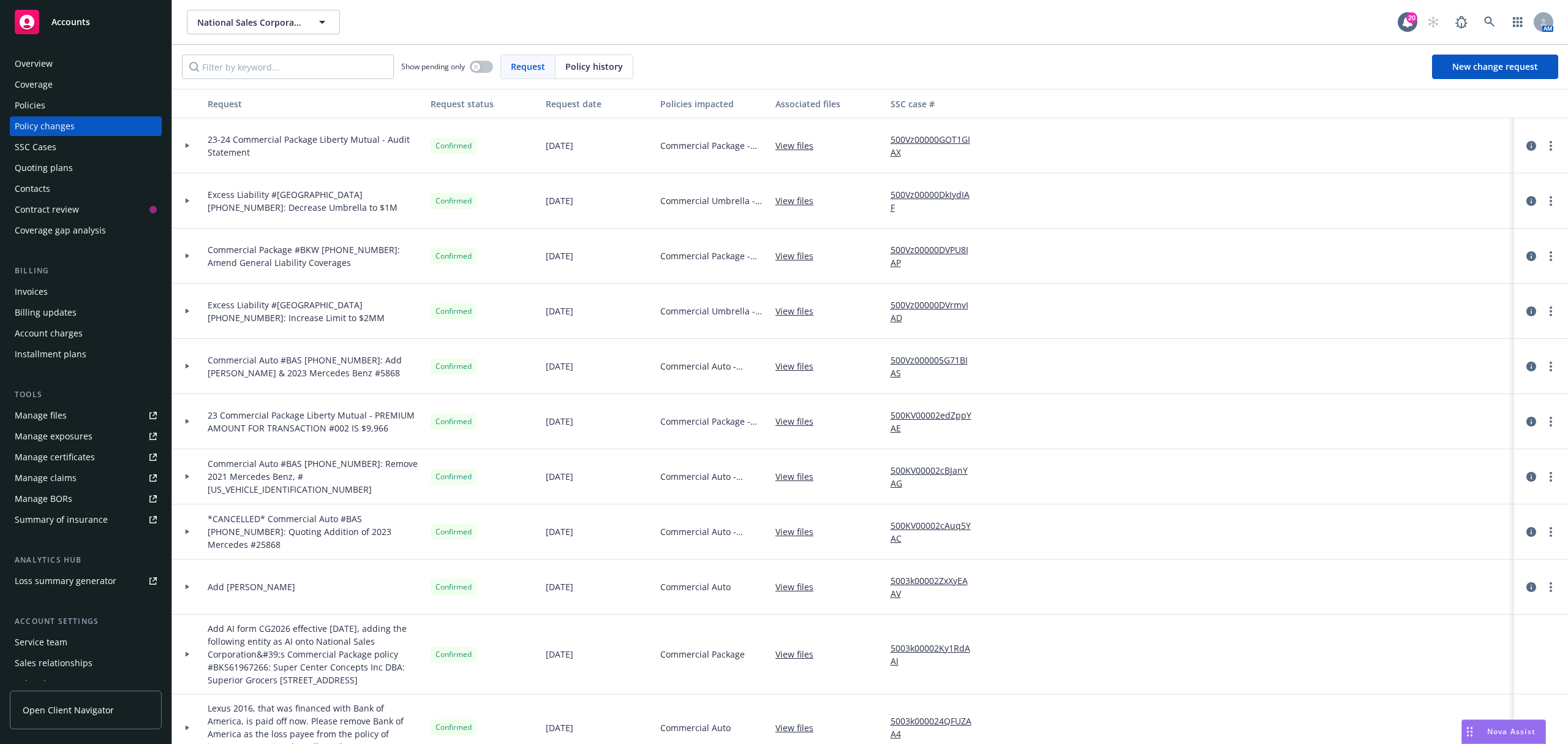
click at [591, 67] on span "Policy history" at bounding box center [594, 66] width 57 height 13
